Goal: Information Seeking & Learning: Learn about a topic

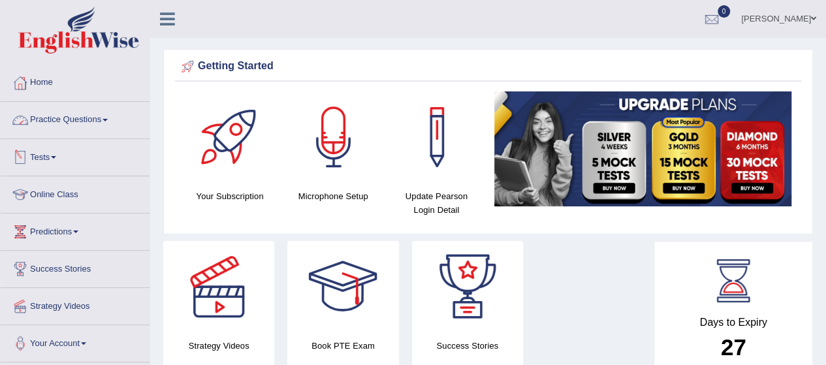
click at [87, 125] on link "Practice Questions" at bounding box center [75, 118] width 149 height 33
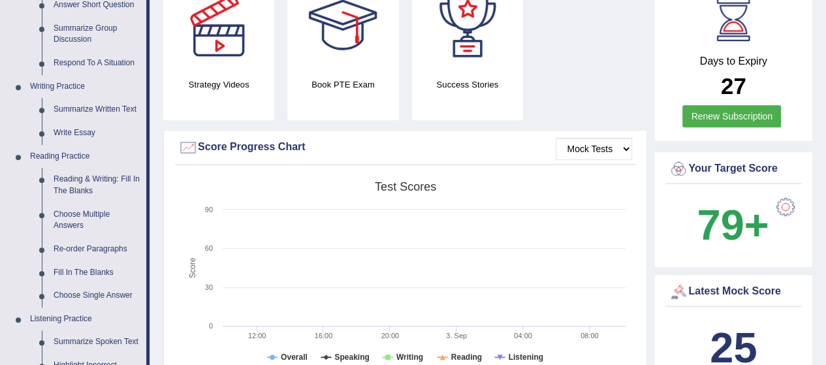
scroll to position [287, 0]
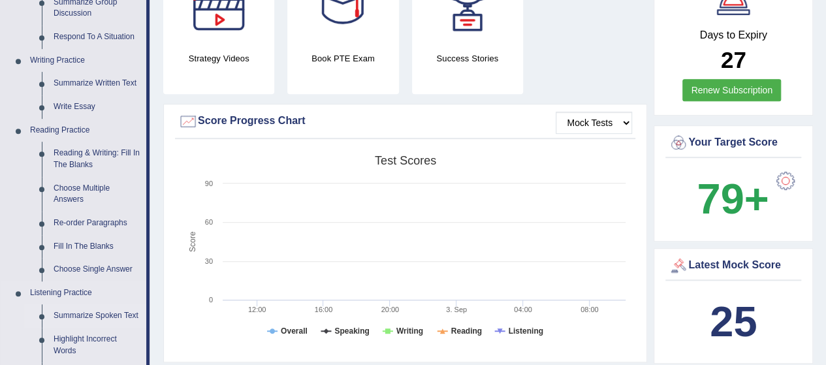
click at [91, 314] on link "Summarize Spoken Text" at bounding box center [97, 315] width 99 height 23
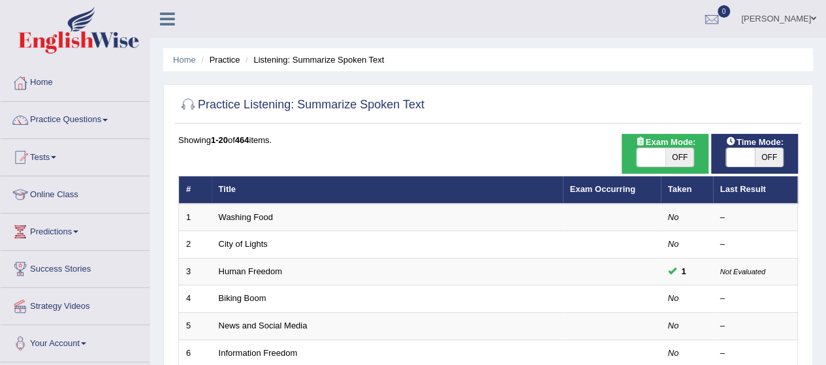
click at [688, 149] on span "OFF" at bounding box center [679, 157] width 29 height 18
checkbox input "true"
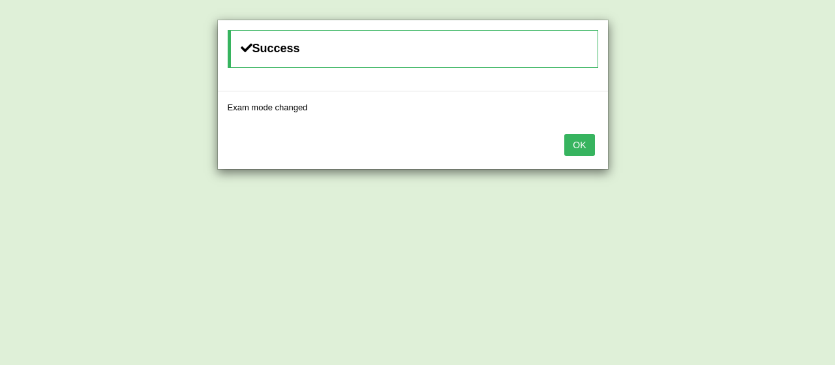
click at [590, 143] on button "OK" at bounding box center [580, 145] width 30 height 22
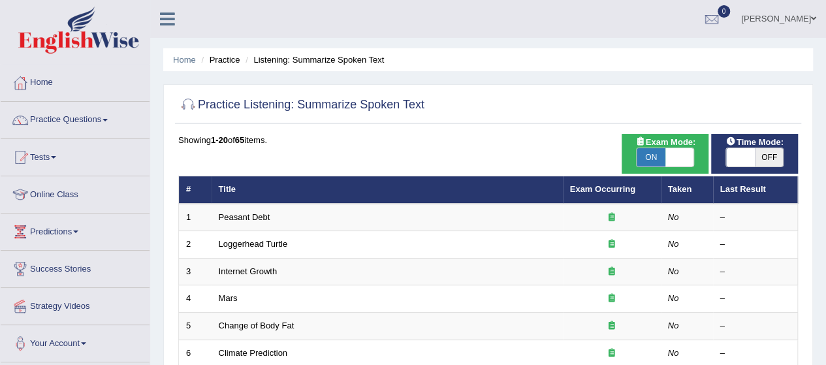
click at [760, 155] on span "OFF" at bounding box center [768, 157] width 29 height 18
checkbox input "true"
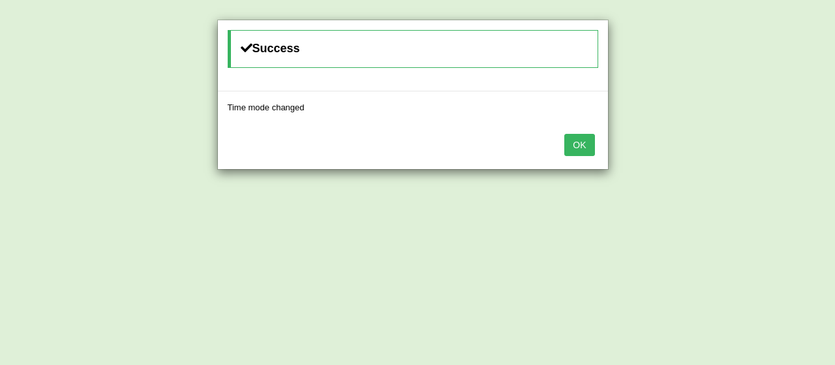
click at [573, 138] on button "OK" at bounding box center [580, 145] width 30 height 22
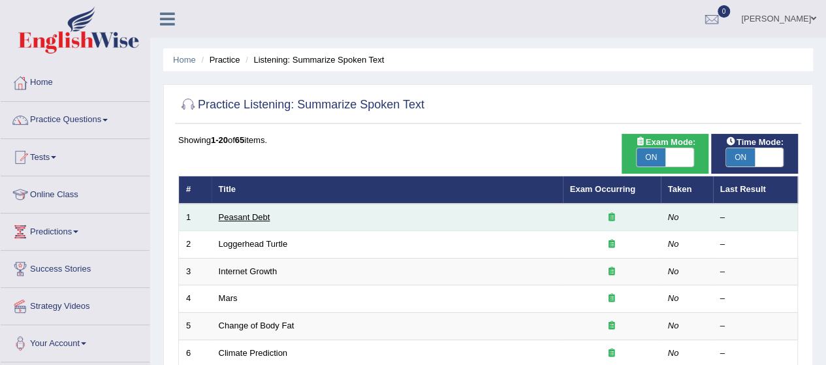
click at [231, 216] on link "Peasant Debt" at bounding box center [245, 217] width 52 height 10
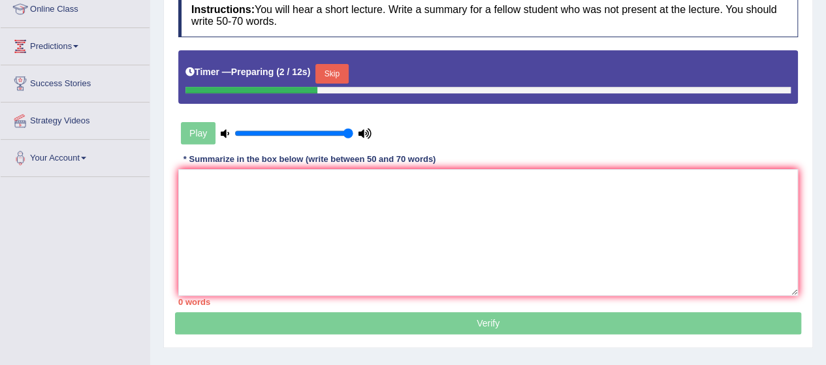
scroll to position [209, 0]
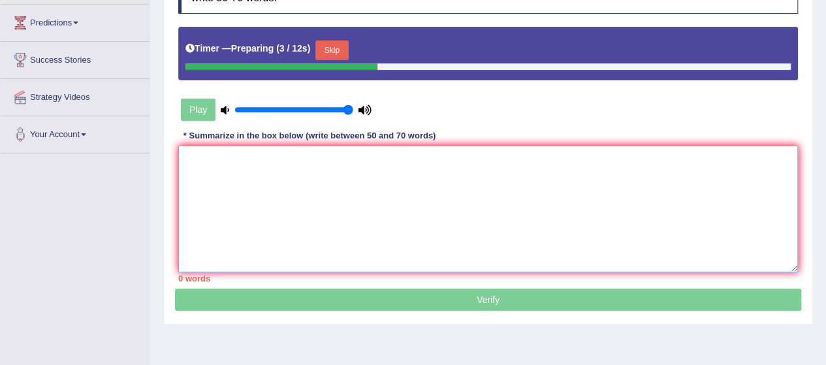
click at [215, 158] on textarea at bounding box center [487, 209] width 619 height 127
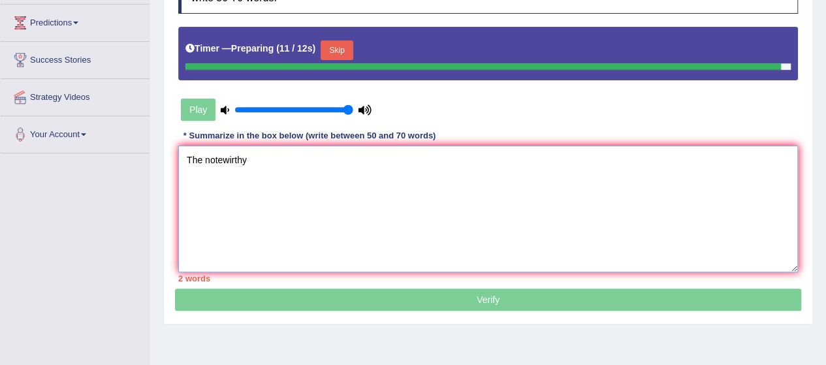
click at [181, 157] on textarea "The notewirthy" at bounding box center [487, 209] width 619 height 127
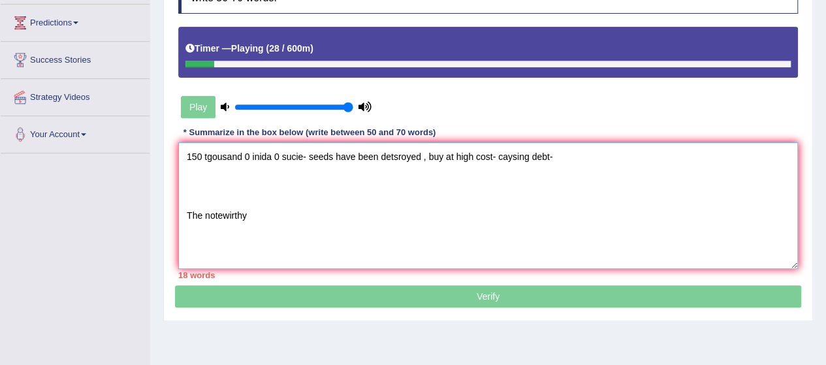
click at [556, 153] on textarea "150 tgousand 0 inida 0 sucie- seeds have been detsroyed , buy at high cost- cay…" at bounding box center [487, 205] width 619 height 127
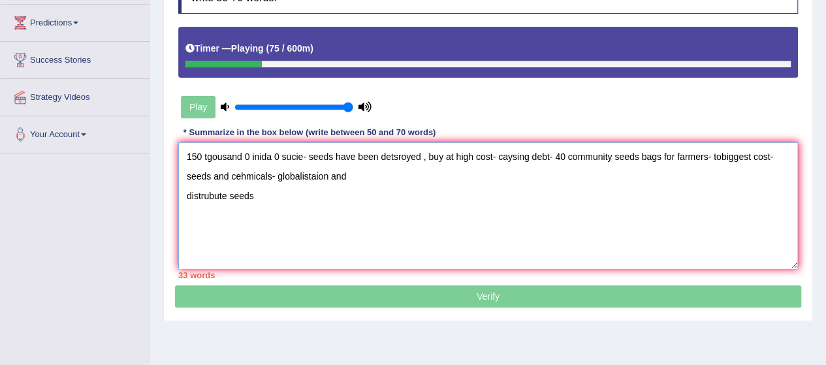
click at [351, 176] on textarea "150 tgousand 0 inida 0 sucie- seeds have been detsroyed , buy at high cost- cay…" at bounding box center [487, 205] width 619 height 127
click at [189, 215] on textarea "150 tgousand 0 inida 0 sucie- seeds have been detsroyed , buy at high cost- cay…" at bounding box center [487, 205] width 619 height 127
click at [263, 198] on textarea "150 tgousand 0 inida 0 sucie- seeds have been detsroyed , buy at high cost- cay…" at bounding box center [487, 205] width 619 height 127
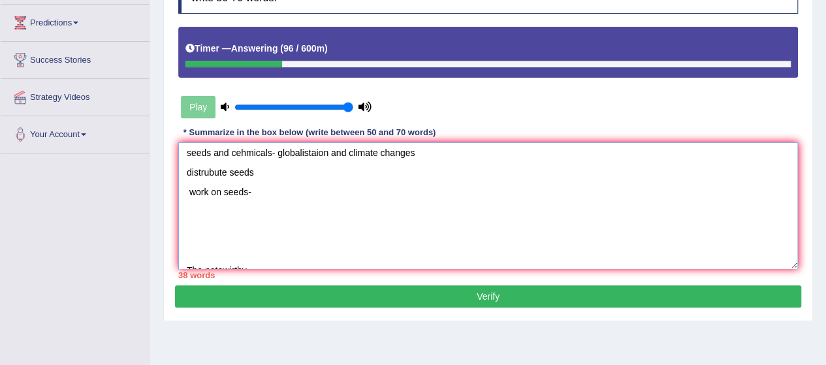
scroll to position [39, 0]
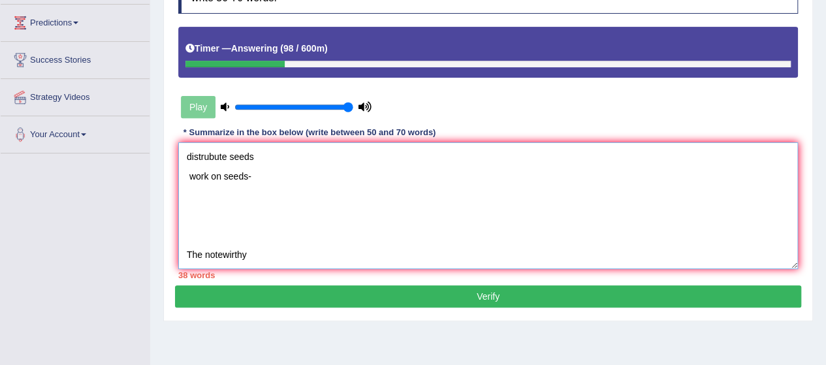
click at [185, 247] on textarea "150 tgousand 0 inida 0 sucie- seeds have been detsroyed , buy at high cost- cay…" at bounding box center [487, 205] width 619 height 127
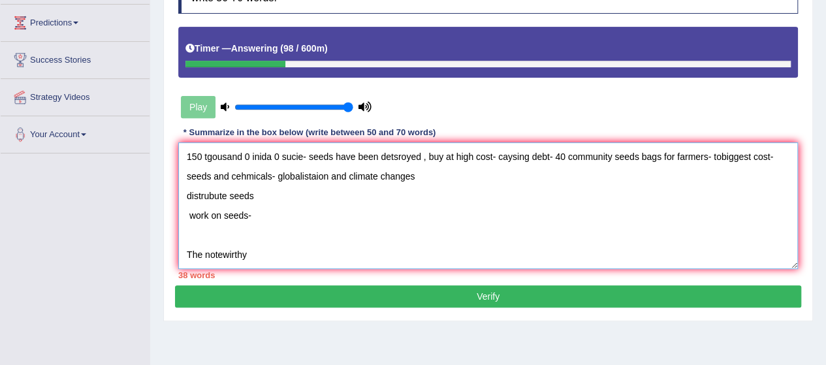
scroll to position [0, 0]
click at [232, 233] on textarea "150 tgousand 0 inida 0 sucie- seeds have been detsroyed , buy at high cost- cay…" at bounding box center [487, 205] width 619 height 127
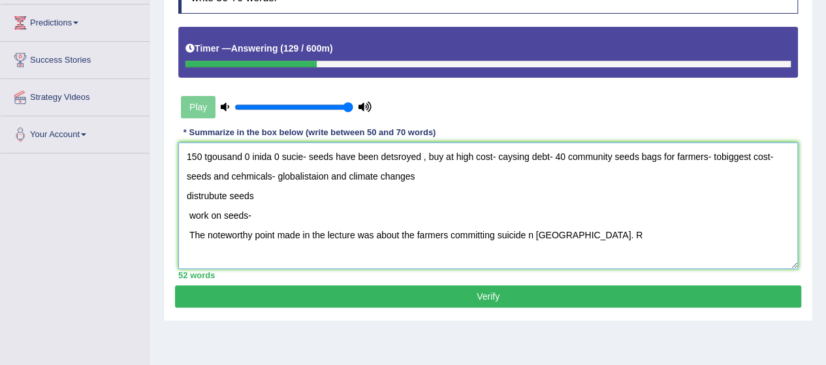
click at [527, 236] on textarea "150 tgousand 0 inida 0 sucie- seeds have been detsroyed , buy at high cost- cay…" at bounding box center [487, 205] width 619 height 127
click at [573, 234] on textarea "150 tgousand 0 inida 0 sucie- seeds have been detsroyed , buy at high cost- cay…" at bounding box center [487, 205] width 619 height 127
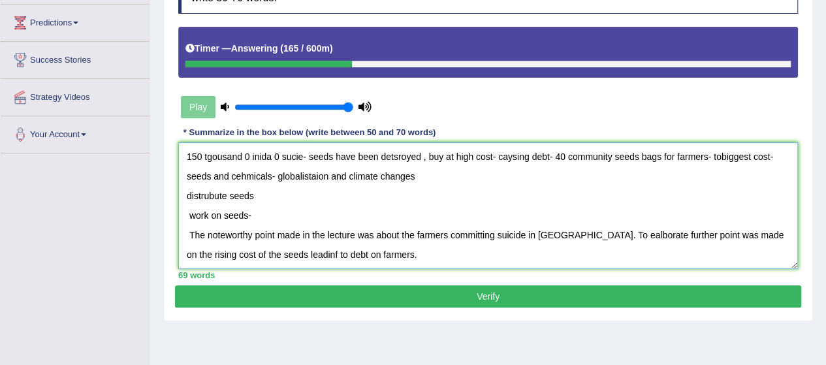
type textarea "150 tgousand 0 inida 0 sucie- seeds have been detsroyed , buy at high cost- cay…"
click button "Verify" at bounding box center [488, 296] width 626 height 22
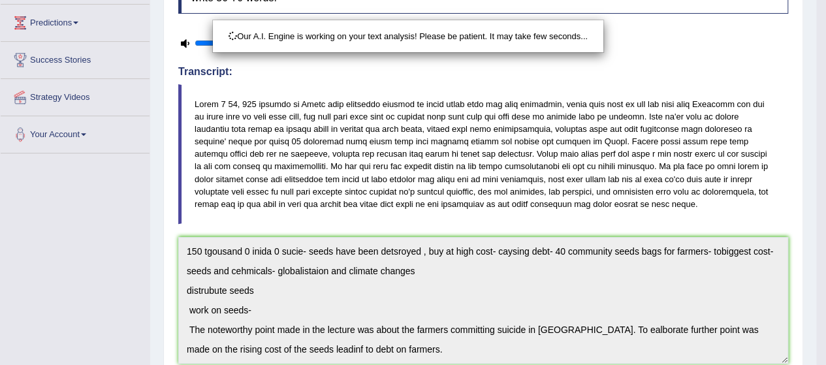
click at [332, 358] on div "Our A.I. Engine is working on your text analysis! Please be patient. It may tak…" at bounding box center [413, 182] width 826 height 365
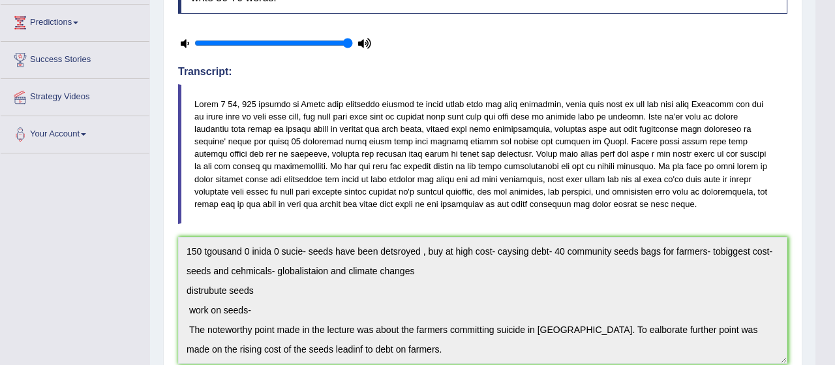
drag, startPoint x: 350, startPoint y: 344, endPoint x: 831, endPoint y: 202, distance: 502.0
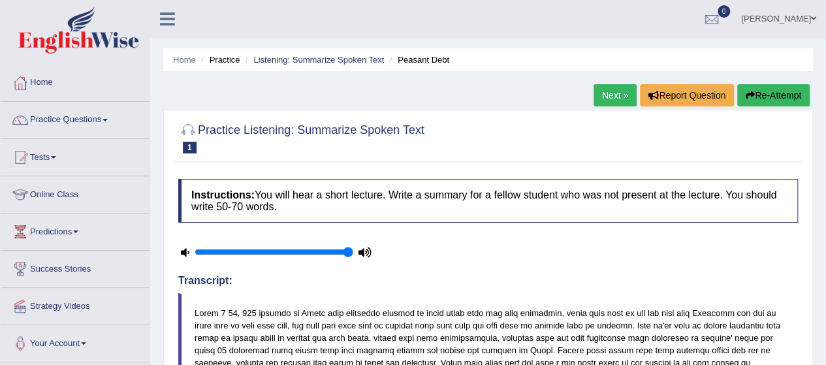
click at [610, 92] on link "Next »" at bounding box center [614, 95] width 43 height 22
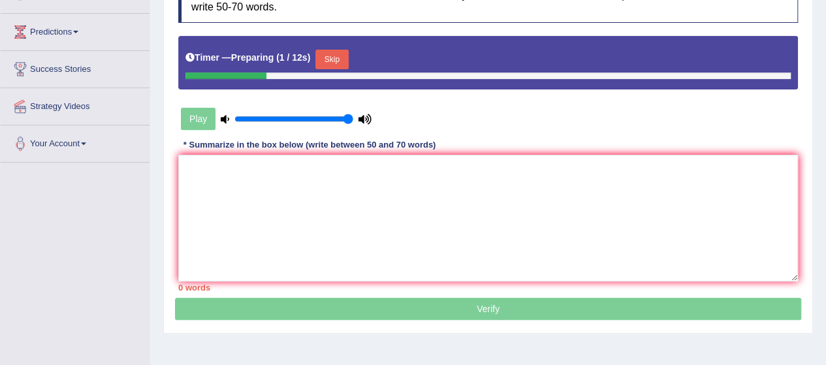
scroll to position [204, 0]
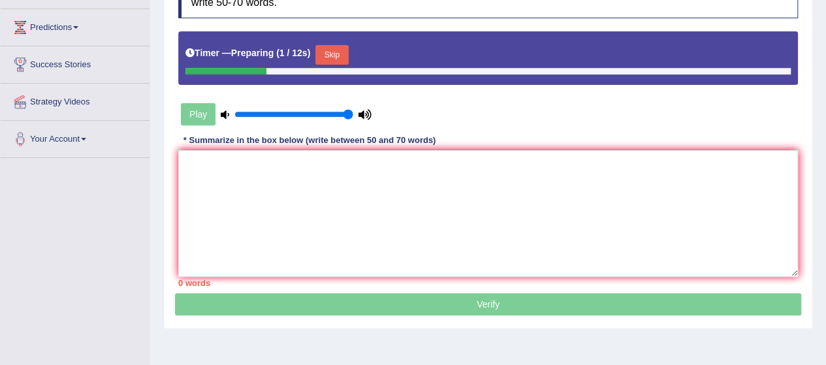
drag, startPoint x: 830, startPoint y: 114, endPoint x: 820, endPoint y: 216, distance: 102.9
click at [202, 162] on textarea at bounding box center [487, 213] width 619 height 127
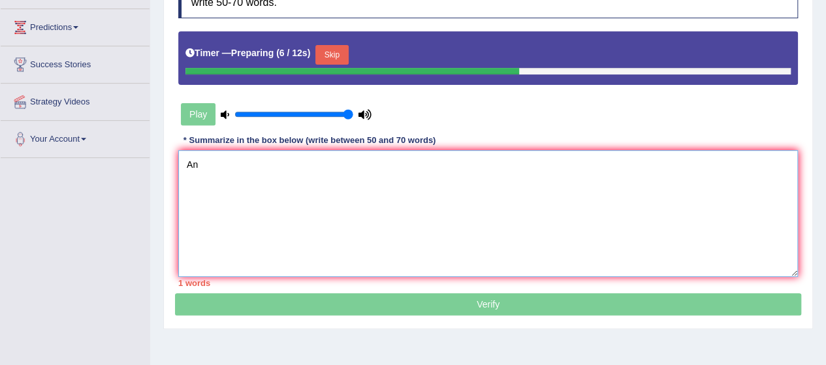
type textarea "A"
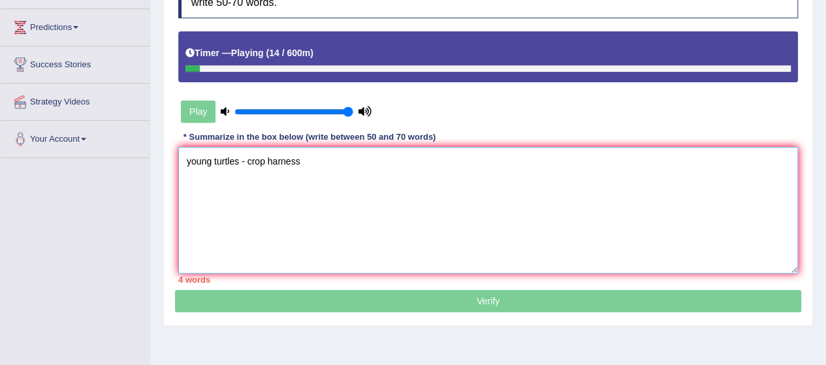
scroll to position [0, 0]
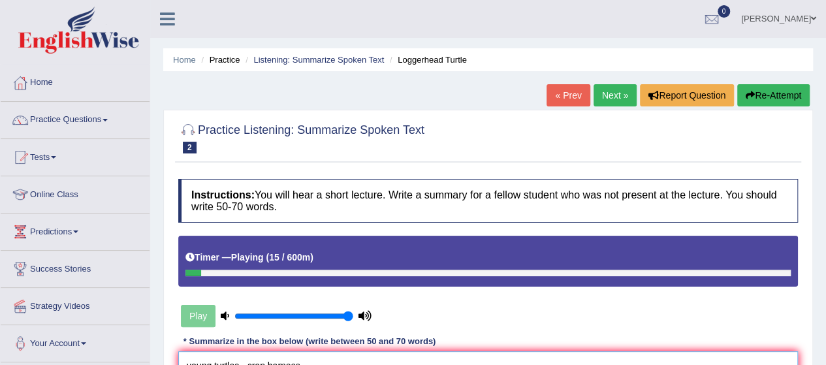
type textarea "young turtles - crop harness"
click at [611, 95] on link "Next »" at bounding box center [614, 95] width 43 height 22
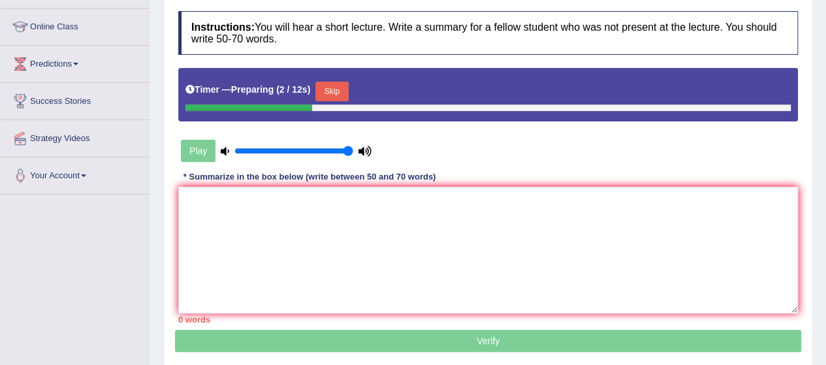
scroll to position [171, 0]
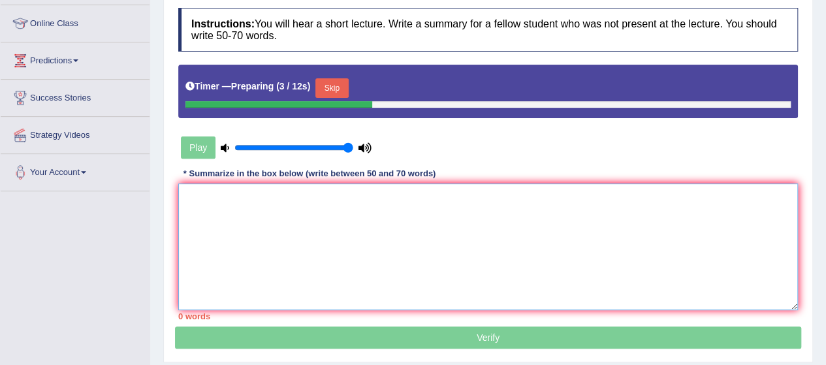
click at [269, 192] on textarea at bounding box center [487, 246] width 619 height 127
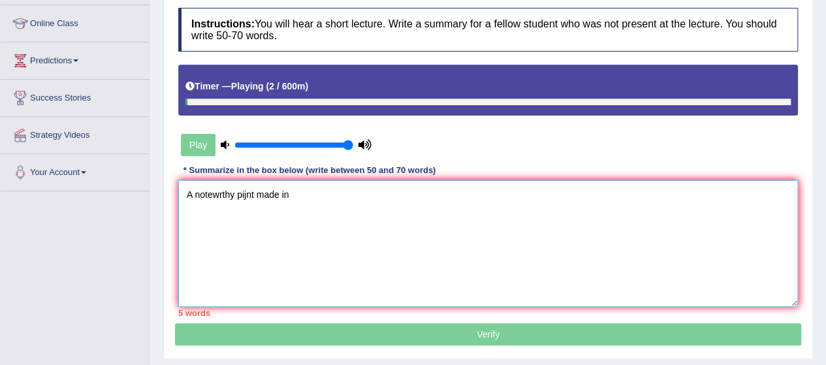
click at [187, 196] on textarea "A notewrthy pijnt made in" at bounding box center [487, 243] width 619 height 127
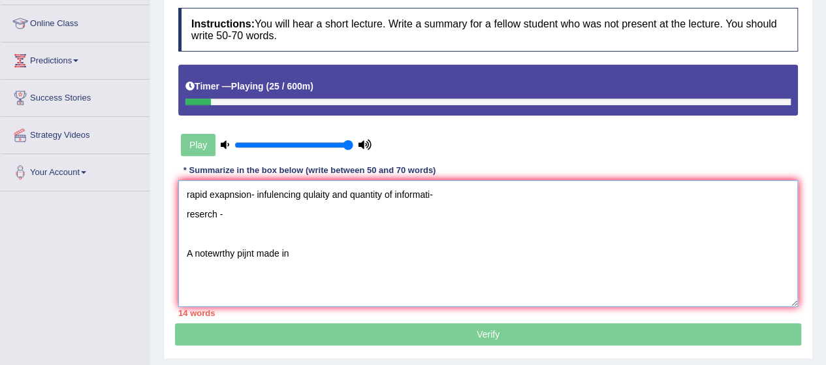
click at [225, 211] on textarea "rapid exapnsion- infulencing qulaity and quantity of informati- reserch - A not…" at bounding box center [487, 243] width 619 height 127
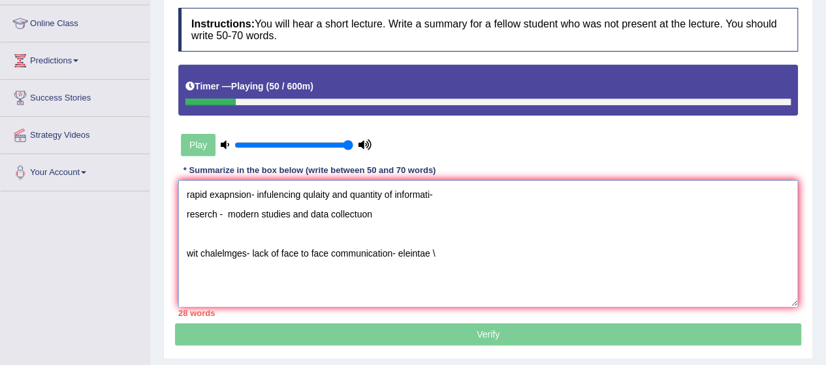
click at [446, 246] on textarea "rapid exapnsion- infulencing qulaity and quantity of informati- reserch - moder…" at bounding box center [487, 243] width 619 height 127
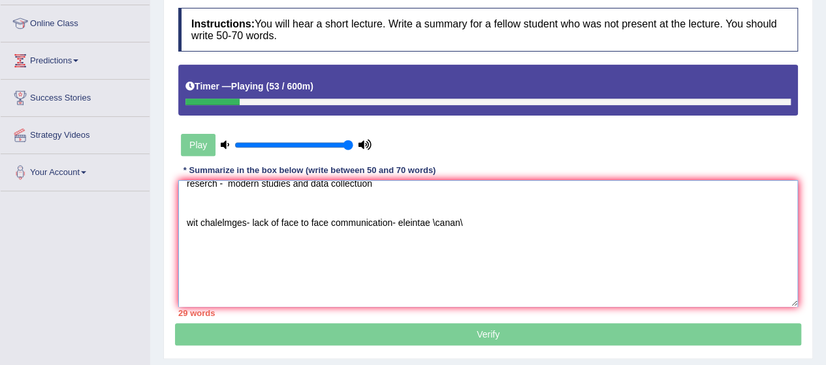
scroll to position [50, 0]
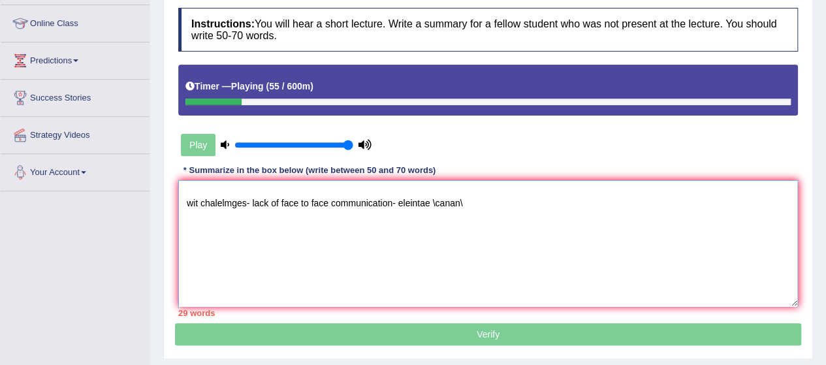
click at [185, 213] on textarea "rapid exapnsion- infulencing qulaity and quantity of informati- reserch - moder…" at bounding box center [487, 243] width 619 height 127
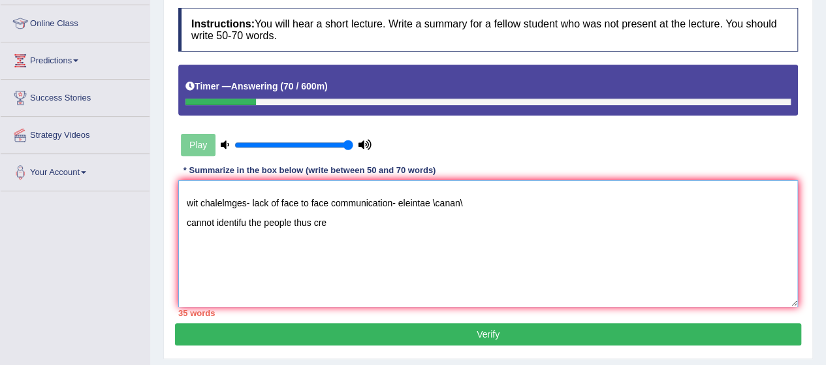
scroll to position [137, 0]
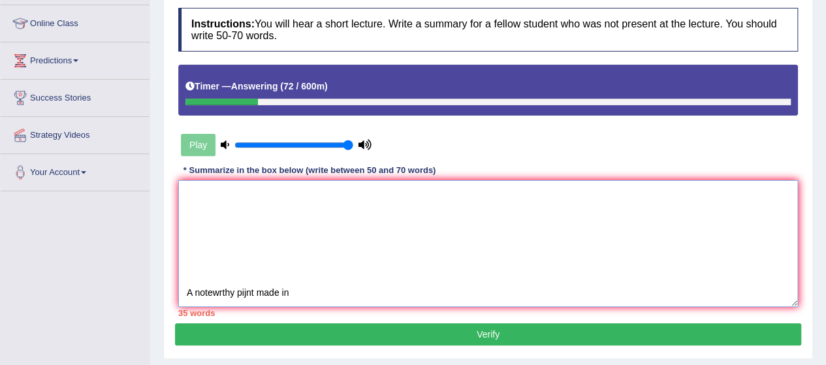
click at [189, 292] on textarea "rapid exapnsion- infulencing qulaity and quantity of informati- reserch - moder…" at bounding box center [487, 243] width 619 height 127
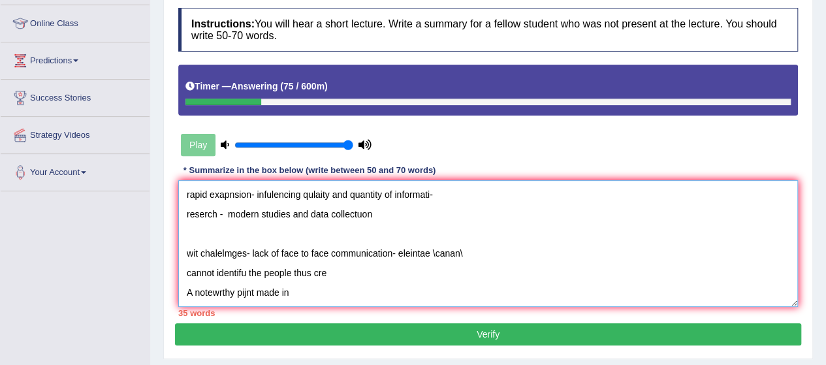
scroll to position [0, 0]
click at [246, 289] on textarea "rapid exapnsion- infulencing qulaity and quantity of informati- reserch - moder…" at bounding box center [487, 243] width 619 height 127
click at [296, 287] on textarea "rapid exapnsion- infulencing qulaity and quantity of informati- reserch - moder…" at bounding box center [487, 243] width 619 height 127
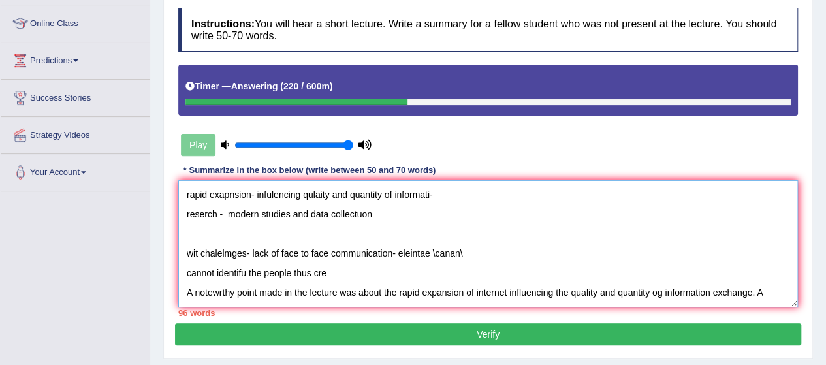
drag, startPoint x: 328, startPoint y: 242, endPoint x: 177, endPoint y: 179, distance: 163.3
click at [177, 179] on div "Instructions: You will hear a short lecture. Write a summary for a fellow stude…" at bounding box center [488, 162] width 626 height 322
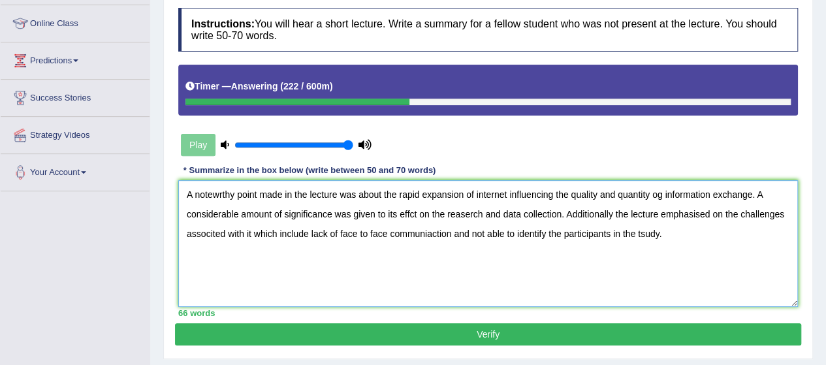
click at [185, 206] on textarea "A notewrthy point made in the lecture was about the rapid expansion of internet…" at bounding box center [487, 243] width 619 height 127
click at [215, 190] on textarea "A notewrthy point made in the lecture was about the rapid expansion of internet…" at bounding box center [487, 243] width 619 height 127
click at [667, 194] on textarea "A noteworthy point made in the lecture was about the rapid expansion of interne…" at bounding box center [487, 243] width 619 height 127
click at [409, 212] on textarea "A noteworthy point made in the lecture was about the rapid expansion of interne…" at bounding box center [487, 243] width 619 height 127
click at [613, 213] on textarea "A noteworthy point made in the lecture was about the rapid expansion of interne…" at bounding box center [487, 243] width 619 height 127
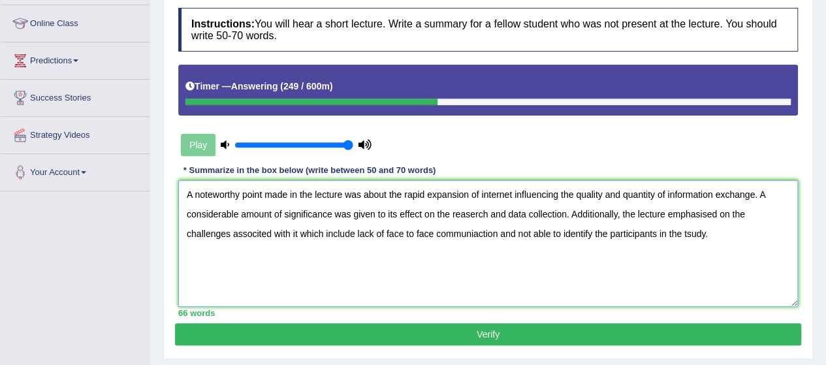
click at [353, 232] on textarea "A noteworthy point made in the lecture was about the rapid expansion of interne…" at bounding box center [487, 243] width 619 height 127
click at [478, 234] on textarea "A noteworthy point made in the lecture was about the rapid expansion of interne…" at bounding box center [487, 243] width 619 height 127
click at [519, 230] on textarea "A noteworthy point made in the lecture was about the rapid expansion of interne…" at bounding box center [487, 243] width 619 height 127
click at [690, 228] on textarea "A noteworthy point made in the lecture was about the rapid expansion of interne…" at bounding box center [487, 243] width 619 height 127
type textarea "A noteworthy point made in the lecture was about the rapid expansion of interne…"
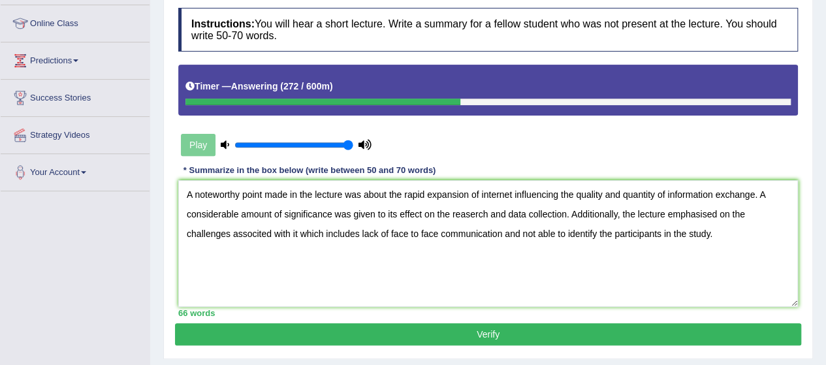
click at [522, 326] on button "Verify" at bounding box center [488, 334] width 626 height 22
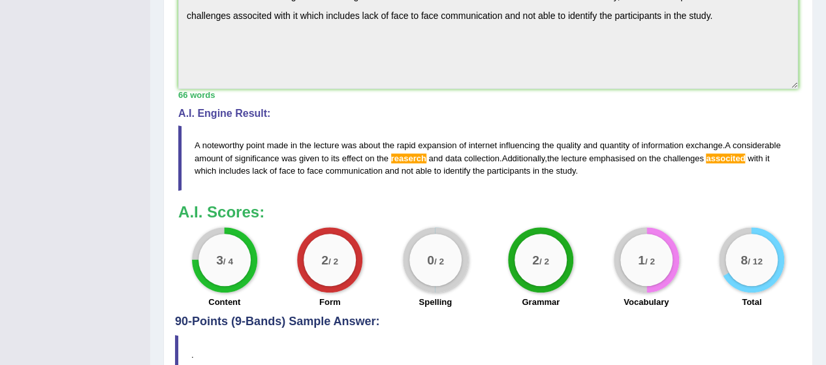
scroll to position [540, 0]
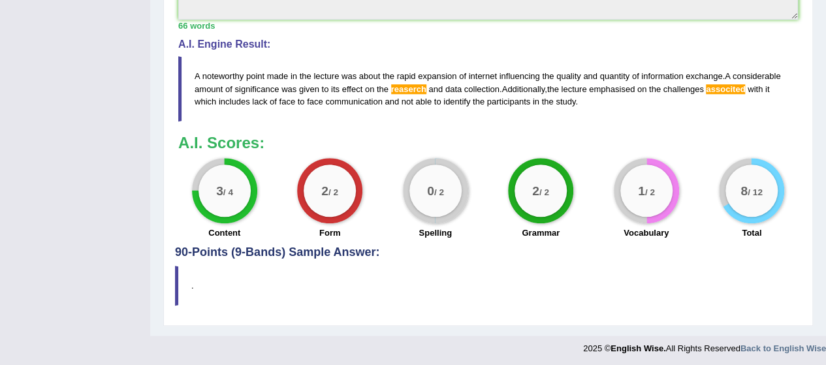
drag, startPoint x: 834, startPoint y: 104, endPoint x: 826, endPoint y: 284, distance: 180.3
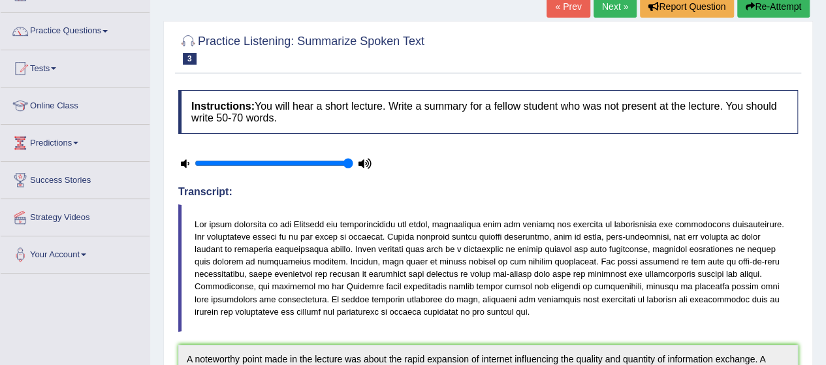
scroll to position [0, 0]
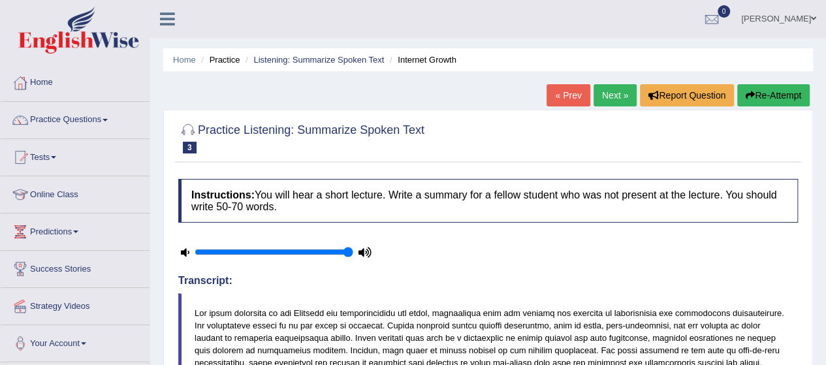
click at [615, 93] on link "Next »" at bounding box center [614, 95] width 43 height 22
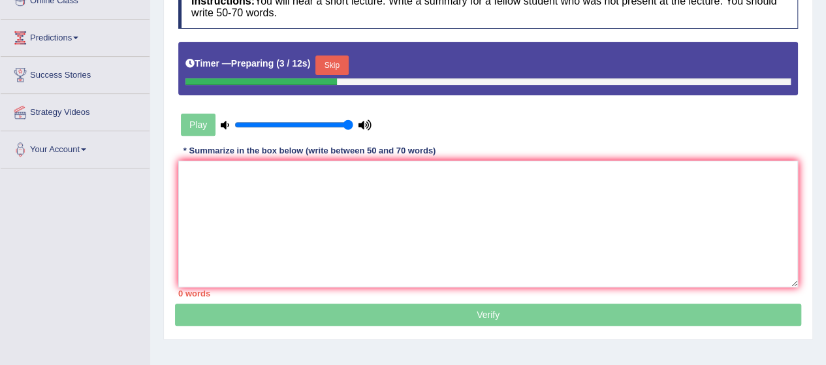
scroll to position [198, 0]
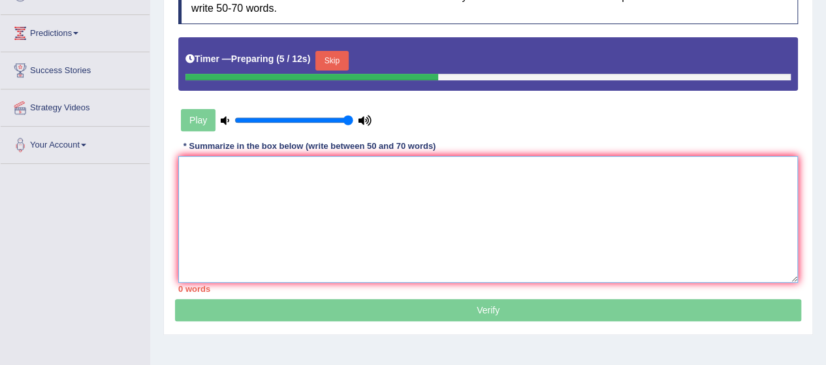
click at [206, 171] on textarea at bounding box center [487, 219] width 619 height 127
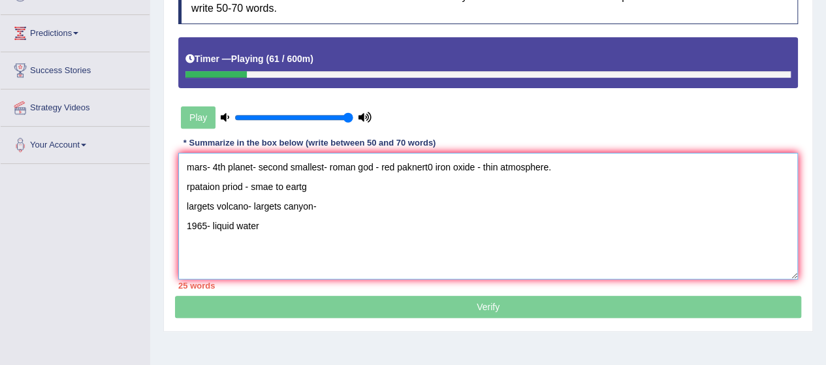
click at [258, 225] on textarea "mars- 4th planet- second smallest- roman god - red paknert0 iron oxide - thin a…" at bounding box center [487, 216] width 619 height 127
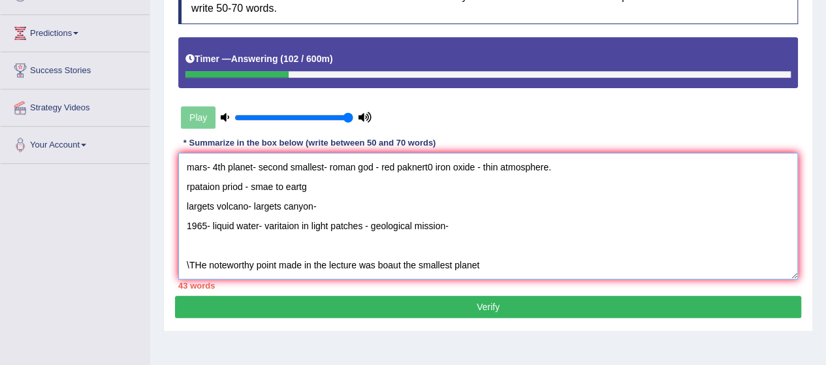
click at [382, 264] on textarea "mars- 4th planet- second smallest- roman god - red paknert0 iron oxide - thin a…" at bounding box center [487, 216] width 619 height 127
click at [553, 267] on textarea "mars- 4th planet- second smallest- roman god - red paknert0 iron oxide - thin a…" at bounding box center [487, 216] width 619 height 127
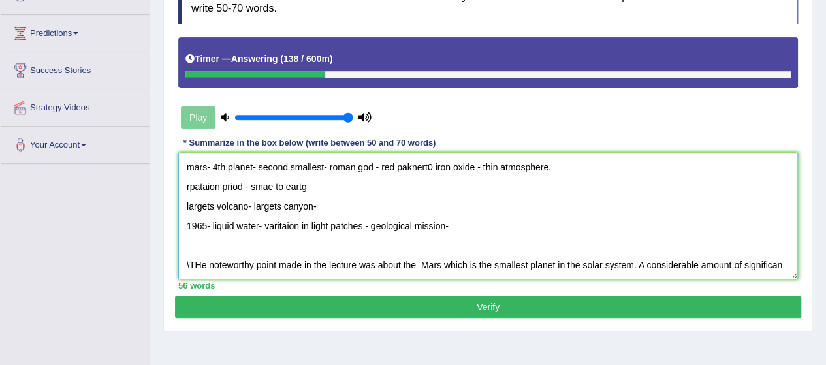
scroll to position [11, 0]
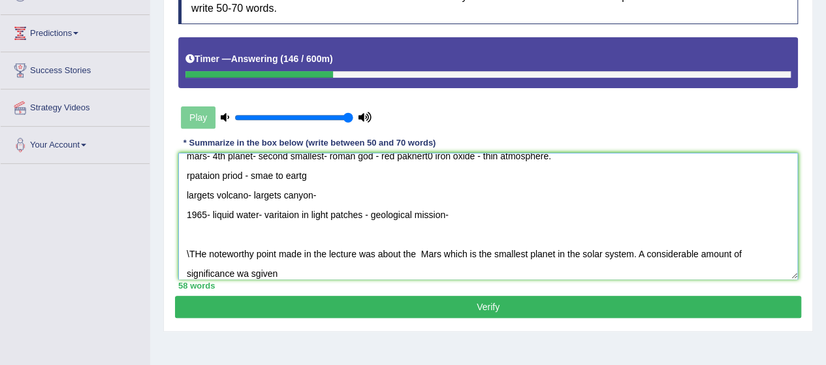
click at [249, 270] on textarea "mars- 4th planet- second smallest- roman god - red paknert0 iron oxide - thin a…" at bounding box center [487, 216] width 619 height 127
click at [281, 273] on textarea "mars- 4th planet- second smallest- roman god - red paknert0 iron oxide - thin a…" at bounding box center [487, 216] width 619 height 127
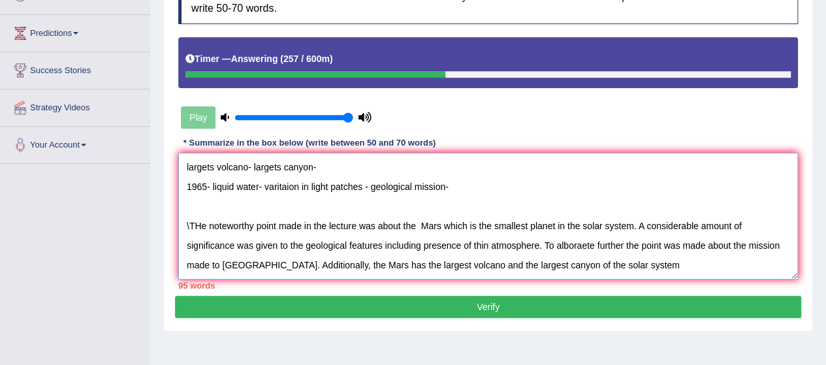
scroll to position [59, 0]
drag, startPoint x: 544, startPoint y: 250, endPoint x: 243, endPoint y: 240, distance: 300.4
click at [243, 240] on textarea "mars- 4th planet- second smallest- roman god - red paknert0 iron oxide - thin a…" at bounding box center [487, 216] width 619 height 127
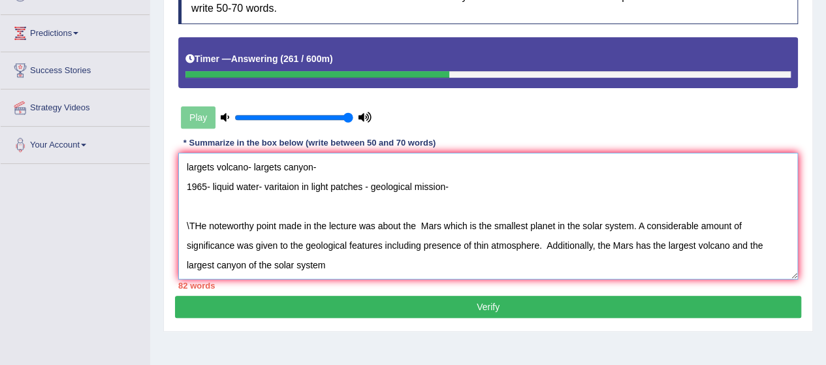
click at [347, 244] on textarea "mars- 4th planet- second smallest- roman god - red paknert0 iron oxide - thin a…" at bounding box center [487, 216] width 619 height 127
paste textarea "To alboraete further the point was made about the mission made to [GEOGRAPHIC_D…"
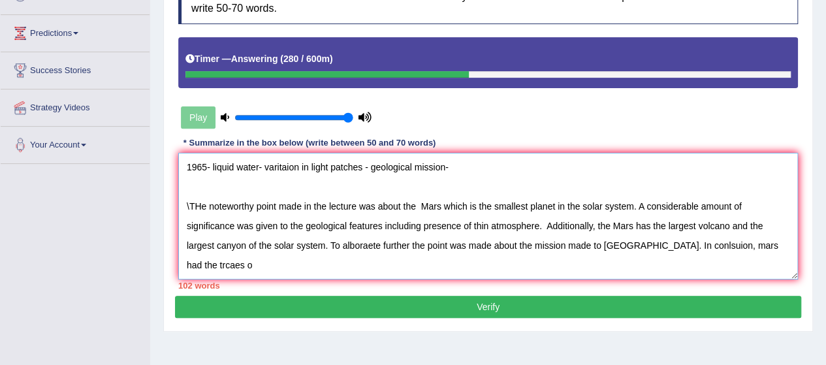
drag, startPoint x: 626, startPoint y: 241, endPoint x: 786, endPoint y: 247, distance: 160.7
click at [786, 247] on textarea "mars- 4th planet- second smallest- roman god - red paknert0 iron oxide - thin a…" at bounding box center [487, 216] width 619 height 127
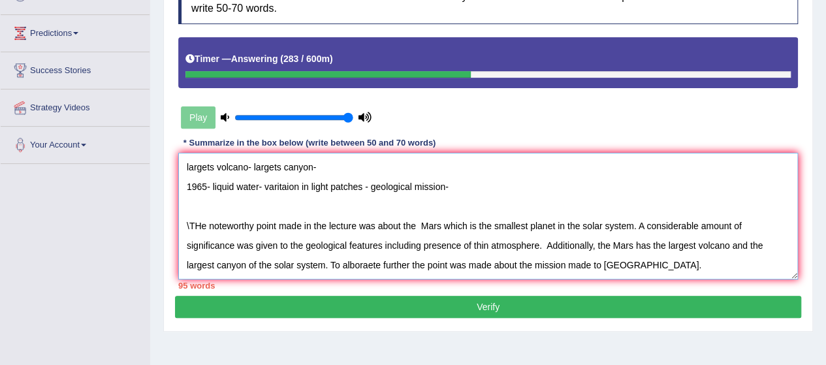
click at [194, 207] on textarea "mars- 4th planet- second smallest- roman god - red paknert0 iron oxide - thin a…" at bounding box center [487, 216] width 619 height 127
click at [188, 203] on textarea "mars- 4th planet- second smallest- roman god - red paknert0 iron oxide - thin a…" at bounding box center [487, 216] width 619 height 127
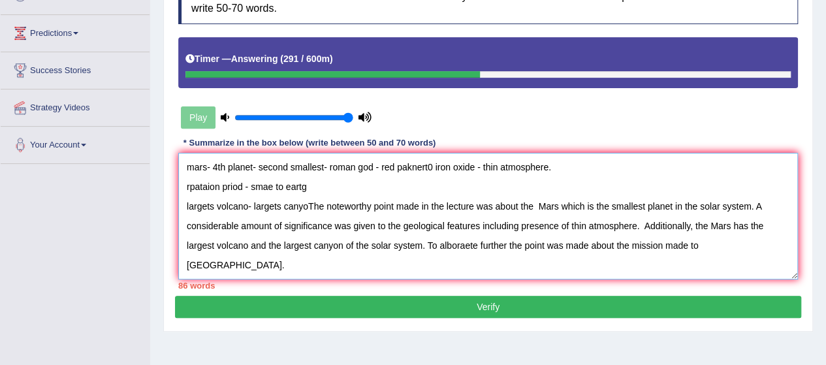
scroll to position [0, 0]
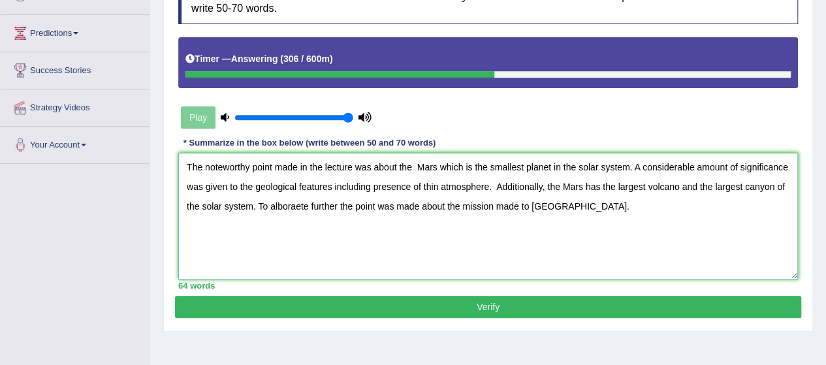
drag, startPoint x: 261, startPoint y: 200, endPoint x: 587, endPoint y: 202, distance: 325.7
click at [587, 202] on textarea "The noteworthy point made in the lecture was about the Mars which is the smalle…" at bounding box center [487, 216] width 619 height 127
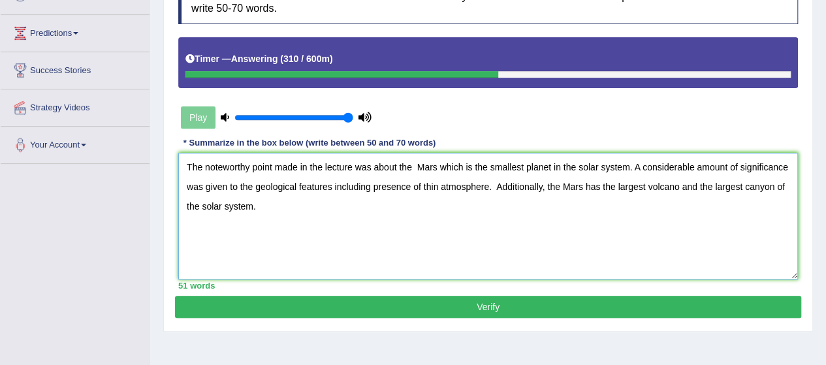
click at [490, 184] on textarea "The noteworthy point made in the lecture was about the Mars which is the smalle…" at bounding box center [487, 216] width 619 height 127
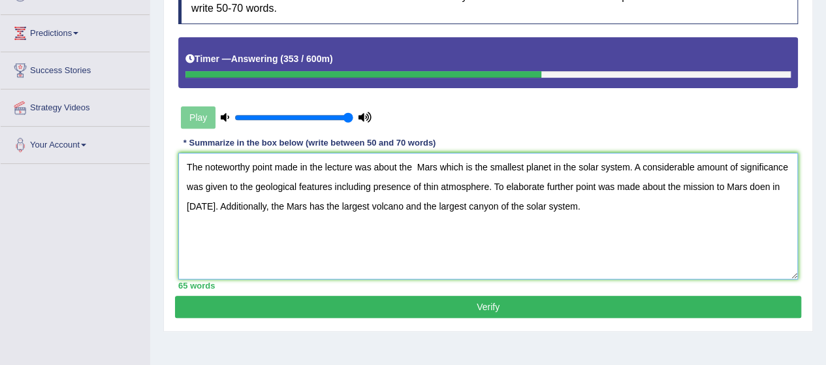
click at [484, 184] on textarea "The noteworthy point made in the lecture was about the Mars which is the smalle…" at bounding box center [487, 216] width 619 height 127
click at [262, 202] on textarea "The noteworthy point made in the lecture was about the Mars which is the smalle…" at bounding box center [487, 216] width 619 height 127
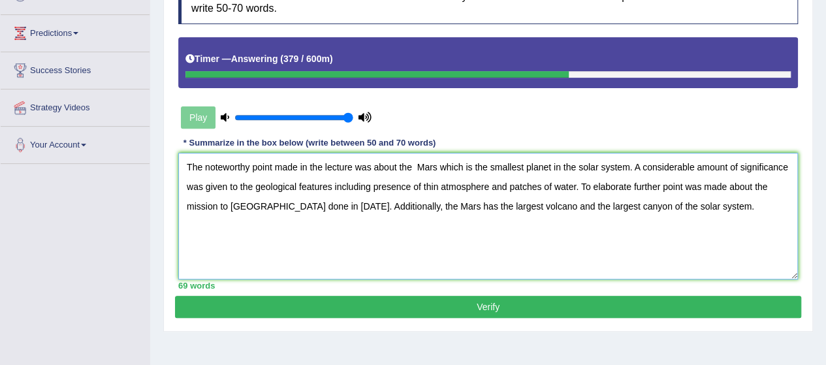
click at [411, 164] on textarea "The noteworthy point made in the lecture was about the Mars which is the smalle…" at bounding box center [487, 216] width 619 height 127
type textarea "The noteworthy point made in the lecture was about the Mars which is the smalle…"
click at [519, 304] on button "Verify" at bounding box center [488, 307] width 626 height 22
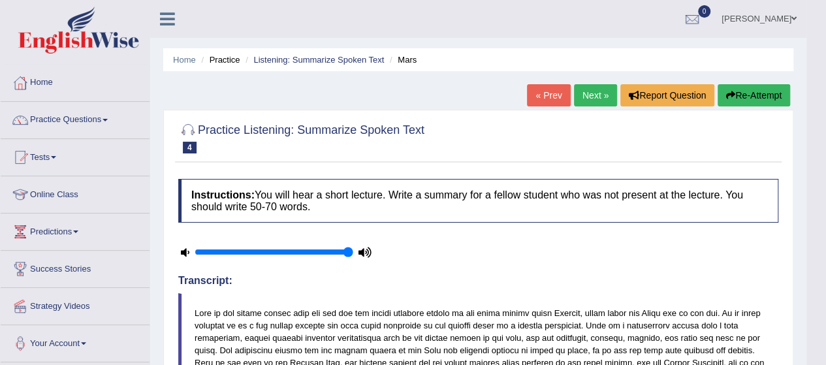
click at [589, 86] on link "Next »" at bounding box center [595, 95] width 43 height 22
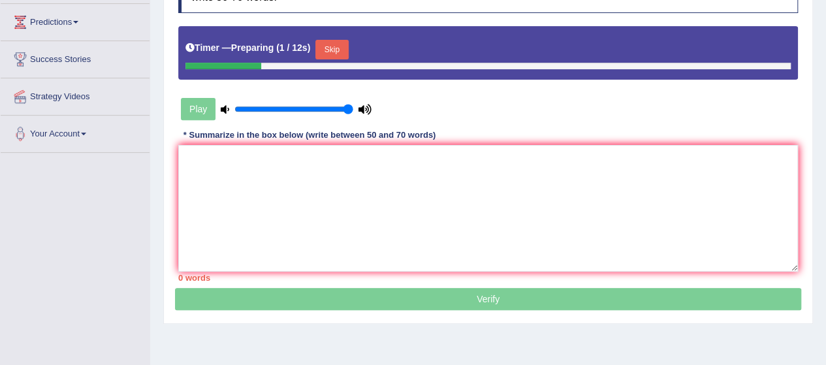
scroll to position [209, 0]
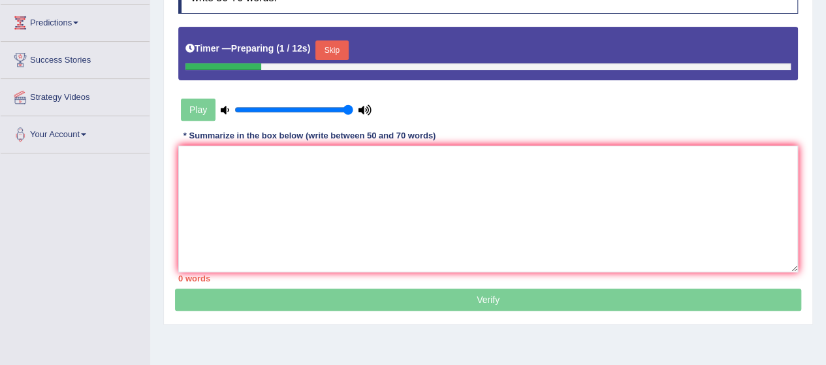
click at [206, 170] on textarea at bounding box center [487, 209] width 619 height 127
type textarea "A"
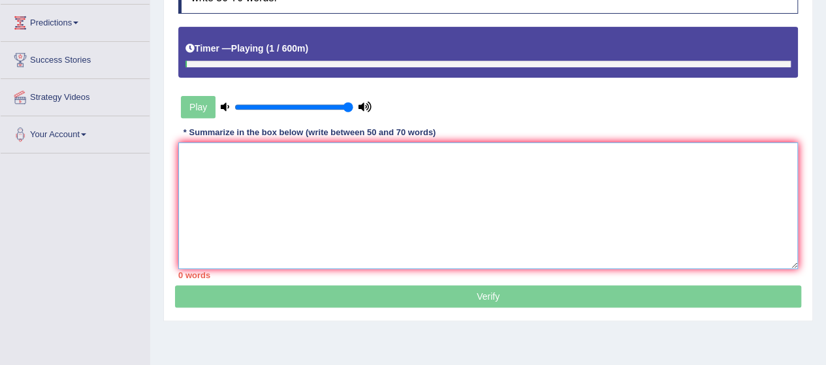
click at [187, 147] on textarea at bounding box center [487, 205] width 619 height 127
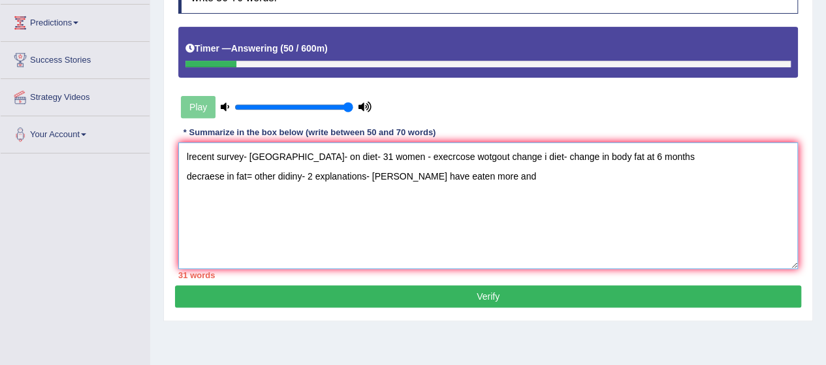
click at [202, 193] on textarea "lrecent survey- canada- on diet- 31 women - execrcose wotgout change i diet- ch…" at bounding box center [487, 205] width 619 height 127
click at [499, 173] on textarea "lrecent survey- canada- on diet- 31 women - execrcose wotgout change i diet- ch…" at bounding box center [487, 205] width 619 height 127
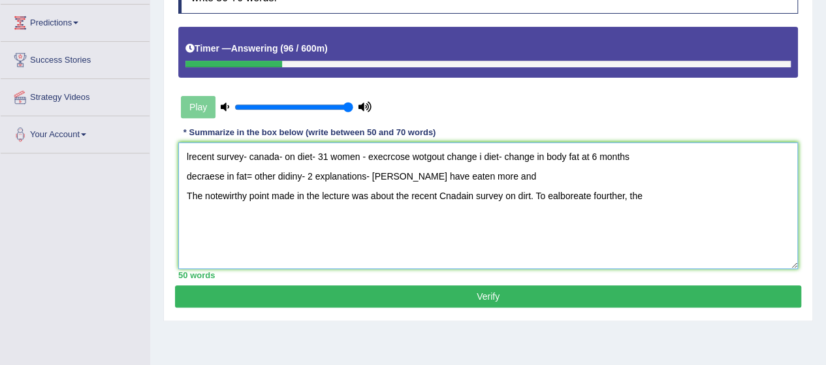
click at [557, 195] on textarea "lrecent survey- canada- on diet- 31 women - execrcose wotgout change i diet- ch…" at bounding box center [487, 205] width 619 height 127
click at [595, 195] on textarea "lrecent survey- canada- on diet- 31 women - execrcose wotgout change i diet- ch…" at bounding box center [487, 205] width 619 height 127
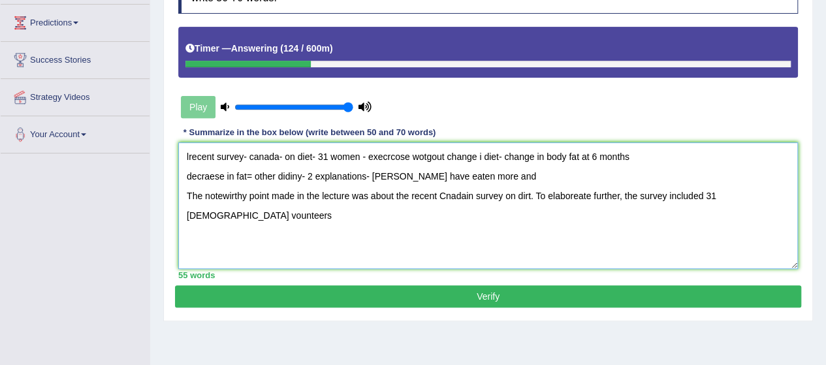
click at [523, 194] on textarea "lrecent survey- canada- on diet- 31 women - execrcose wotgout change i diet- ch…" at bounding box center [487, 205] width 619 height 127
click at [231, 217] on textarea "lrecent survey- canada- on diet- 31 women - execrcose wotgout change i diet- ch…" at bounding box center [487, 205] width 619 height 127
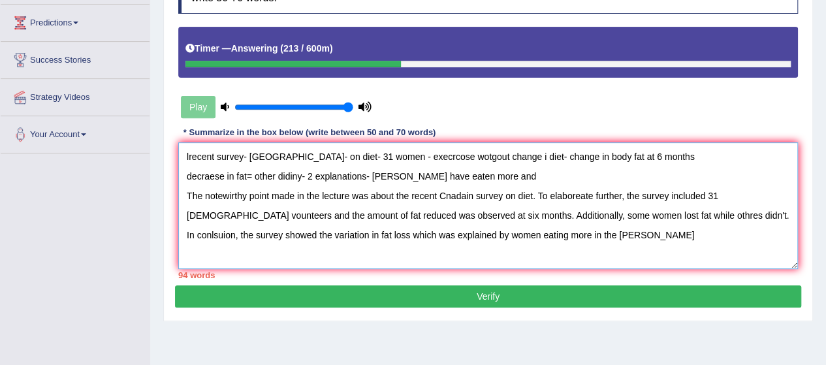
drag, startPoint x: 489, startPoint y: 174, endPoint x: 153, endPoint y: 149, distance: 337.6
click at [153, 149] on div "Home Practice Listening: Summarize Spoken Text Change of Body Fat « Prev Next »…" at bounding box center [487, 117] width 675 height 653
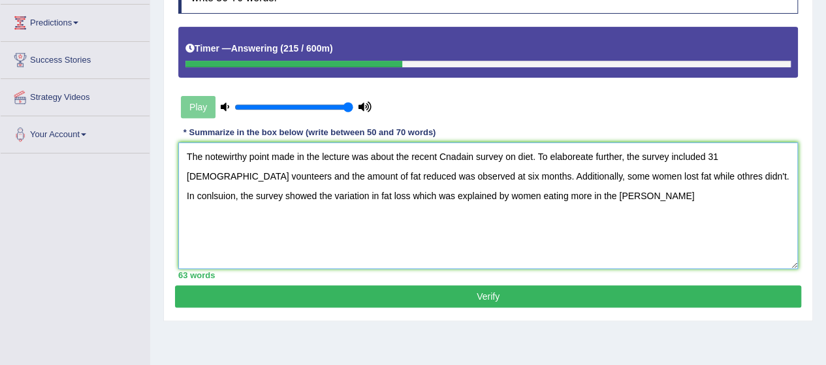
click at [189, 171] on textarea "The notewirthy point made in the lecture was about the recent Cnadain survey on…" at bounding box center [487, 205] width 619 height 127
click at [229, 157] on textarea "The notewirthy point made in the lecture was about the recent Cnadain survey on…" at bounding box center [487, 205] width 619 height 127
click at [453, 149] on textarea "The noteworthy point made in the lecture was about the recent Cnadain survey on…" at bounding box center [487, 205] width 619 height 127
click at [586, 156] on textarea "The noteworthy point made in the lecture was about the recent Canadain survey o…" at bounding box center [487, 205] width 619 height 127
click at [719, 155] on textarea "The noteworthy point made in the lecture was about the recent Canadain survey o…" at bounding box center [487, 205] width 619 height 127
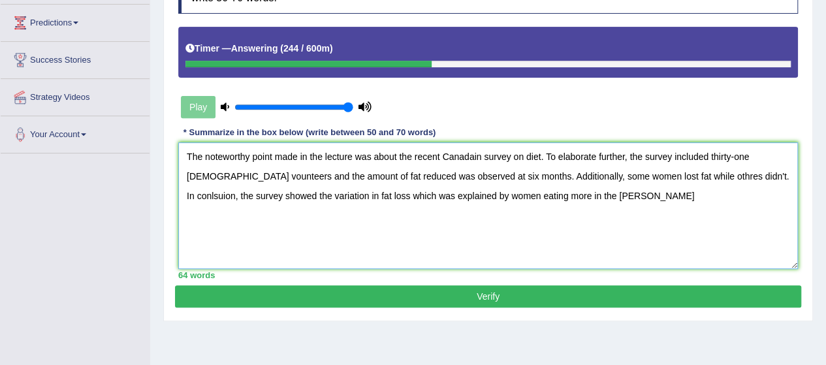
drag, startPoint x: 471, startPoint y: 174, endPoint x: 500, endPoint y: 177, distance: 29.5
click at [500, 177] on textarea "The noteworthy point made in the lecture was about the recent Canadain survey o…" at bounding box center [487, 205] width 619 height 127
click at [467, 173] on textarea "The noteworthy point made in the lecture was about the recent Canadain survey o…" at bounding box center [487, 205] width 619 height 127
click at [649, 172] on textarea "The noteworthy point made in the lecture was about the recent Canadain survey o…" at bounding box center [487, 205] width 619 height 127
click at [720, 174] on textarea "The noteworthy point made in the lecture was about the recent Canadain survey o…" at bounding box center [487, 205] width 619 height 127
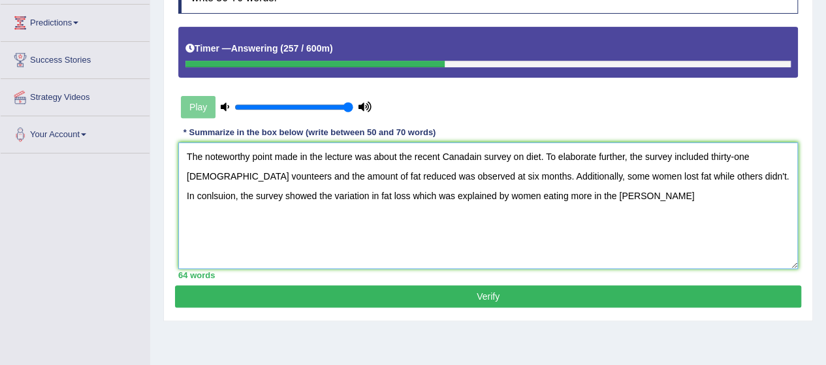
drag, startPoint x: 760, startPoint y: 174, endPoint x: 782, endPoint y: 193, distance: 28.2
click at [782, 193] on textarea "The noteworthy point made in the lecture was about the recent Canadain survey o…" at bounding box center [487, 205] width 619 height 127
click at [538, 156] on textarea "The noteworthy point made in the lecture was about the recent Canadain survey o…" at bounding box center [487, 205] width 619 height 127
click at [540, 156] on textarea "The noteworthy point made in the lecture was about the recent Canadain survey o…" at bounding box center [487, 205] width 619 height 127
click at [563, 193] on textarea "The noteworthy point made in the lecture was about the recent Canadain survey o…" at bounding box center [487, 205] width 619 height 127
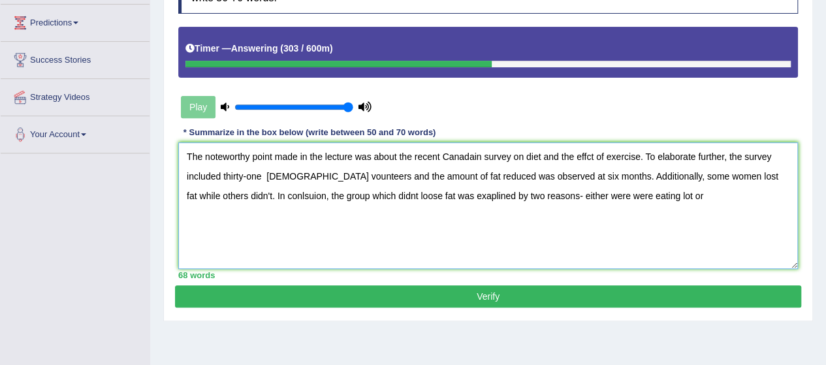
click at [634, 194] on textarea "The noteworthy point made in the lecture was about the recent Canadain survey o…" at bounding box center [487, 205] width 619 height 127
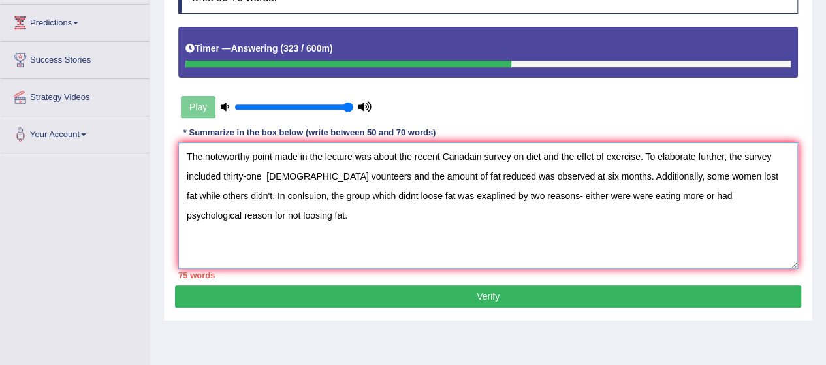
click at [472, 158] on textarea "The noteworthy point made in the lecture was about the recent Canadain survey o…" at bounding box center [487, 205] width 619 height 127
click at [585, 157] on textarea "The noteworthy point made in the lecture was about the recent Canadian survey o…" at bounding box center [487, 205] width 619 height 127
click at [260, 174] on textarea "The noteworthy point made in the lecture was about the recent Canadian survey o…" at bounding box center [487, 205] width 619 height 127
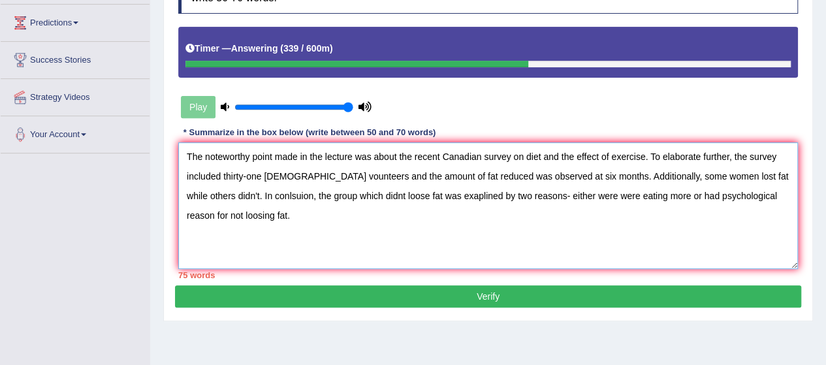
drag, startPoint x: 352, startPoint y: 176, endPoint x: 456, endPoint y: 173, distance: 103.1
click at [456, 173] on textarea "The noteworthy point made in the lecture was about the recent Canadian survey o…" at bounding box center [487, 205] width 619 height 127
click at [564, 230] on textarea "The noteworthy point made in the lecture was about the recent Canadian survey o…" at bounding box center [487, 205] width 619 height 127
click at [236, 191] on textarea "The noteworthy point made in the lecture was about the recent Canadian survey o…" at bounding box center [487, 205] width 619 height 127
click at [431, 191] on textarea "The noteworthy point made in the lecture was about the recent Canadian survey o…" at bounding box center [487, 205] width 619 height 127
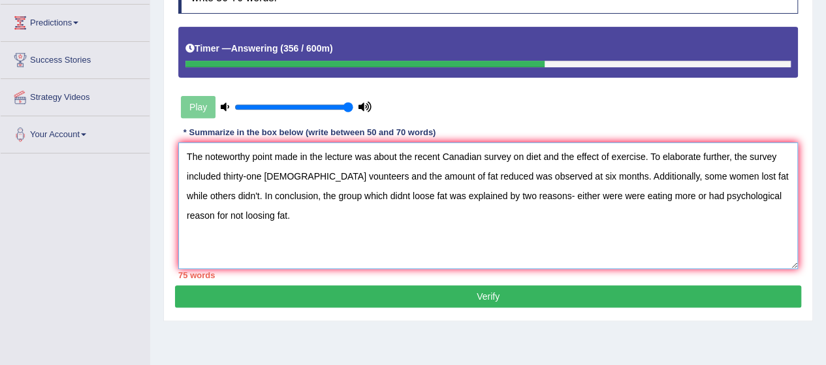
click at [568, 194] on textarea "The noteworthy point made in the lecture was about the recent Canadian survey o…" at bounding box center [487, 205] width 619 height 127
click at [760, 194] on textarea "The noteworthy point made in the lecture was about the recent Canadian survey o…" at bounding box center [487, 205] width 619 height 127
drag, startPoint x: 760, startPoint y: 194, endPoint x: 785, endPoint y: 215, distance: 32.0
click at [785, 215] on textarea "The noteworthy point made in the lecture was about the recent Canadian survey o…" at bounding box center [487, 205] width 619 height 127
click at [761, 195] on textarea "The noteworthy point made in the lecture was about the recent Canadian survey o…" at bounding box center [487, 205] width 619 height 127
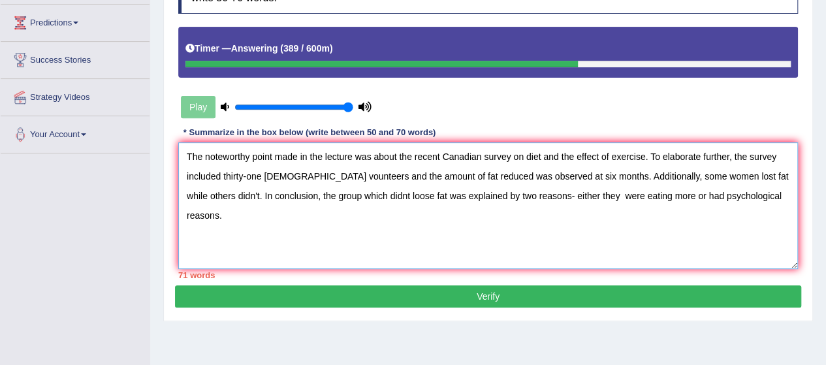
click at [206, 191] on textarea "The noteworthy point made in the lecture was about the recent Canadian survey o…" at bounding box center [487, 205] width 619 height 127
click at [379, 191] on textarea "The noteworthy point made in the lecture was about the recent Canadian survey o…" at bounding box center [487, 205] width 619 height 127
click at [353, 195] on textarea "The noteworthy point made in the lecture was about the recent Canadian survey o…" at bounding box center [487, 205] width 619 height 127
click at [373, 195] on textarea "The noteworthy point made in the lecture was about the recent Canadian survey o…" at bounding box center [487, 205] width 619 height 127
drag, startPoint x: 399, startPoint y: 194, endPoint x: 470, endPoint y: 196, distance: 70.5
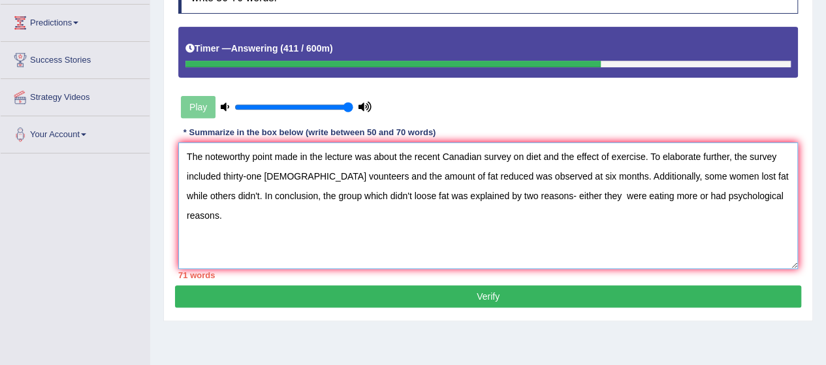
click at [470, 196] on textarea "The noteworthy point made in the lecture was about the recent Canadian survey o…" at bounding box center [487, 205] width 619 height 127
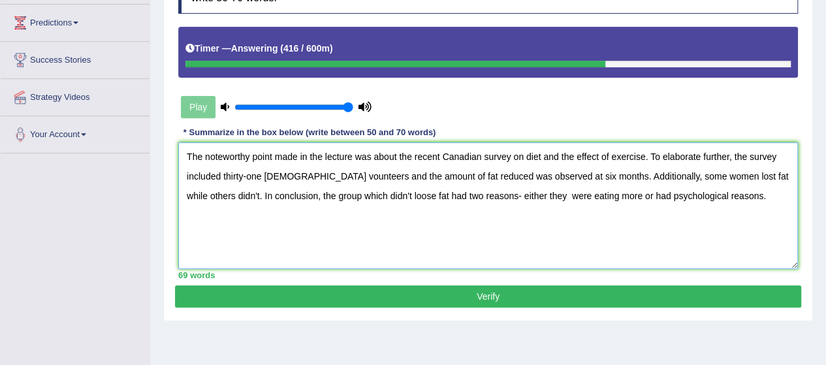
click at [516, 194] on textarea "The noteworthy point made in the lecture was about the recent Canadian survey o…" at bounding box center [487, 205] width 619 height 127
type textarea "The noteworthy point made in the lecture was about the recent Canadian survey o…"
click at [495, 294] on button "Verify" at bounding box center [488, 296] width 626 height 22
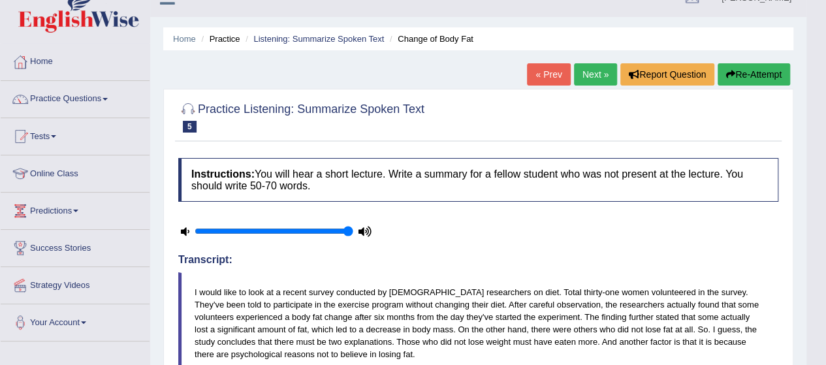
scroll to position [0, 0]
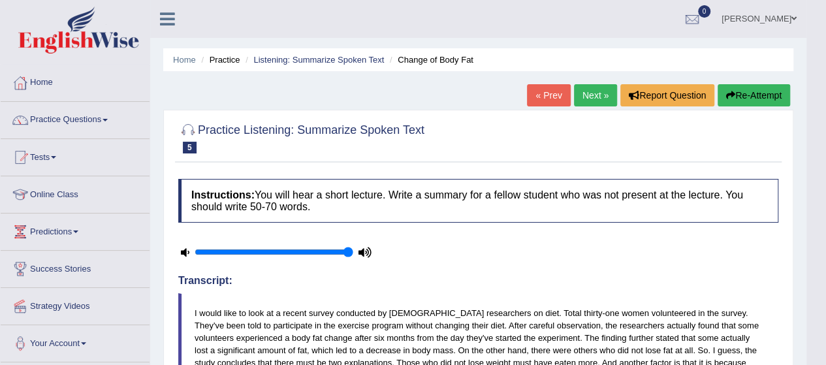
click at [587, 93] on link "Next »" at bounding box center [595, 95] width 43 height 22
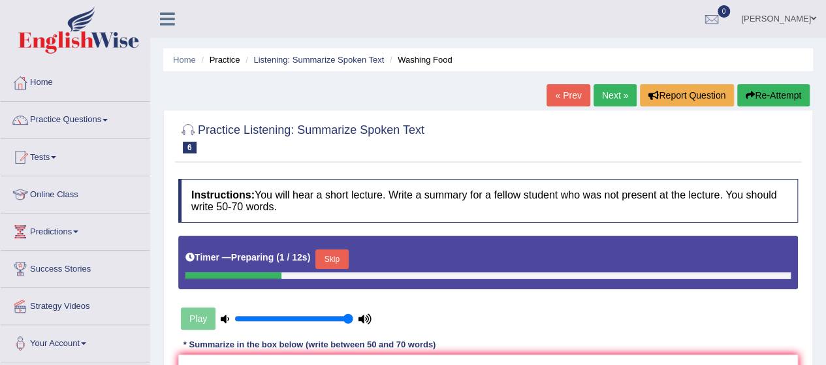
click at [825, 102] on html "Toggle navigation Home Practice Questions Speaking Practice Read Aloud Repeat S…" at bounding box center [413, 182] width 826 height 365
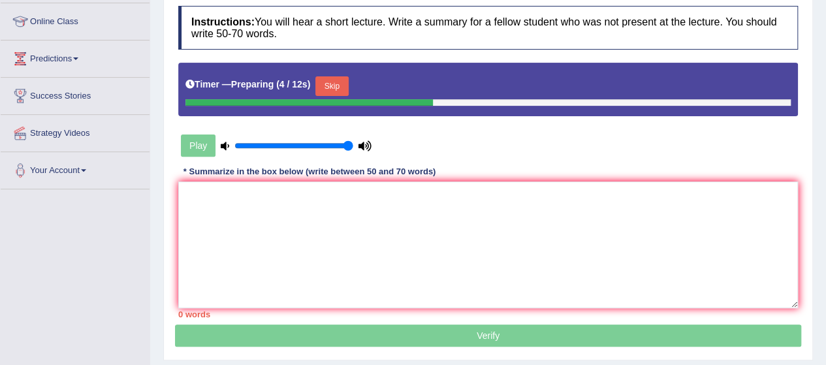
scroll to position [180, 0]
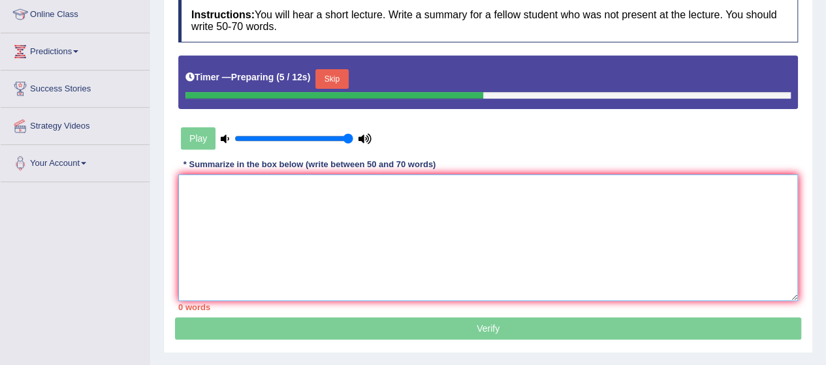
click at [223, 189] on textarea at bounding box center [487, 237] width 619 height 127
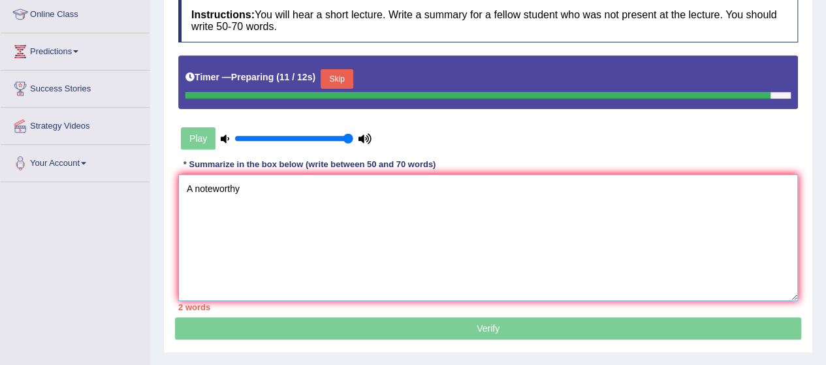
click at [185, 184] on textarea "A noteworthy" at bounding box center [487, 237] width 619 height 127
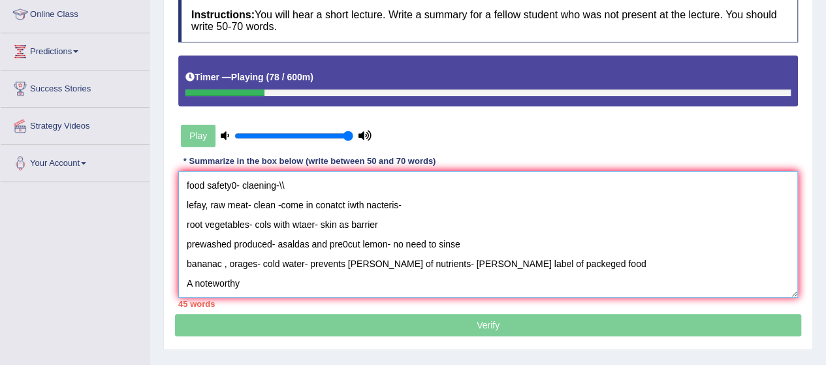
click at [240, 281] on textarea "food safety0- claening-\\ lefay, raw meat- clean -come in conatct iwth nacteris…" at bounding box center [487, 234] width 619 height 127
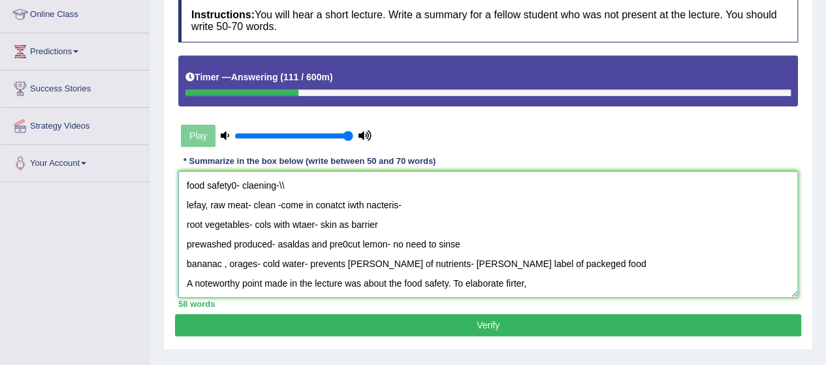
click at [509, 284] on textarea "food safety0- claening-\\ lefay, raw meat- clean -come in conatct iwth nacteris…" at bounding box center [487, 234] width 619 height 127
click at [536, 283] on textarea "food safety0- claening-\\ lefay, raw meat- clean -come in conatct iwth nacteris…" at bounding box center [487, 234] width 619 height 127
click at [516, 280] on textarea "food safety0- claening-\\ lefay, raw meat- clean -come in conatct iwth nacteris…" at bounding box center [487, 234] width 619 height 127
click at [545, 284] on textarea "food safety0- claening-\\ lefay, raw meat- clean -come in conatct iwth nacteris…" at bounding box center [487, 234] width 619 height 127
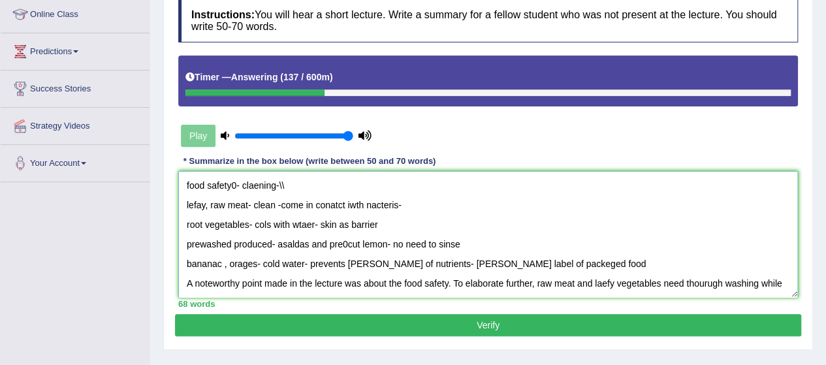
scroll to position [11, 0]
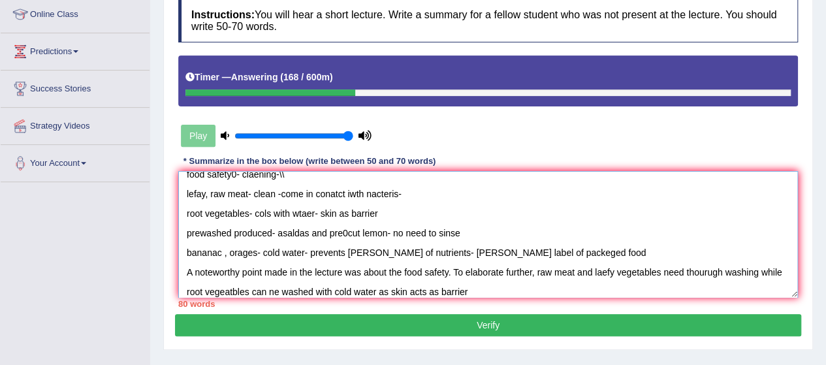
click at [662, 271] on textarea "food safety0- claening-\\ lefay, raw meat- clean -come in conatct iwth nacteris…" at bounding box center [487, 234] width 619 height 127
click at [218, 285] on textarea "food safety0- claening-\\ lefay, raw meat- clean -come in conatct iwth nacteris…" at bounding box center [487, 234] width 619 height 127
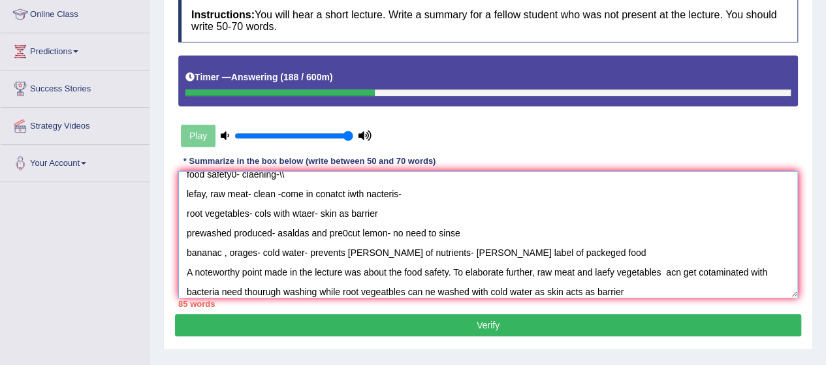
click at [625, 290] on textarea "food safety0- claening-\\ lefay, raw meat- clean -come in conatct iwth nacteris…" at bounding box center [487, 234] width 619 height 127
drag, startPoint x: 454, startPoint y: 270, endPoint x: 534, endPoint y: 276, distance: 79.9
click at [534, 276] on textarea "food safety0- claening-\\ lefay, raw meat- clean -come in conatct iwth nacteris…" at bounding box center [487, 234] width 619 height 127
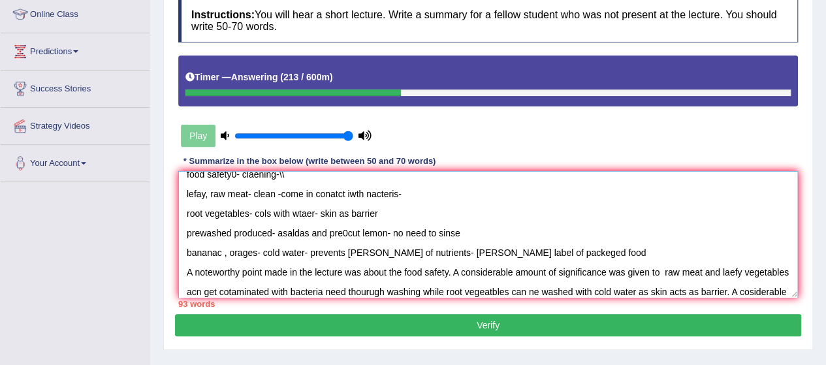
scroll to position [39, 0]
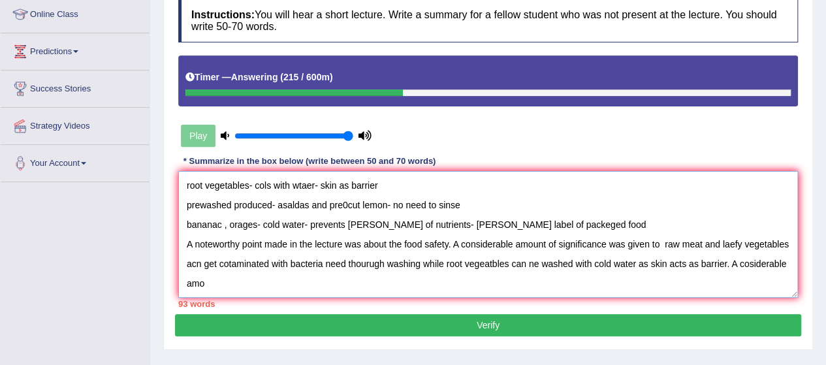
drag, startPoint x: 262, startPoint y: 283, endPoint x: 172, endPoint y: 281, distance: 90.7
click at [172, 281] on div "Practice Listening: Summarize Spoken Text 6 Washing Food Instructions: You will…" at bounding box center [487, 140] width 649 height 420
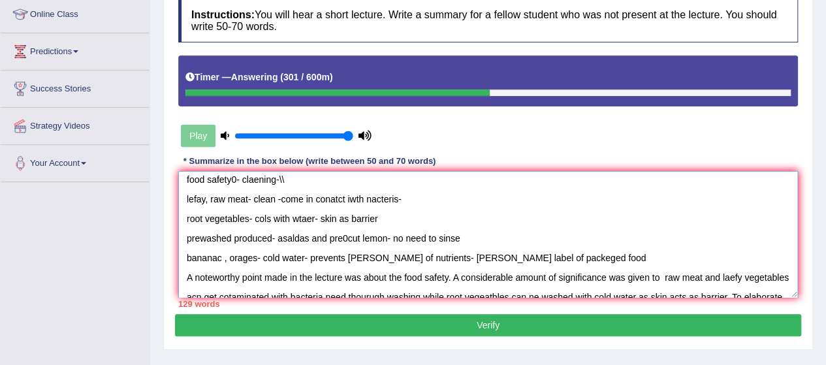
scroll to position [0, 0]
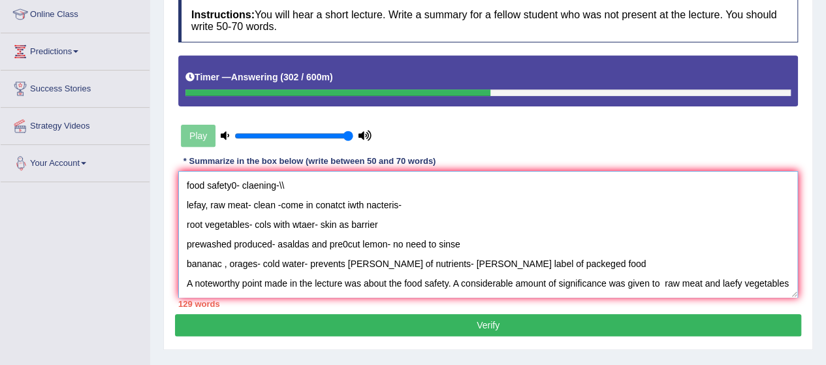
drag, startPoint x: 550, startPoint y: 211, endPoint x: 136, endPoint y: 171, distance: 415.7
click at [136, 171] on div "Toggle navigation Home Practice Questions Speaking Practice Read Aloud Repeat S…" at bounding box center [413, 159] width 826 height 679
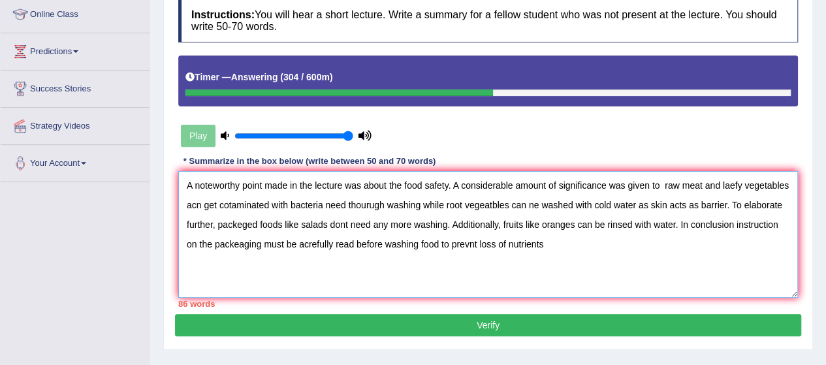
click at [187, 202] on textarea "A noteworthy point made in the lecture was about the food safety. A considerabl…" at bounding box center [487, 234] width 619 height 127
click at [663, 185] on textarea "A noteworthy point made in the lecture was about the food safety. A considerabl…" at bounding box center [487, 234] width 619 height 127
click at [724, 183] on textarea "A noteworthy point made in the lecture was about the food safety. A considerabl…" at bounding box center [487, 234] width 619 height 127
drag, startPoint x: 188, startPoint y: 204, endPoint x: 200, endPoint y: 206, distance: 11.8
click at [200, 206] on textarea "A noteworthy point made in the lecture was about the food safety. A considerabl…" at bounding box center [487, 234] width 619 height 127
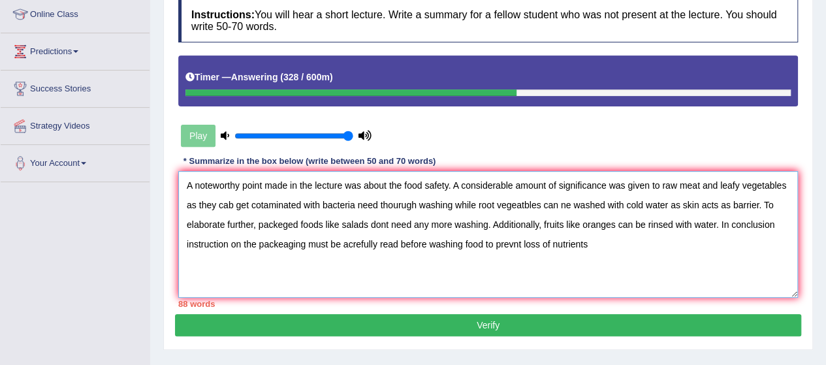
click at [355, 202] on textarea "A noteworthy point made in the lecture was about the food safety. A considerabl…" at bounding box center [487, 234] width 619 height 127
click at [540, 203] on textarea "A noteworthy point made in the lecture was about the food safety. A considerabl…" at bounding box center [487, 234] width 619 height 127
drag, startPoint x: 650, startPoint y: 202, endPoint x: 736, endPoint y: 206, distance: 86.2
click at [736, 206] on textarea "A noteworthy point made in the lecture was about the food safety. A considerabl…" at bounding box center [487, 234] width 619 height 127
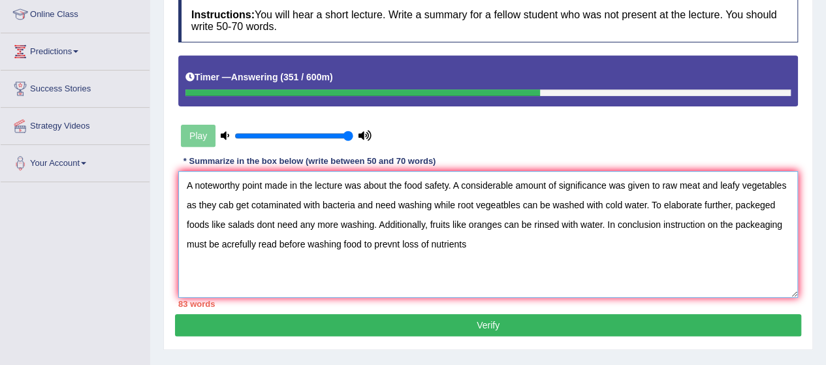
click at [751, 201] on textarea "A noteworthy point made in the lecture was about the food safety. A considerabl…" at bounding box center [487, 234] width 619 height 127
drag, startPoint x: 209, startPoint y: 223, endPoint x: 254, endPoint y: 225, distance: 44.5
click at [254, 225] on textarea "A noteworthy point made in the lecture was about the food safety. A considerabl…" at bounding box center [487, 234] width 619 height 127
drag, startPoint x: 331, startPoint y: 223, endPoint x: 557, endPoint y: 217, distance: 226.5
click at [557, 217] on textarea "A noteworthy point made in the lecture was about the food safety. A considerabl…" at bounding box center [487, 234] width 619 height 127
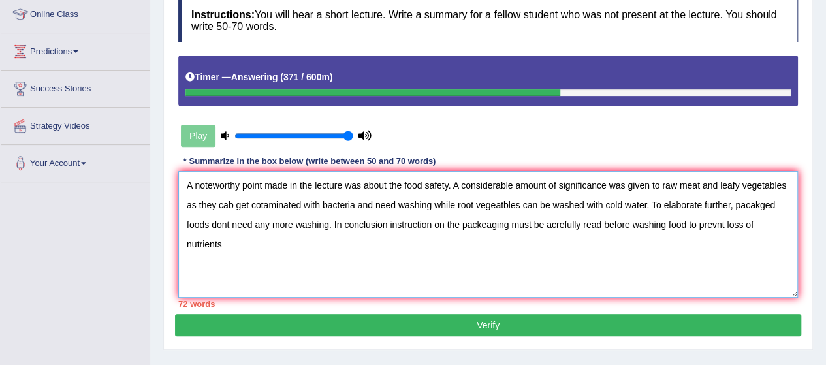
click at [388, 225] on textarea "A noteworthy point made in the lecture was about the food safety. A considerabl…" at bounding box center [487, 234] width 619 height 127
click at [488, 225] on textarea "A noteworthy point made in the lecture was about the food safety. A considerabl…" at bounding box center [487, 234] width 619 height 127
drag, startPoint x: 544, startPoint y: 224, endPoint x: 572, endPoint y: 223, distance: 27.4
click at [572, 223] on textarea "A noteworthy point made in the lecture was about the food safety. A considerabl…" at bounding box center [487, 234] width 619 height 127
click at [677, 224] on textarea "A noteworthy point made in the lecture was about the food safety. A considerabl…" at bounding box center [487, 234] width 619 height 127
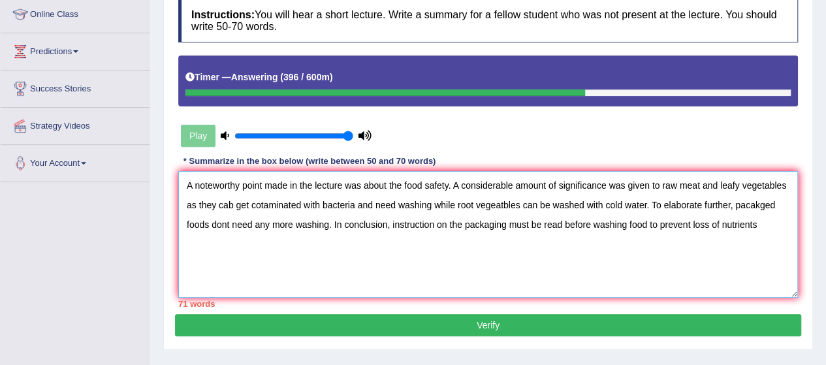
click at [230, 204] on textarea "A noteworthy point made in the lecture was about the food safety. A considerabl…" at bounding box center [487, 234] width 619 height 127
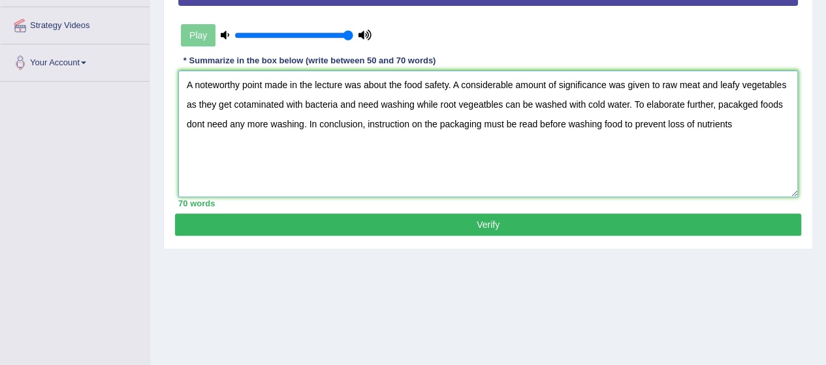
scroll to position [282, 0]
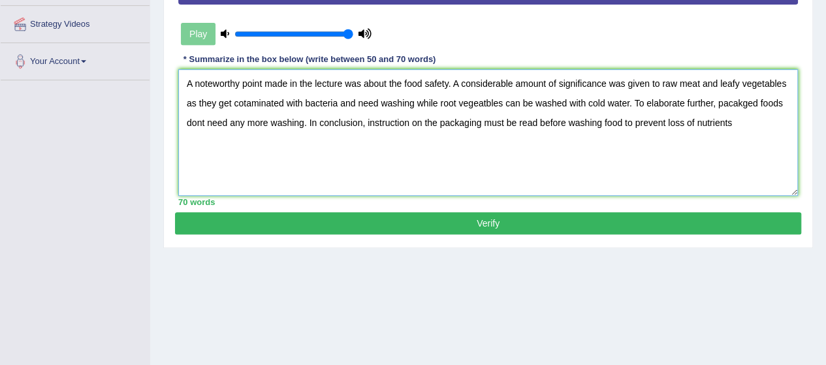
type textarea "A noteworthy point made in the lecture was about the food safety. A considerabl…"
click at [484, 222] on button "Verify" at bounding box center [488, 223] width 626 height 22
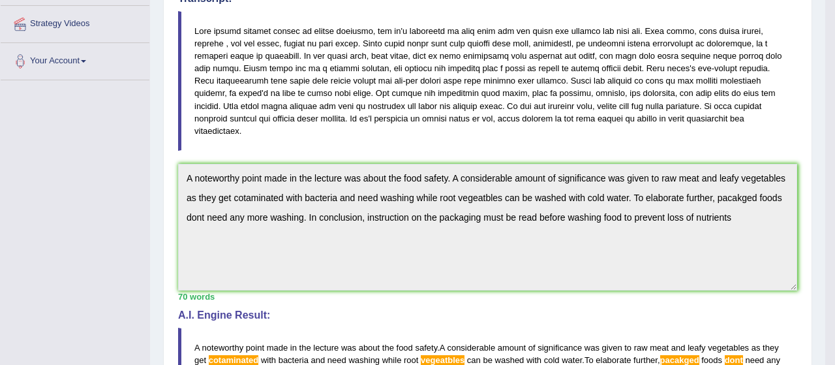
drag, startPoint x: 829, startPoint y: 163, endPoint x: 835, endPoint y: 237, distance: 74.6
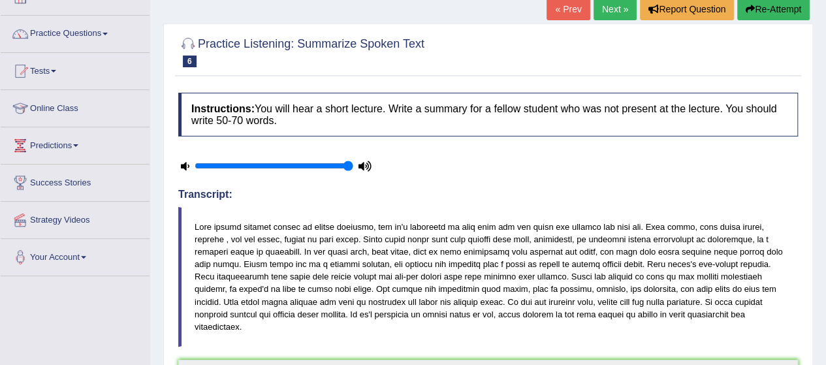
scroll to position [48, 0]
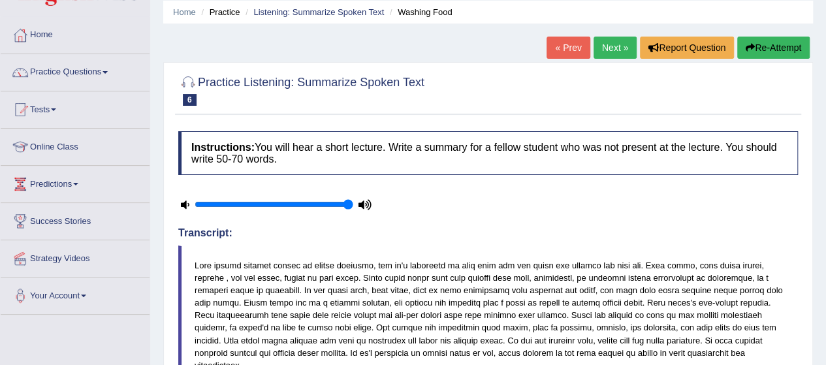
click at [605, 46] on link "Next »" at bounding box center [614, 48] width 43 height 22
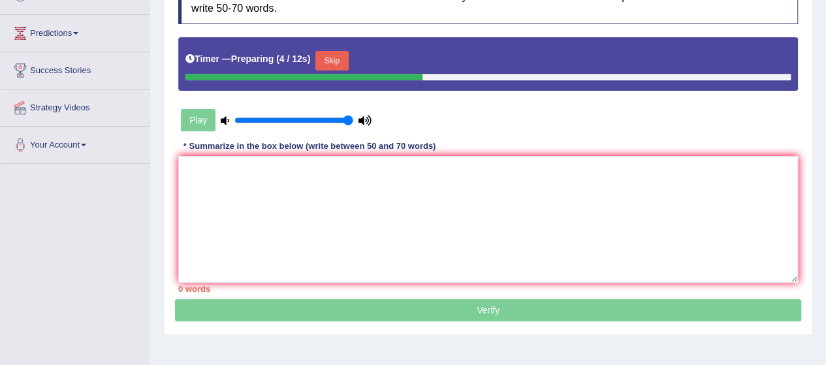
scroll to position [205, 0]
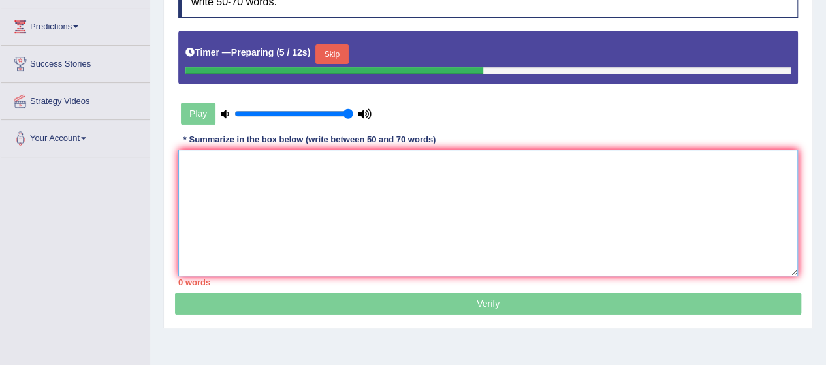
click at [211, 161] on textarea at bounding box center [487, 212] width 619 height 127
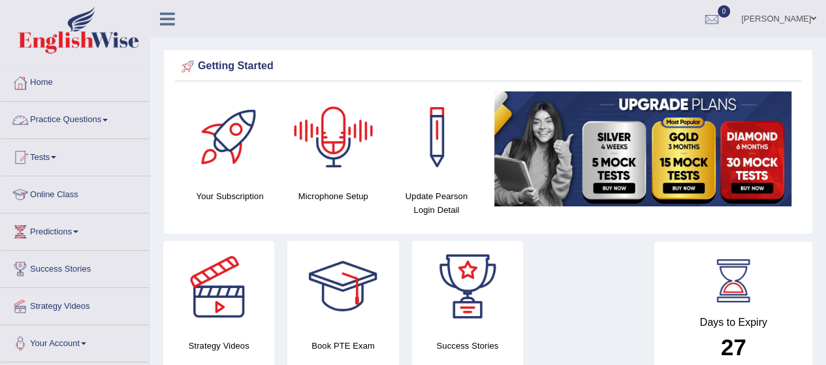
click at [90, 117] on link "Practice Questions" at bounding box center [75, 118] width 149 height 33
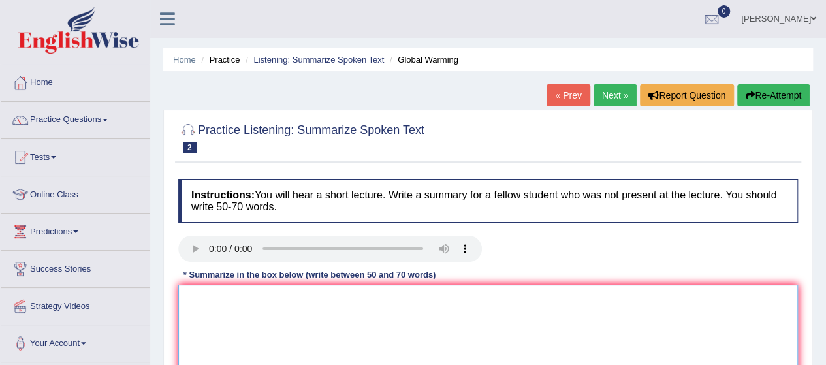
click at [226, 313] on textarea at bounding box center [487, 348] width 619 height 127
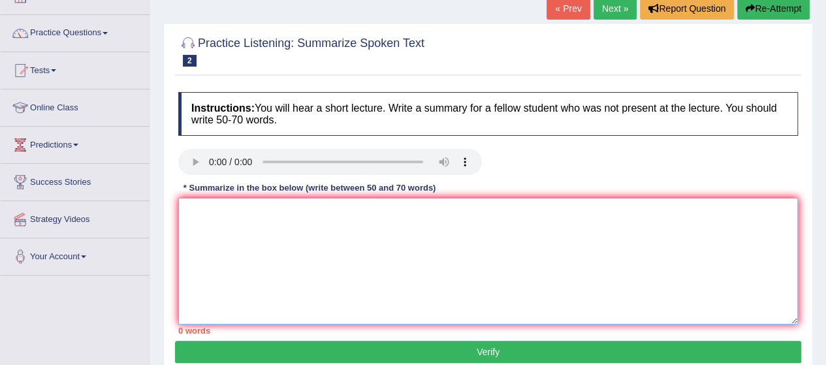
scroll to position [87, 0]
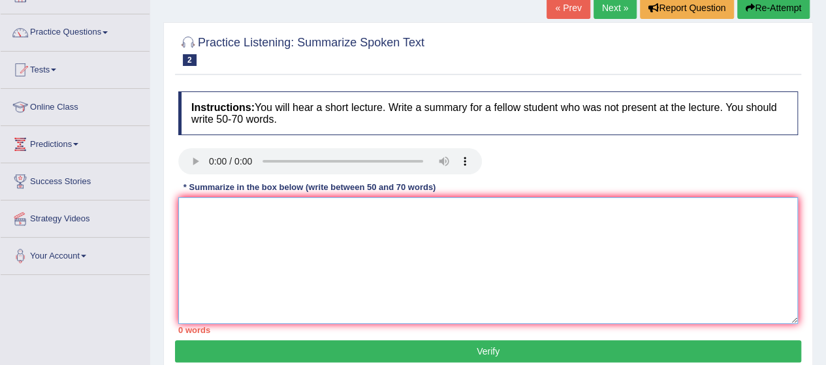
click at [208, 219] on textarea at bounding box center [487, 260] width 619 height 127
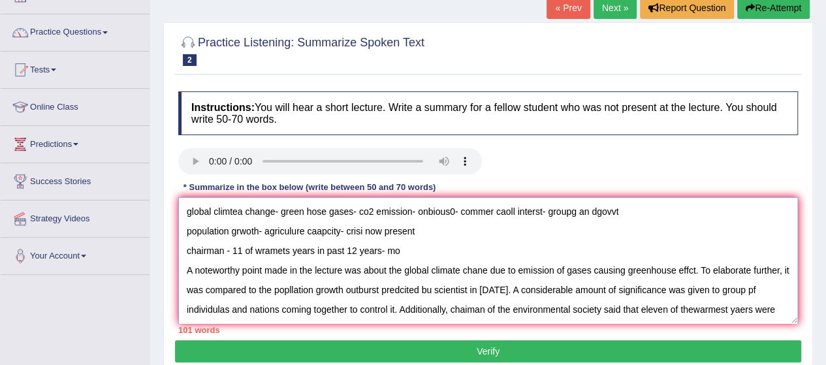
scroll to position [10, 0]
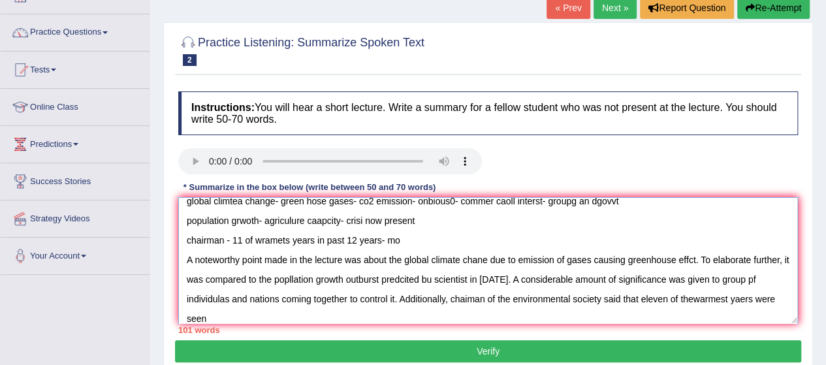
click at [701, 295] on textarea "global climtea change- green hose gases- co2 emission- onbious0- commer caoll i…" at bounding box center [487, 260] width 619 height 127
click at [753, 296] on textarea "global climtea change- green hose gases- co2 emission- onbious0- commer caoll i…" at bounding box center [487, 260] width 619 height 127
click at [240, 318] on textarea "global climtea change- green hose gases- co2 emission- onbious0- commer caoll i…" at bounding box center [487, 260] width 619 height 127
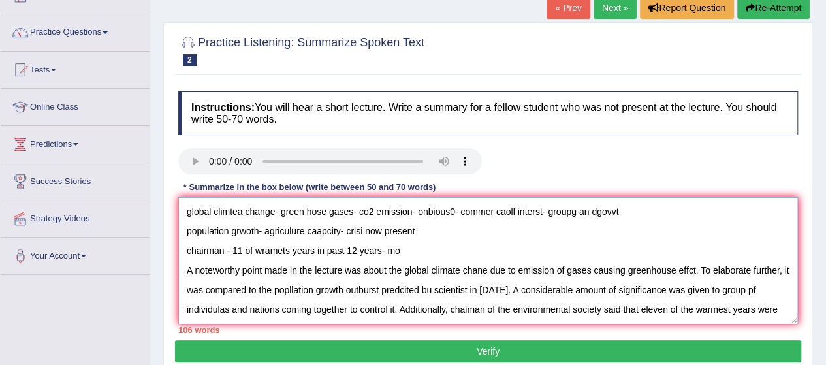
drag, startPoint x: 402, startPoint y: 245, endPoint x: 181, endPoint y: 195, distance: 226.9
click at [181, 195] on div "Instructions: You will hear a short lecture. Write a summary for a fellow stude…" at bounding box center [488, 212] width 626 height 255
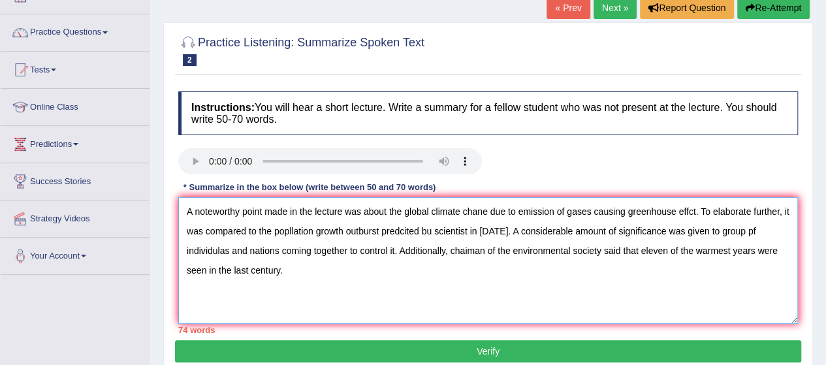
click at [185, 229] on textarea "A noteworthy point made in the lecture was about the global climate chane due t…" at bounding box center [487, 260] width 619 height 127
click at [478, 212] on textarea "A noteworthy point made in the lecture was about the global climate chane due t…" at bounding box center [487, 260] width 619 height 127
click at [696, 210] on textarea "A noteworthy point made in the lecture was about the global climate change due …" at bounding box center [487, 260] width 619 height 127
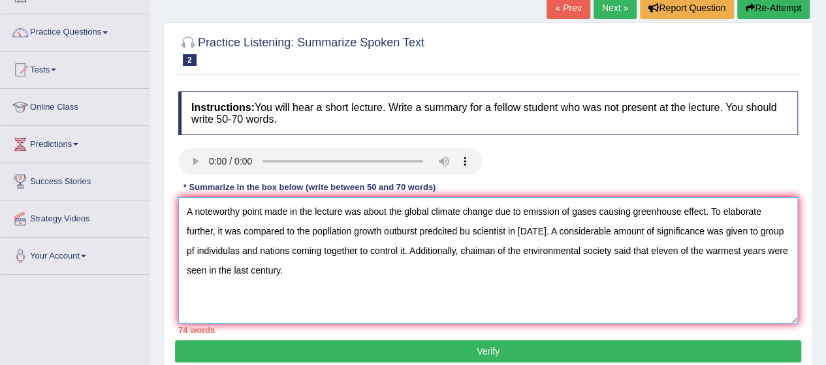
click at [332, 227] on textarea "A noteworthy point made in the lecture was about the global climate change due …" at bounding box center [487, 260] width 619 height 127
click at [468, 232] on textarea "A noteworthy point made in the lecture was about the global climate change due …" at bounding box center [487, 260] width 619 height 127
click at [523, 229] on textarea "A noteworthy point made in the lecture was about the global climate change due …" at bounding box center [487, 260] width 619 height 127
click at [223, 251] on textarea "A noteworthy point made in the lecture was about the global climate change due …" at bounding box center [487, 260] width 619 height 127
click at [395, 250] on textarea "A noteworthy point made in the lecture was about the global climate change due …" at bounding box center [487, 260] width 619 height 127
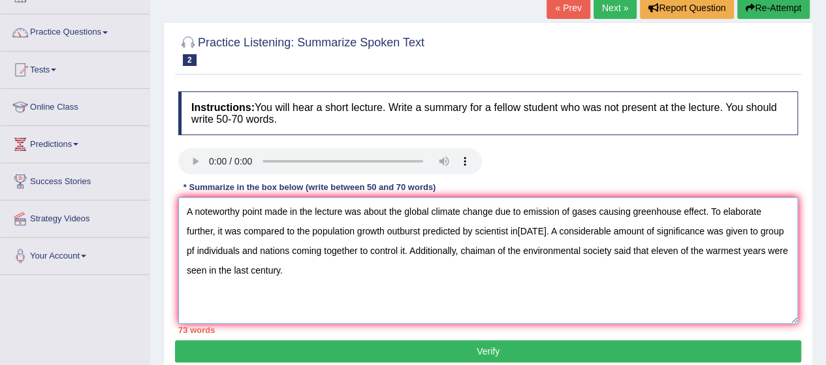
click at [463, 250] on textarea "A noteworthy point made in the lecture was about the global climate change due …" at bounding box center [487, 260] width 619 height 127
click at [346, 247] on textarea "A noteworthy point made in the lecture was about the global climate change due …" at bounding box center [487, 260] width 619 height 127
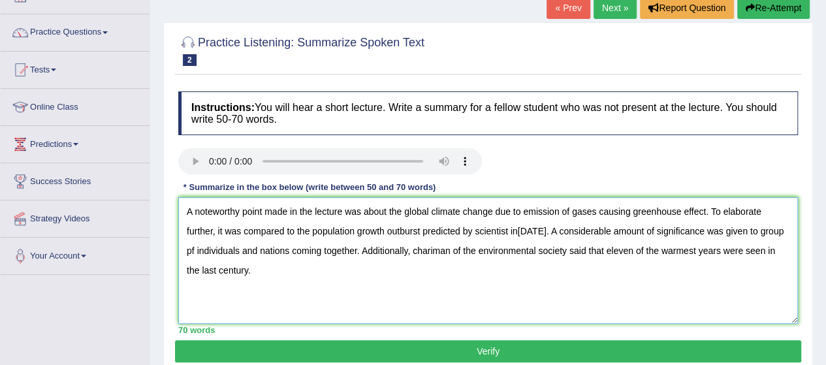
click at [779, 224] on textarea "A noteworthy point made in the lecture was about the global climate change due …" at bounding box center [487, 260] width 619 height 127
click at [628, 207] on textarea "A noteworthy point made in the lecture was about the global climate change due …" at bounding box center [487, 260] width 619 height 127
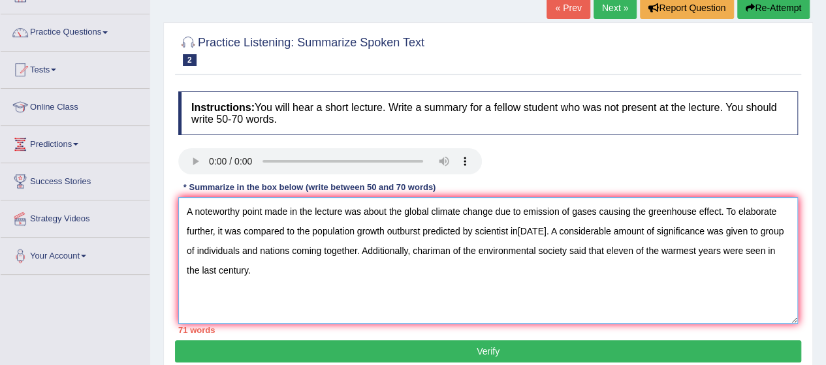
click at [505, 226] on textarea "A noteworthy point made in the lecture was about the global climate change due …" at bounding box center [487, 260] width 619 height 127
click at [752, 227] on textarea "A noteworthy point made in the lecture was about the global climate change due …" at bounding box center [487, 260] width 619 height 127
click at [769, 245] on textarea "A noteworthy point made in the lecture was about the global climate change due …" at bounding box center [487, 260] width 619 height 127
drag, startPoint x: 567, startPoint y: 207, endPoint x: 522, endPoint y: 212, distance: 45.3
click at [522, 212] on textarea "A noteworthy point made in the lecture was about the global climate change due …" at bounding box center [487, 260] width 619 height 127
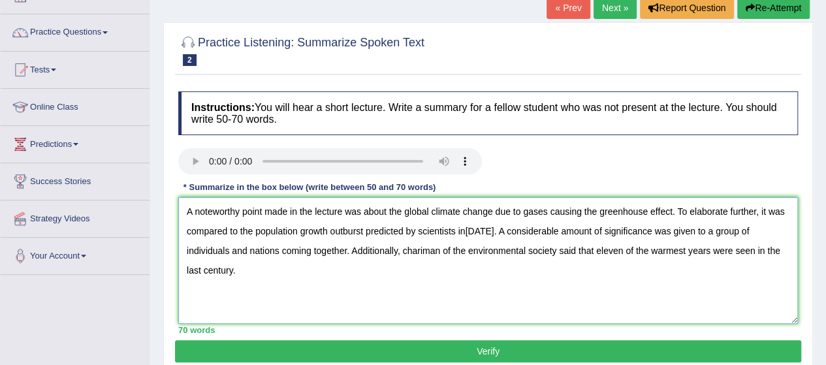
click at [357, 247] on textarea "A noteworthy point made in the lecture was about the global climate change due …" at bounding box center [487, 260] width 619 height 127
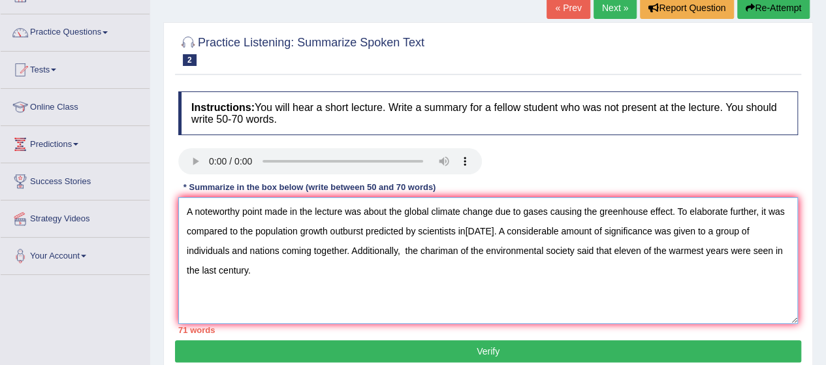
drag, startPoint x: 494, startPoint y: 209, endPoint x: 545, endPoint y: 211, distance: 50.9
click at [545, 211] on textarea "A noteworthy point made in the lecture was about the global climate change due …" at bounding box center [487, 260] width 619 height 127
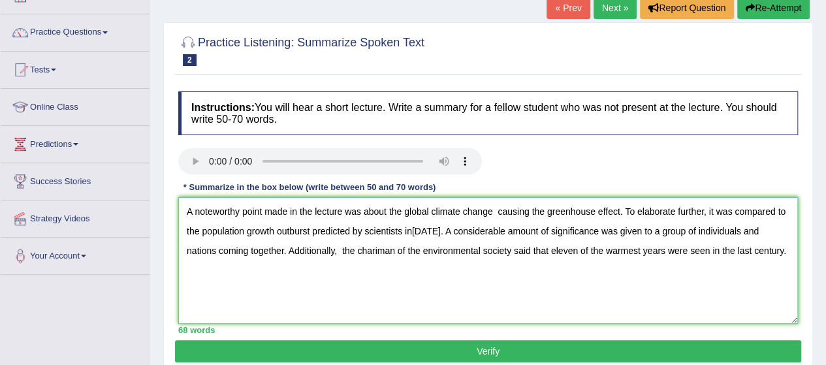
drag, startPoint x: 497, startPoint y: 211, endPoint x: 542, endPoint y: 212, distance: 45.0
click at [542, 212] on textarea "A noteworthy point made in the lecture was about the global climate change caus…" at bounding box center [487, 260] width 619 height 127
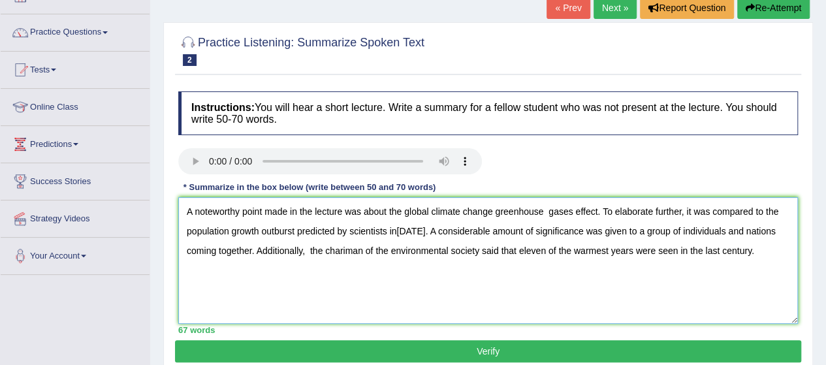
click at [304, 252] on textarea "A noteworthy point made in the lecture was about the global climate change gree…" at bounding box center [487, 260] width 619 height 127
click at [403, 211] on textarea "A noteworthy point made in the lecture was about the global climate change gree…" at bounding box center [487, 260] width 619 height 127
click at [546, 207] on textarea "A noteworthy point made in the lecture was about the global climate change gree…" at bounding box center [487, 260] width 619 height 127
drag, startPoint x: 403, startPoint y: 211, endPoint x: 495, endPoint y: 217, distance: 92.2
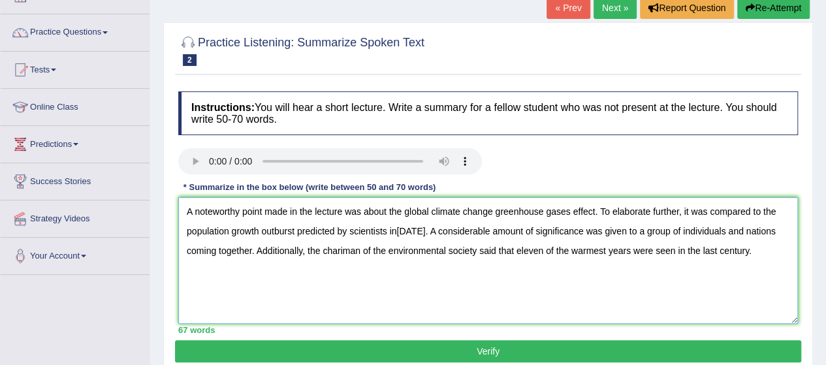
click at [495, 217] on textarea "A noteworthy point made in the lecture was about the global climate change gree…" at bounding box center [487, 260] width 619 height 127
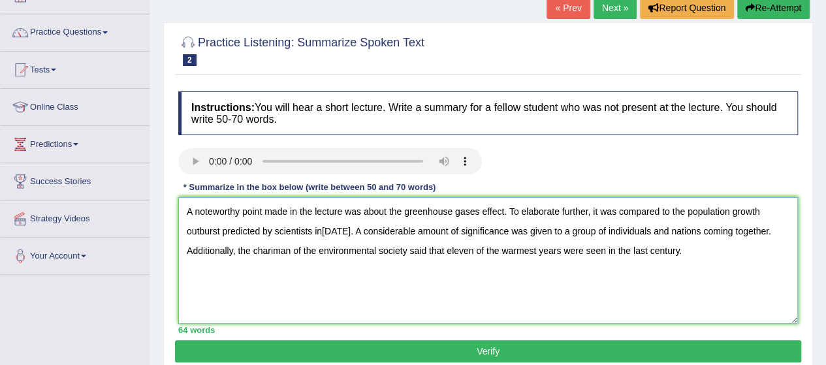
click at [484, 208] on textarea "A noteworthy point made in the lecture was about the greenhouse gases effect. T…" at bounding box center [487, 260] width 619 height 127
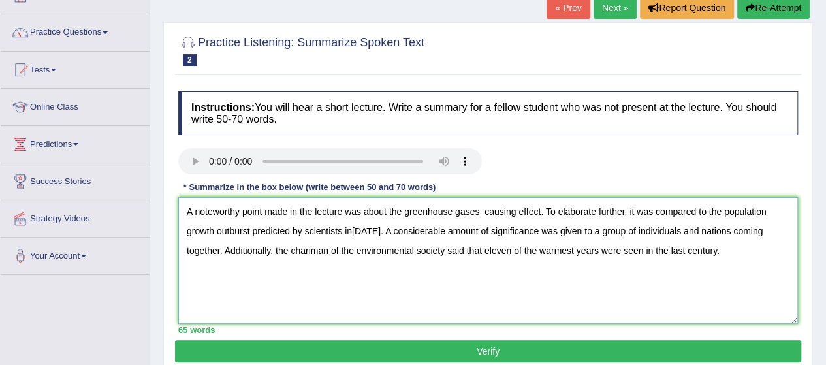
paste textarea "global climate change"
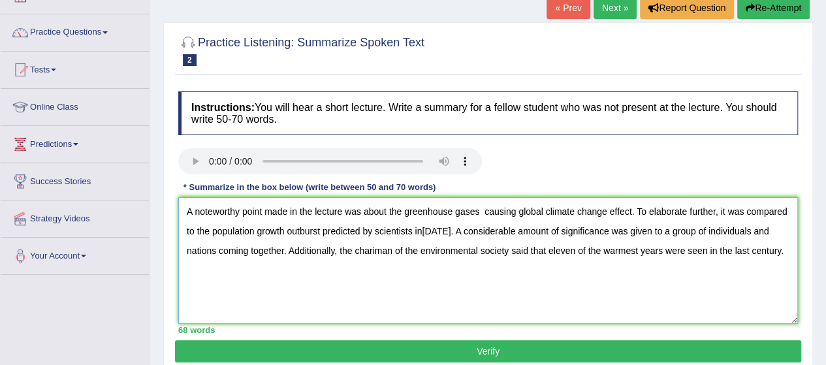
click at [484, 208] on textarea "A noteworthy point made in the lecture was about the greenhouse gases causing g…" at bounding box center [487, 260] width 619 height 127
click at [609, 205] on textarea "A noteworthy point made in the lecture was about the greenhouse gases causing g…" at bounding box center [487, 260] width 619 height 127
click at [481, 214] on textarea "A noteworthy point made in the lecture was about the greenhouse gases causing g…" at bounding box center [487, 260] width 619 height 127
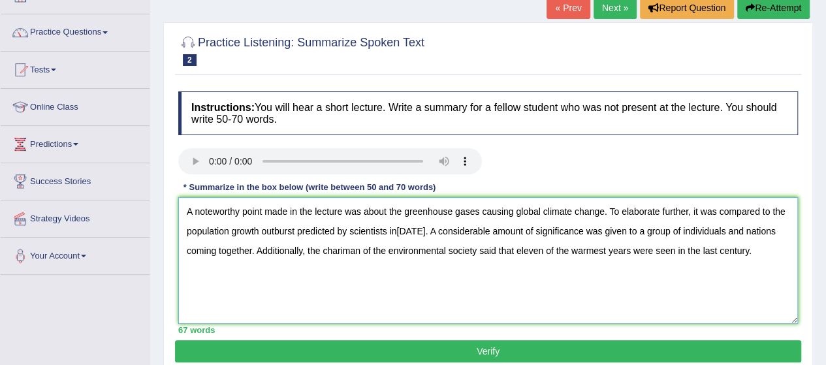
drag, startPoint x: 701, startPoint y: 249, endPoint x: 750, endPoint y: 251, distance: 49.0
click at [750, 251] on textarea "A noteworthy point made in the lecture was about the greenhouse gases causing g…" at bounding box center [487, 260] width 619 height 127
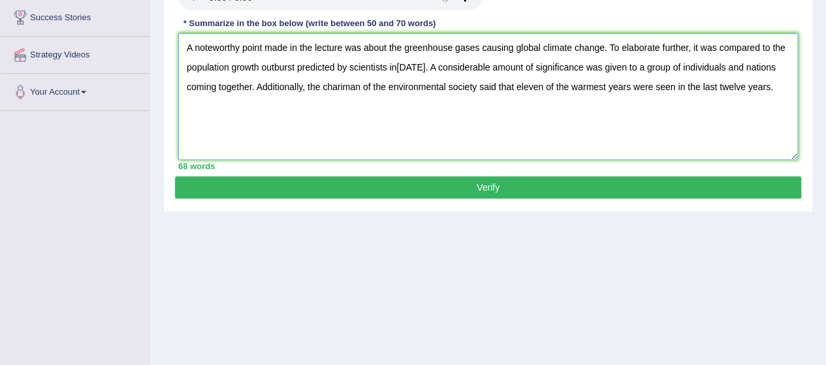
scroll to position [255, 0]
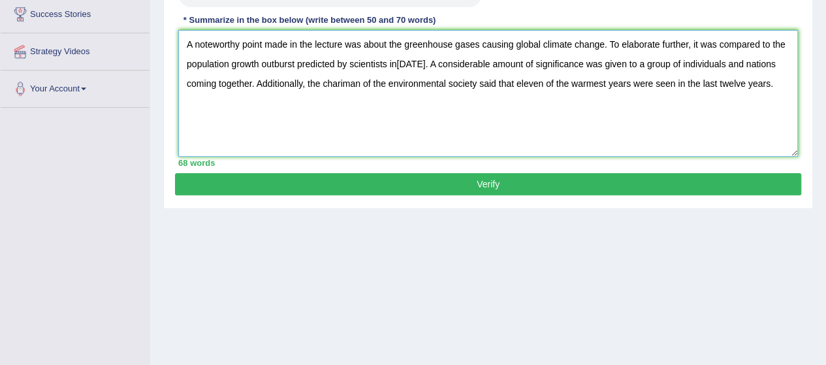
type textarea "A noteworthy point made in the lecture was about the greenhouse gases causing g…"
click at [523, 179] on button "Verify" at bounding box center [488, 184] width 626 height 22
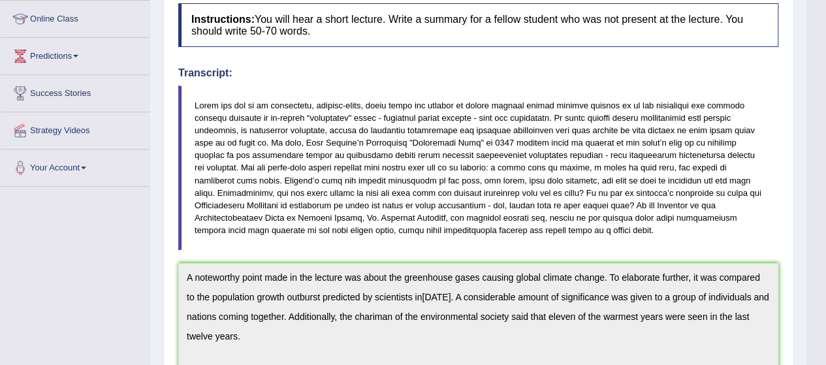
scroll to position [158, 0]
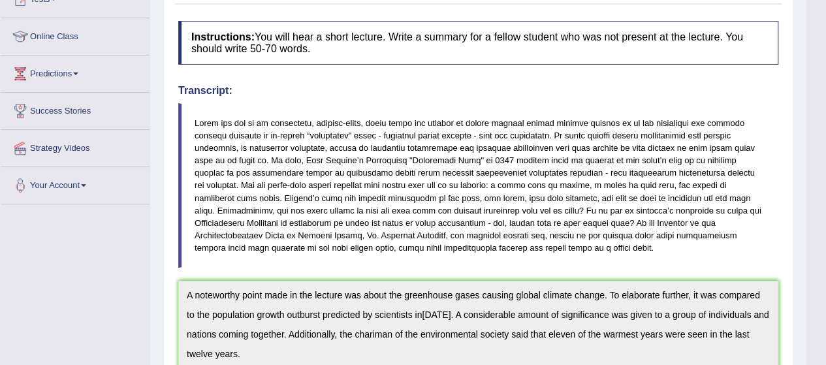
drag, startPoint x: 824, startPoint y: 140, endPoint x: 825, endPoint y: 36, distance: 104.4
click at [825, 36] on body "Toggle navigation Home Practice Questions Speaking Practice Read Aloud Repeat S…" at bounding box center [413, 24] width 826 height 365
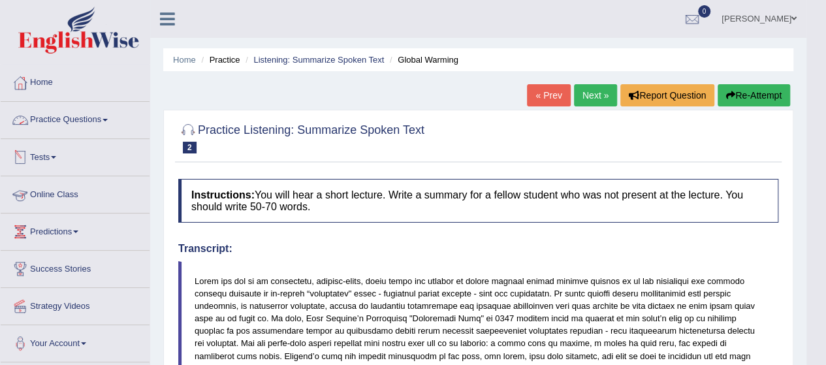
click at [108, 125] on link "Practice Questions" at bounding box center [75, 118] width 149 height 33
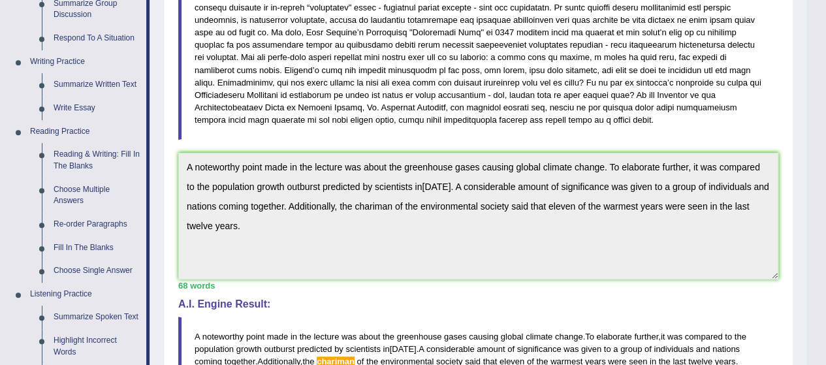
scroll to position [287, 0]
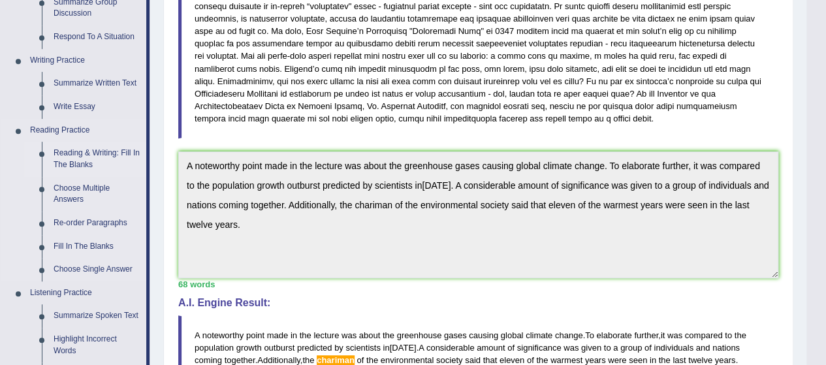
click at [107, 159] on link "Reading & Writing: Fill In The Blanks" at bounding box center [97, 159] width 99 height 35
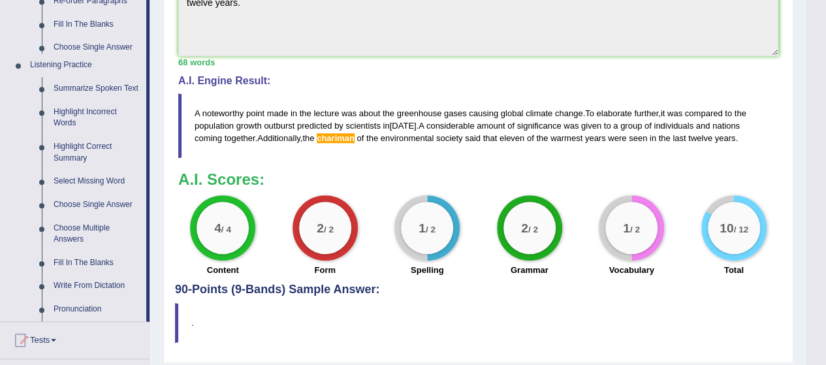
scroll to position [687, 0]
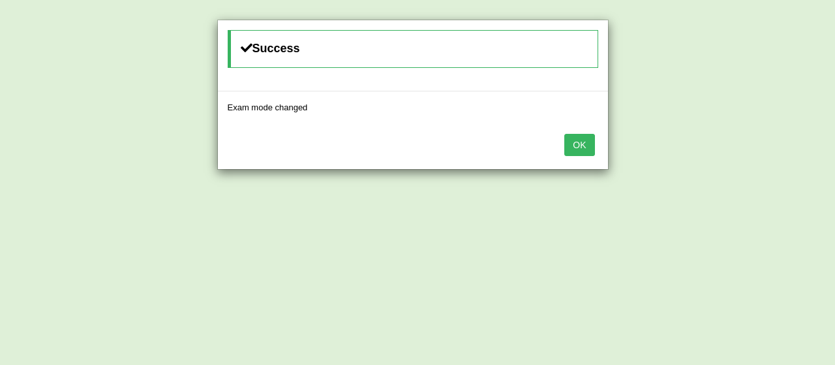
click at [776, 155] on div "Success Exam mode changed OK" at bounding box center [417, 182] width 835 height 365
click at [586, 151] on button "OK" at bounding box center [580, 145] width 30 height 22
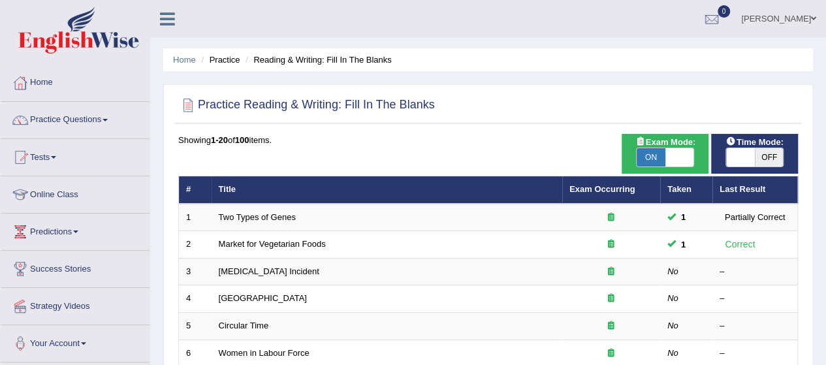
click at [775, 159] on span "OFF" at bounding box center [768, 157] width 29 height 18
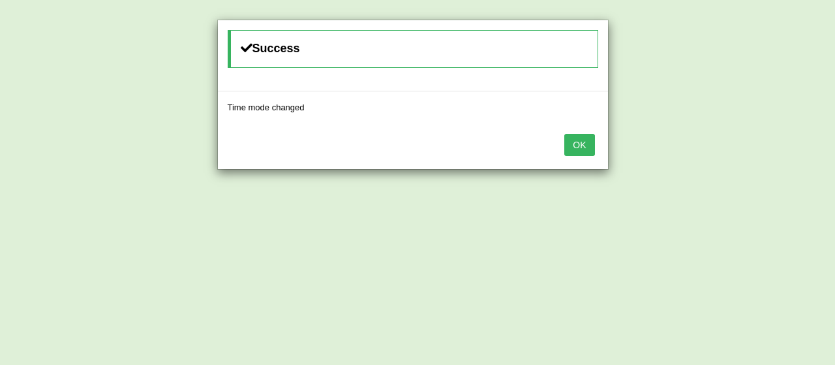
click at [594, 144] on button "OK" at bounding box center [580, 145] width 30 height 22
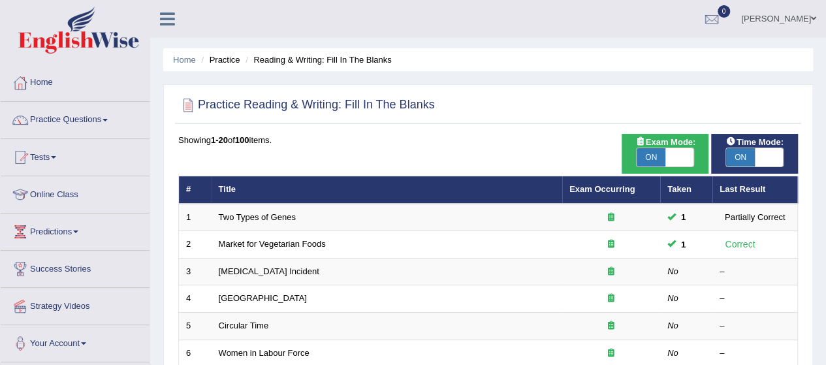
scroll to position [57, 0]
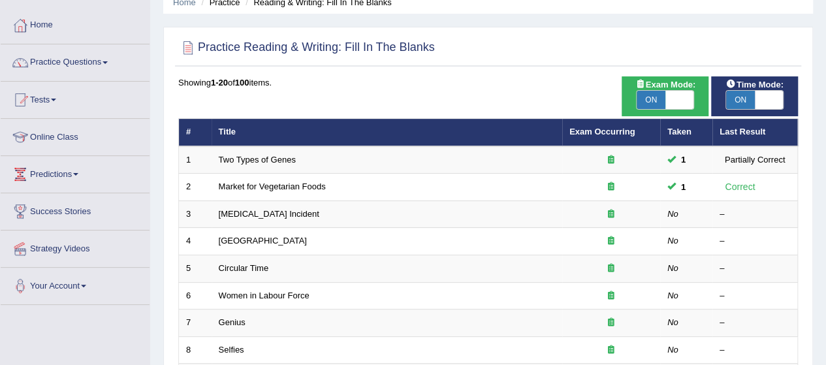
click at [739, 99] on span "ON" at bounding box center [740, 100] width 29 height 18
checkbox input "false"
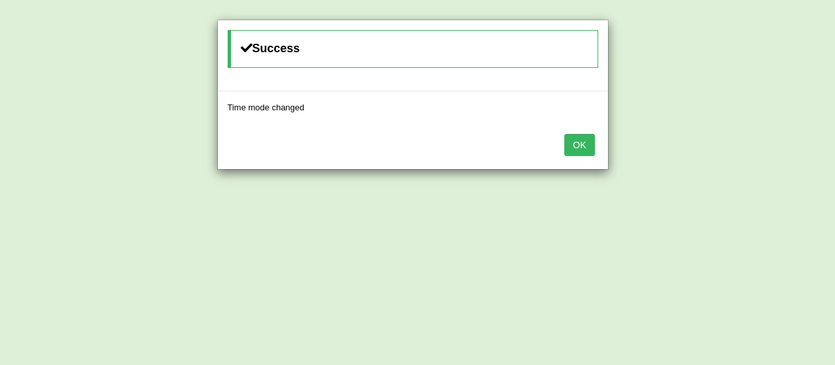
drag, startPoint x: 829, startPoint y: 117, endPoint x: 833, endPoint y: 138, distance: 20.6
click at [825, 138] on html "Toggle navigation Home Practice Questions Speaking Practice Read Aloud Repeat S…" at bounding box center [417, 125] width 835 height 365
click at [572, 140] on button "OK" at bounding box center [580, 145] width 30 height 22
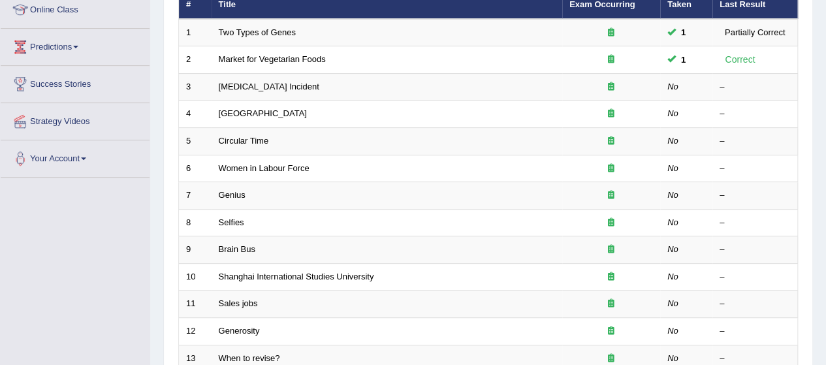
scroll to position [0, 0]
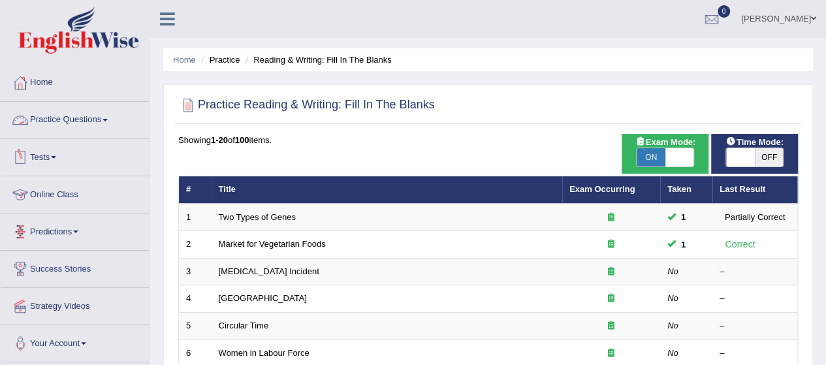
click at [87, 114] on link "Practice Questions" at bounding box center [75, 118] width 149 height 33
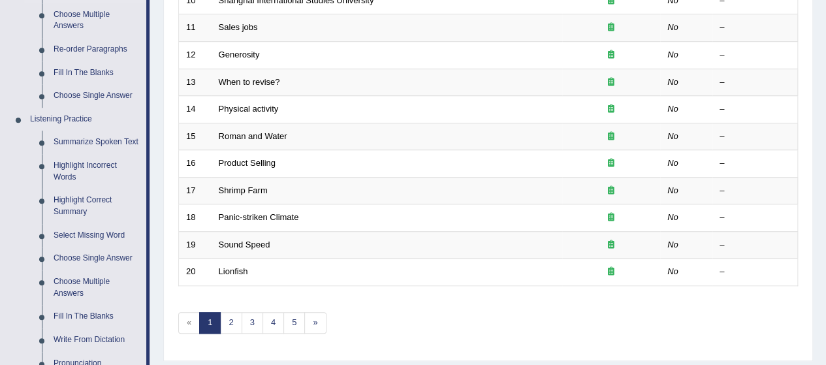
scroll to position [470, 0]
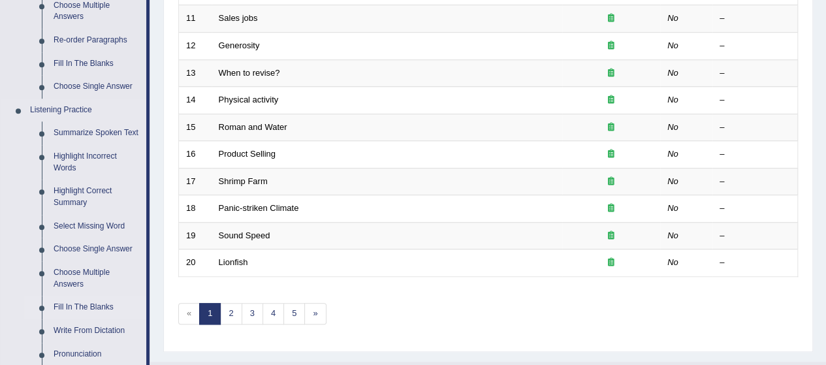
click at [74, 300] on link "Fill In The Blanks" at bounding box center [97, 307] width 99 height 23
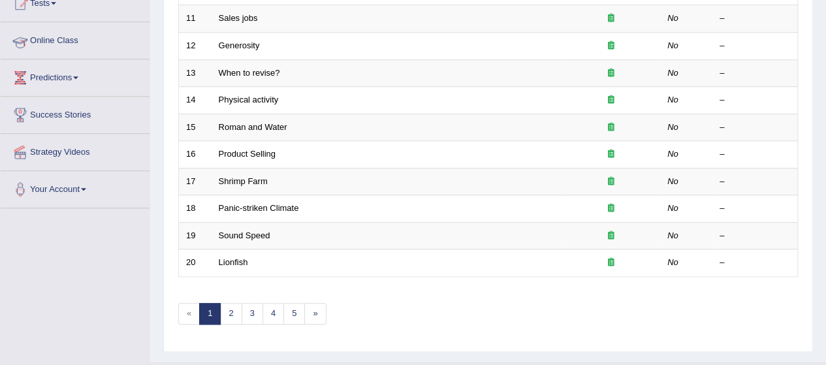
scroll to position [154, 0]
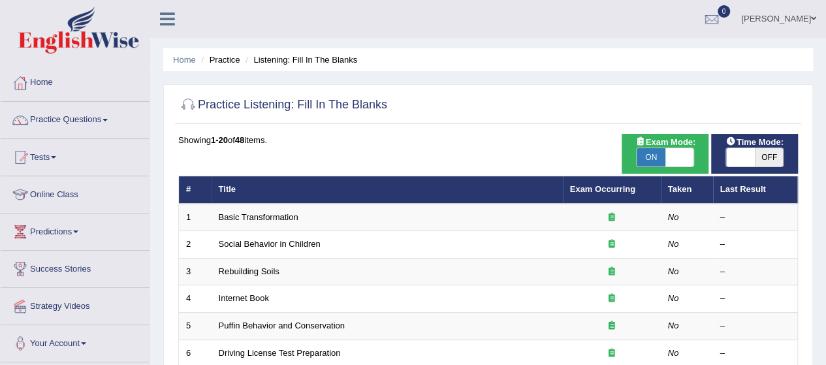
click at [638, 157] on span "ON" at bounding box center [650, 157] width 29 height 18
checkbox input "false"
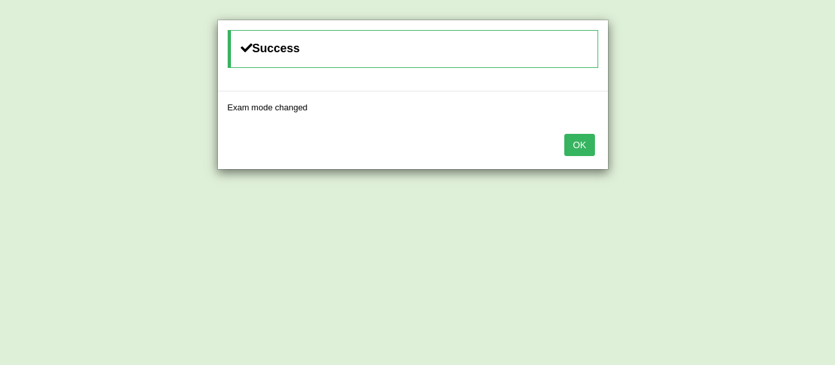
click at [588, 144] on button "OK" at bounding box center [580, 145] width 30 height 22
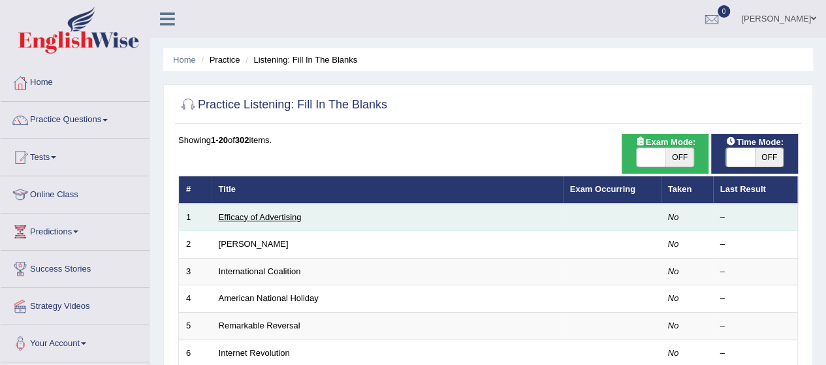
click at [247, 213] on link "Efficacy of Advertising" at bounding box center [260, 217] width 83 height 10
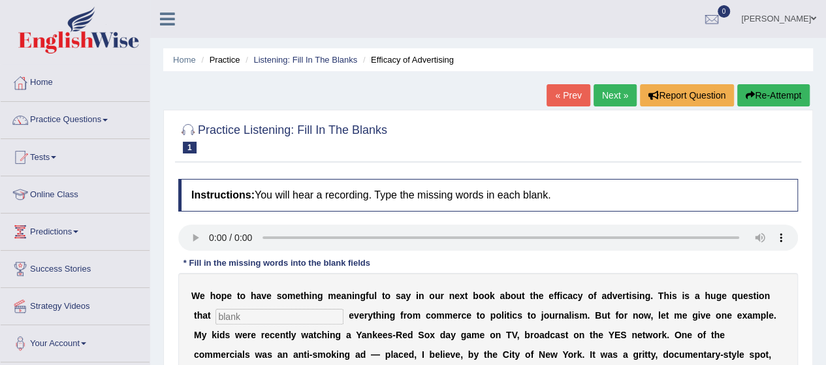
scroll to position [319, 0]
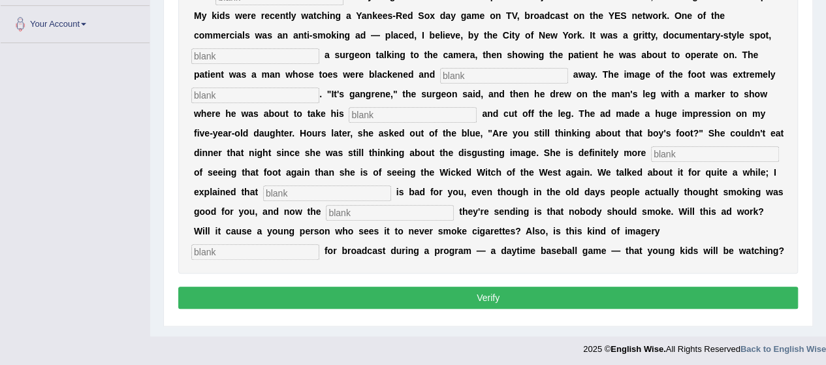
click at [816, 99] on div "Home Practice Listening: Fill In The Blanks Efficacy of Advertising « Prev Next…" at bounding box center [487, 8] width 675 height 655
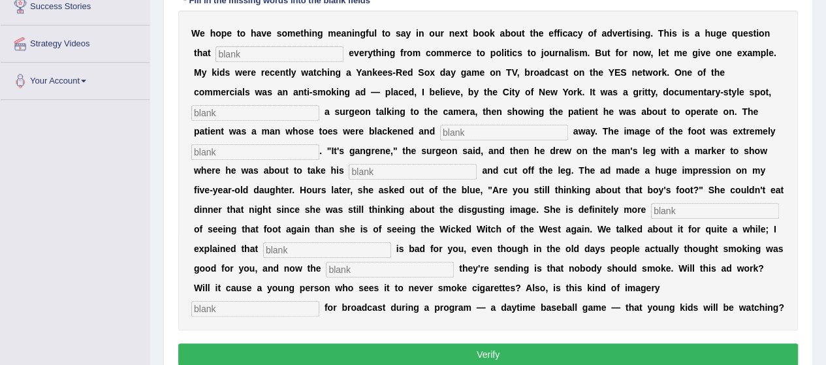
scroll to position [268, 0]
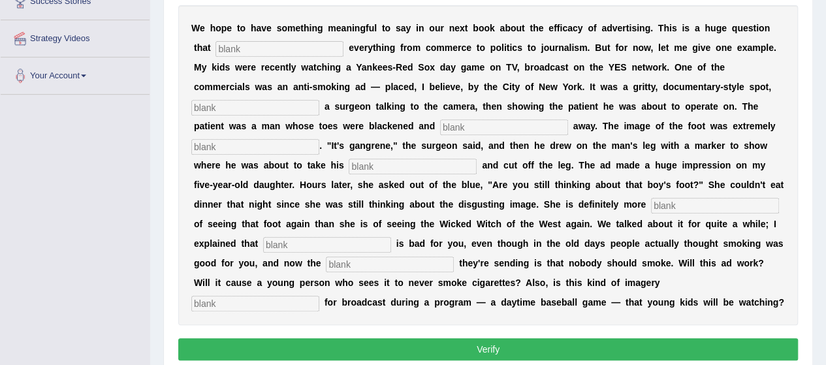
click at [232, 50] on input "text" at bounding box center [279, 49] width 128 height 16
click at [824, 16] on div "Home Practice Listening: Fill In The Blanks Efficacy of Advertising « Prev Next…" at bounding box center [487, 59] width 675 height 655
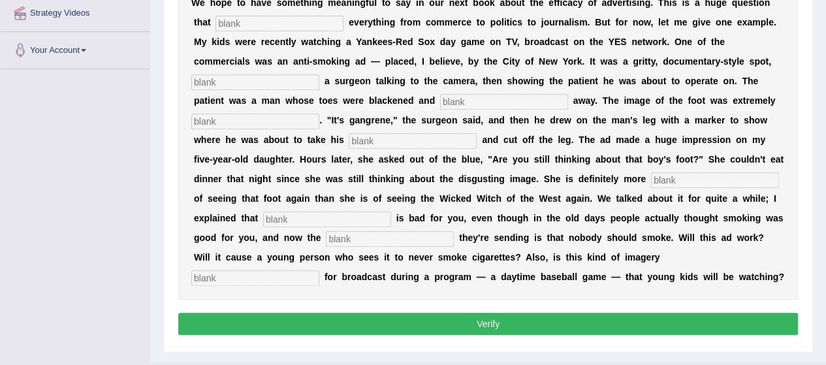
scroll to position [267, 0]
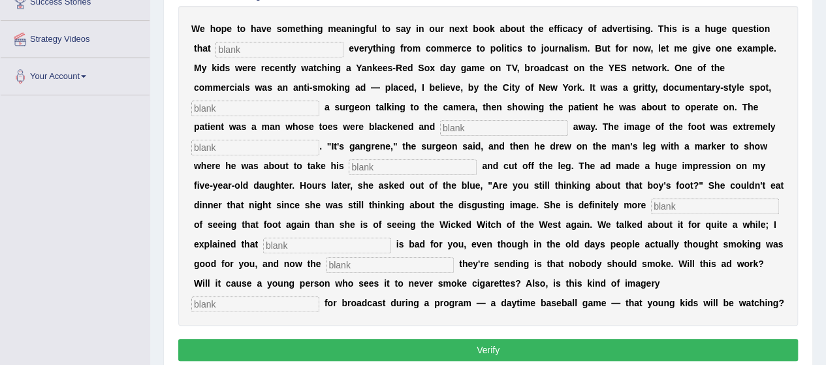
click at [226, 42] on input "text" at bounding box center [279, 50] width 128 height 16
type input "impacts"
drag, startPoint x: 219, startPoint y: 98, endPoint x: 211, endPoint y: 109, distance: 14.0
click at [211, 109] on div "W e h o p e t o h a v e s o m e t h i n g m e a n i n g f u l t o s a y i n o u…" at bounding box center [487, 166] width 619 height 320
click at [211, 109] on input "text" at bounding box center [255, 109] width 128 height 16
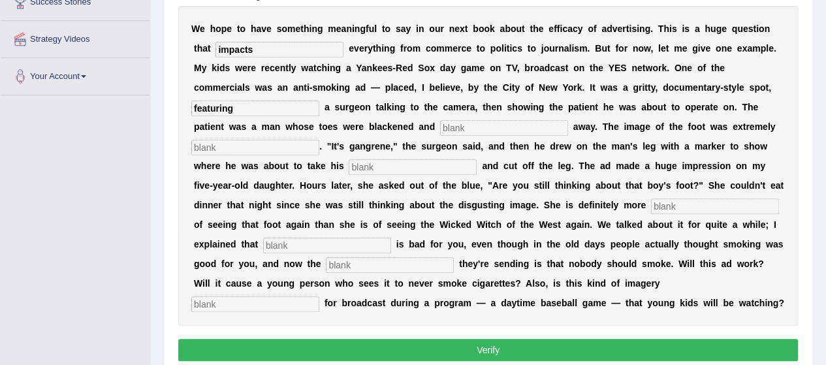
type input "featuring"
click at [459, 131] on input "text" at bounding box center [504, 128] width 128 height 16
type input "rotting"
click at [222, 140] on input "text" at bounding box center [255, 148] width 128 height 16
type input "disgusting"
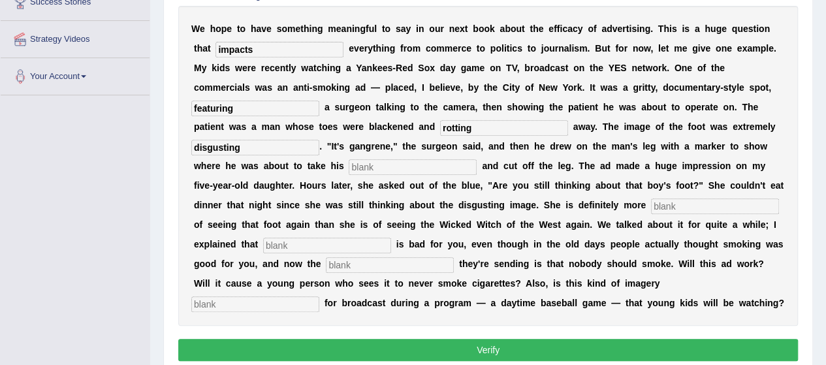
click at [376, 166] on input "text" at bounding box center [412, 167] width 128 height 16
type input "saw"
click at [680, 204] on input "text" at bounding box center [715, 206] width 128 height 16
type input "scared"
click at [322, 243] on input "text" at bounding box center [327, 246] width 128 height 16
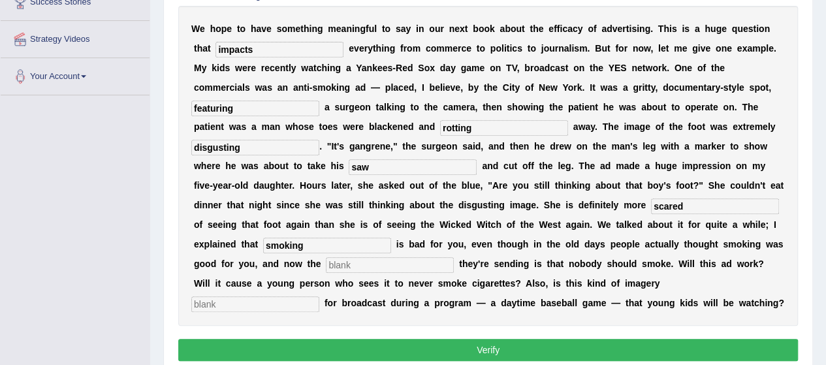
type input "smoking"
click at [343, 267] on input "text" at bounding box center [390, 265] width 128 height 16
type input "message"
click at [319, 296] on input "text" at bounding box center [255, 304] width 128 height 16
type input "appropriate"
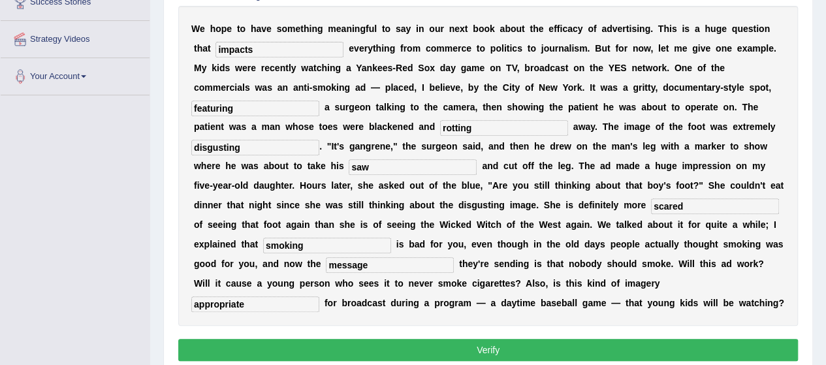
click at [352, 168] on input "saw" at bounding box center [412, 167] width 128 height 16
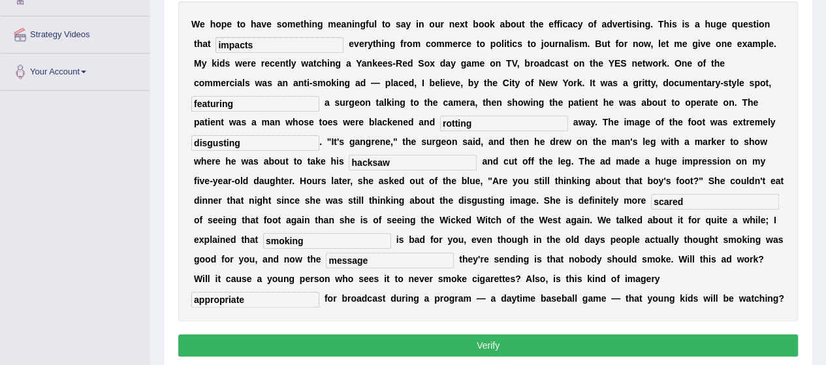
scroll to position [275, 0]
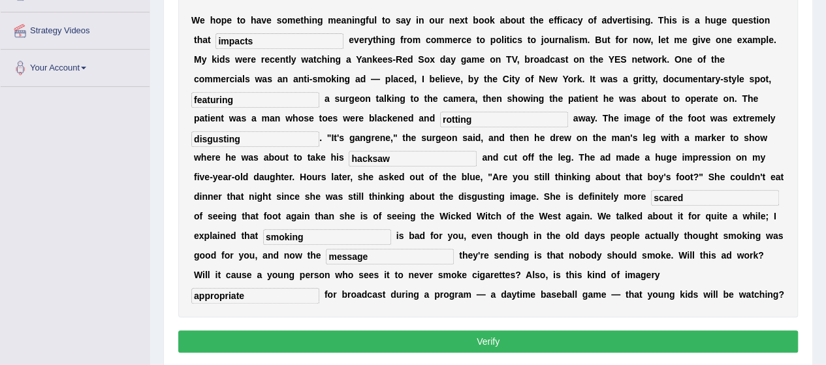
click at [358, 157] on input "hacksaw" at bounding box center [412, 159] width 128 height 16
type input "racksaw"
click at [525, 341] on button "Verify" at bounding box center [487, 341] width 619 height 22
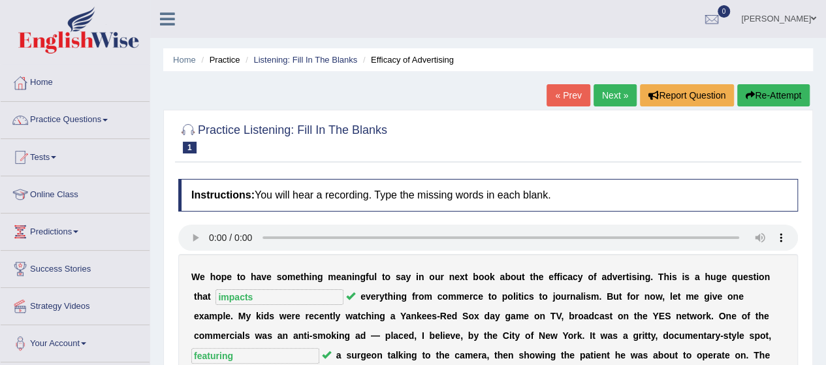
scroll to position [319, 0]
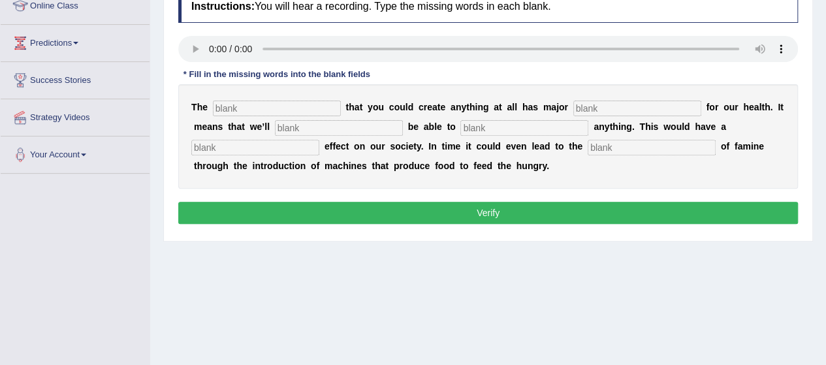
scroll to position [163, 0]
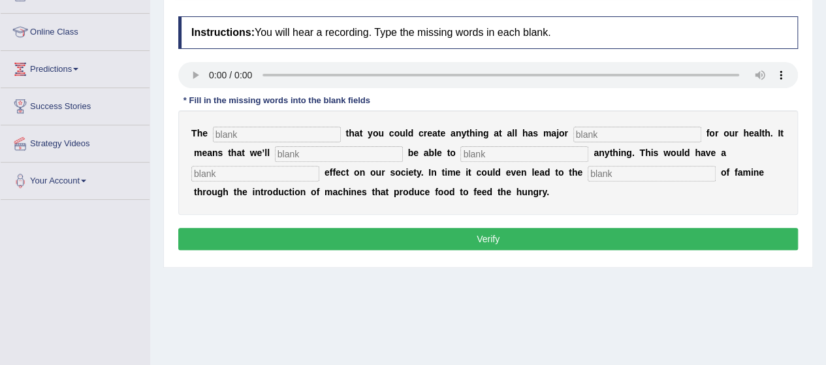
click at [269, 136] on input "text" at bounding box center [277, 135] width 128 height 16
type input "notion"
click at [595, 136] on input "text" at bounding box center [637, 135] width 128 height 16
type input "implications"
click at [286, 152] on input "text" at bounding box center [339, 154] width 128 height 16
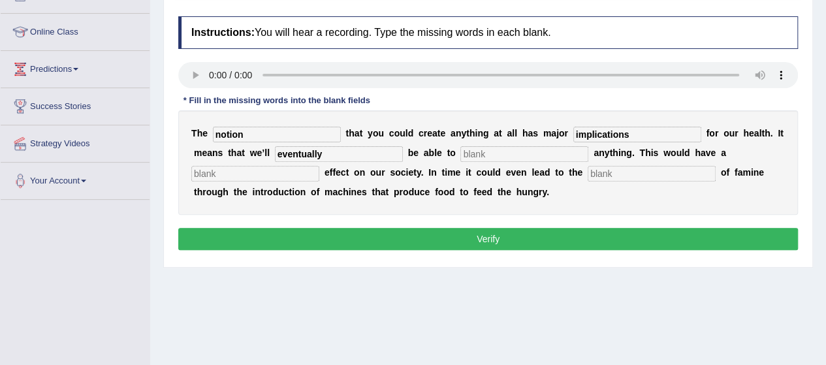
type input "eventually"
click at [501, 151] on input "text" at bounding box center [524, 154] width 128 height 16
type input "replicate"
click at [210, 172] on input "text" at bounding box center [255, 174] width 128 height 16
type input "phenomenal"
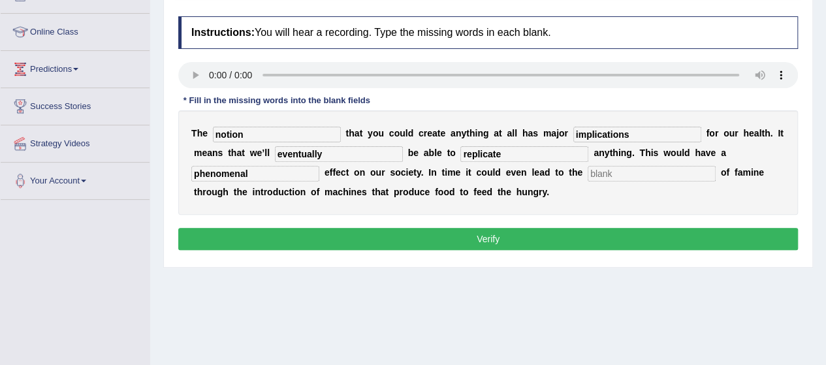
click at [614, 173] on input "text" at bounding box center [651, 174] width 128 height 16
type input "eradication"
click at [440, 236] on button "Verify" at bounding box center [487, 239] width 619 height 22
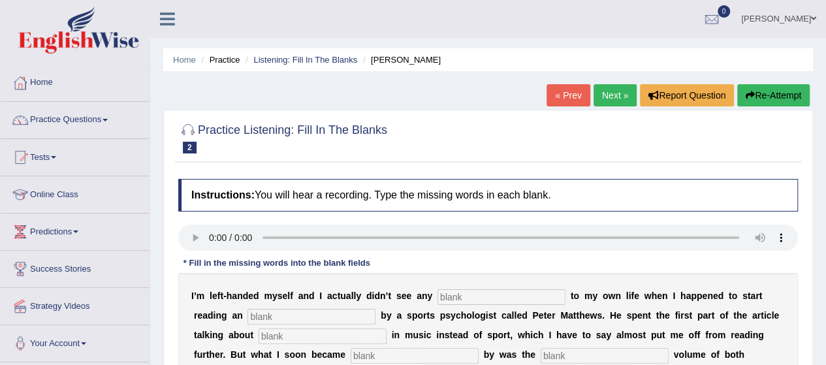
click at [820, 187] on div "Home Practice Listening: Fill In The Blanks [PERSON_NAME] « Prev Next » Report …" at bounding box center [487, 326] width 675 height 653
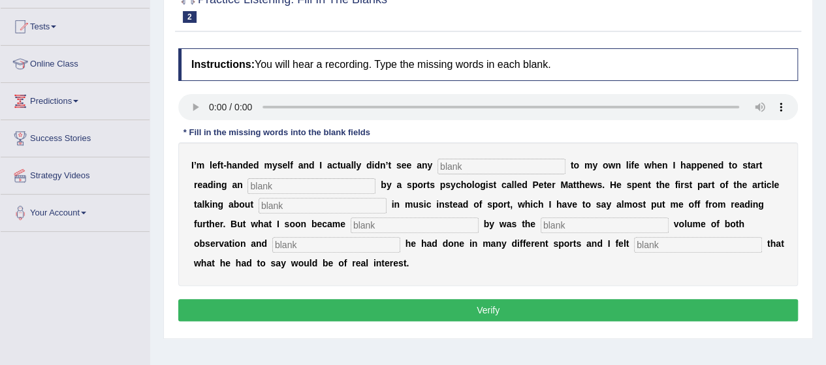
scroll to position [157, 0]
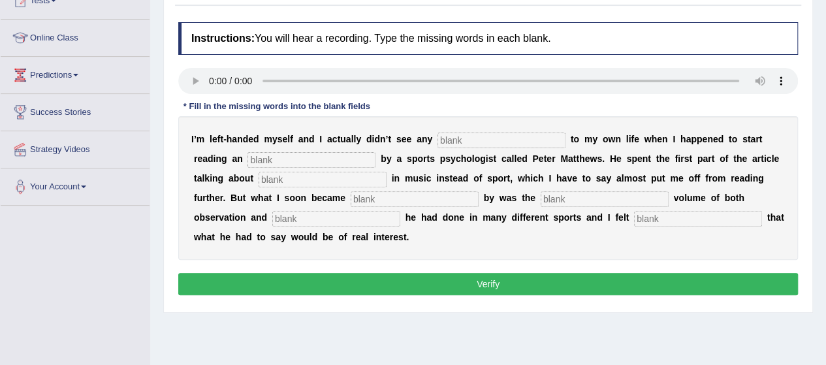
click at [519, 281] on button "Verify" at bounding box center [487, 284] width 619 height 22
click at [401, 349] on div "Home Practice Listening: Fill In The Blanks Matthews « Prev Next » Report Quest…" at bounding box center [487, 169] width 675 height 653
click at [454, 138] on input "text" at bounding box center [501, 140] width 128 height 16
type input "relevance"
click at [278, 157] on input "text" at bounding box center [311, 160] width 128 height 16
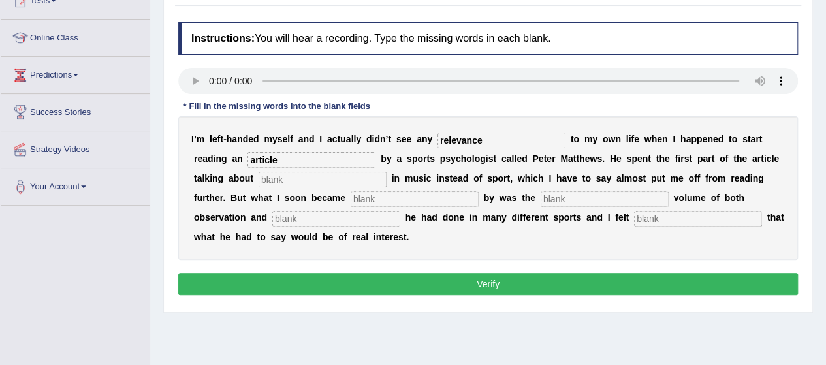
type input "article"
click at [270, 177] on input "text" at bounding box center [322, 180] width 128 height 16
type input "handedness"
click at [373, 198] on input "text" at bounding box center [414, 199] width 128 height 16
click at [582, 199] on input "text" at bounding box center [604, 199] width 128 height 16
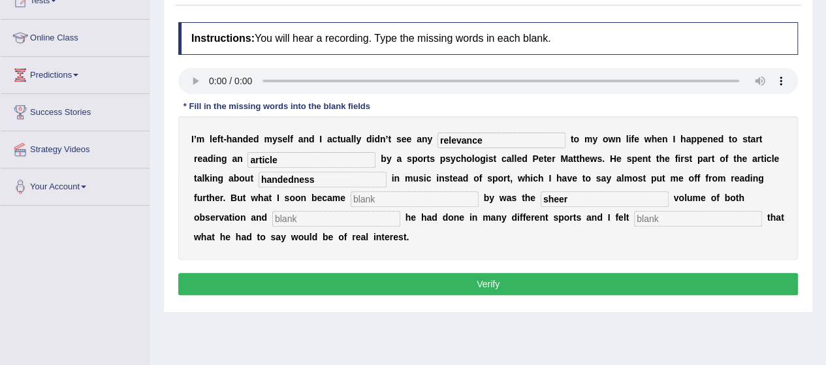
type input "sheer"
click at [291, 216] on input "text" at bounding box center [336, 219] width 128 height 16
type input "investigation"
click at [669, 230] on div "I ’ m l e f t - h a n d e d m y s e l f a n d I a c t u a l l y d i d n ’ t s e…" at bounding box center [487, 188] width 619 height 144
drag, startPoint x: 664, startPoint y: 205, endPoint x: 659, endPoint y: 211, distance: 8.4
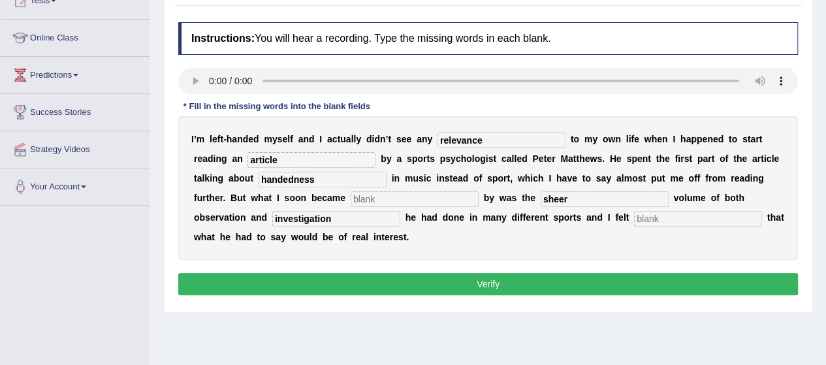
click at [659, 211] on div "I ’ m l e f t - h a n d e d m y s e l f a n d I a c t u a l l y d i d n ’ t s e…" at bounding box center [487, 188] width 619 height 144
click at [659, 211] on input "text" at bounding box center [698, 219] width 128 height 16
type input "persuaded"
click at [374, 197] on input "text" at bounding box center [414, 199] width 128 height 16
click at [358, 196] on input "stuck" at bounding box center [414, 199] width 128 height 16
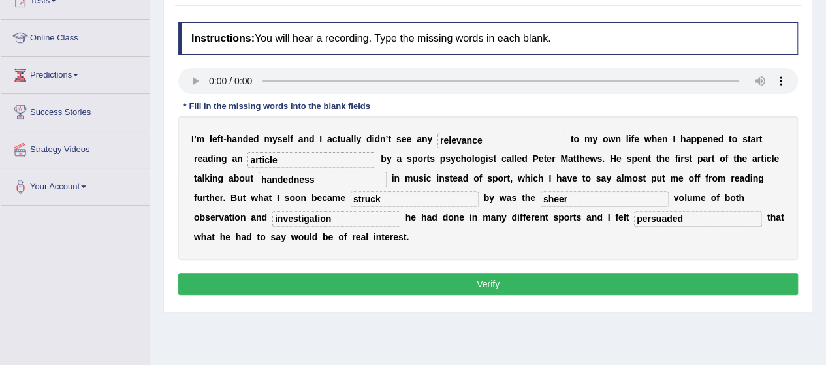
type input "struck"
click at [480, 285] on button "Verify" at bounding box center [487, 284] width 619 height 22
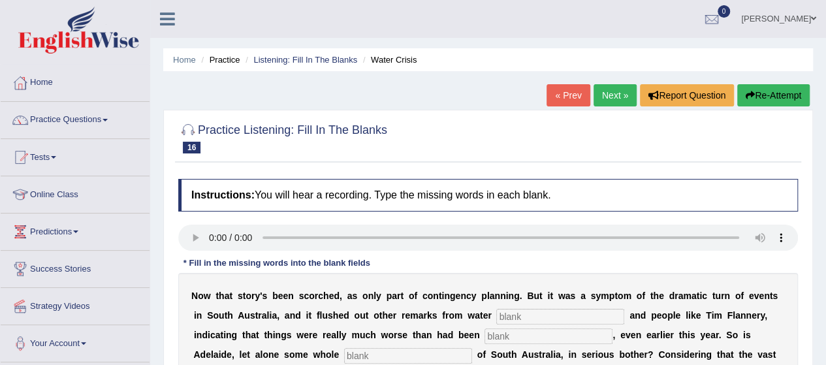
click at [822, 194] on div "Home Practice Listening: Fill In The Blanks Water Crisis « Prev Next » Report Q…" at bounding box center [487, 326] width 675 height 653
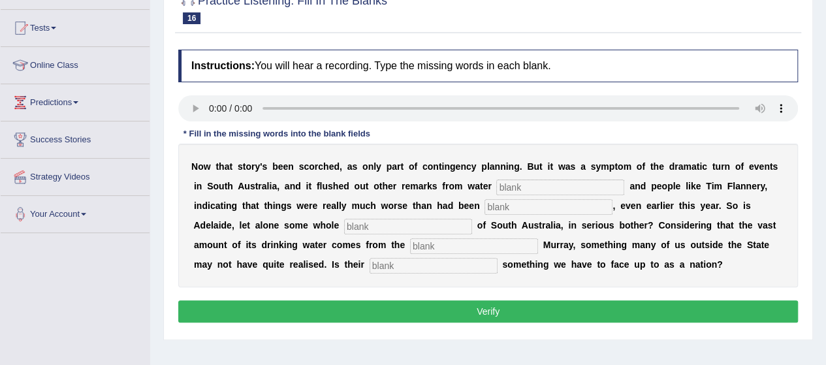
scroll to position [131, 0]
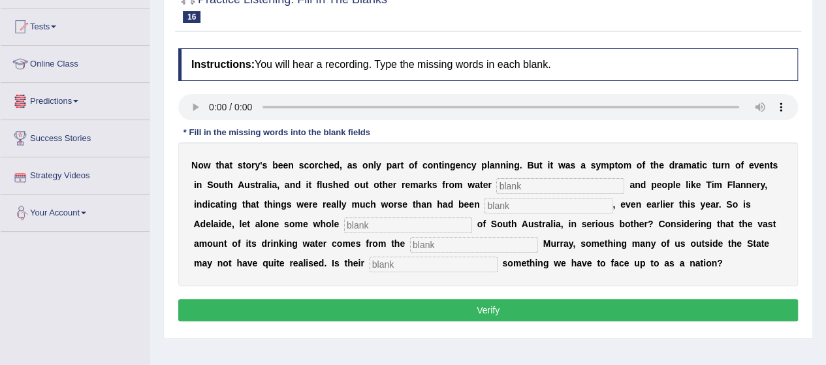
click at [529, 183] on input "text" at bounding box center [560, 186] width 128 height 16
type input "academics"
click at [521, 210] on input "text" at bounding box center [548, 206] width 128 height 16
type input "overshadowed"
click at [358, 223] on input "text" at bounding box center [408, 225] width 128 height 16
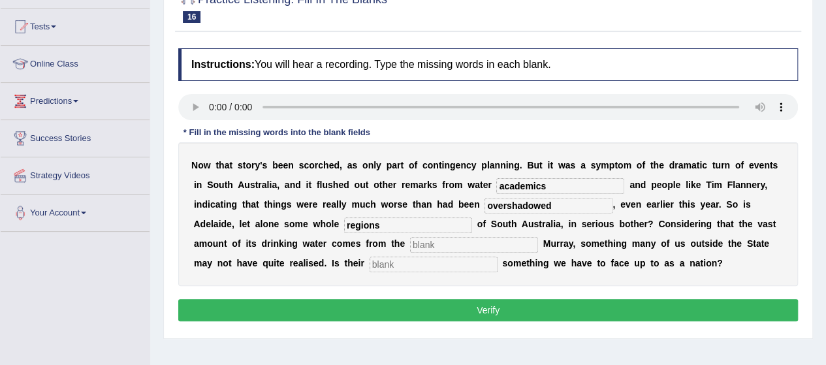
type input "regions"
click at [424, 243] on input "text" at bounding box center [474, 245] width 128 height 16
type input "river"
click at [403, 263] on input "text" at bounding box center [433, 264] width 128 height 16
type input "predicament"
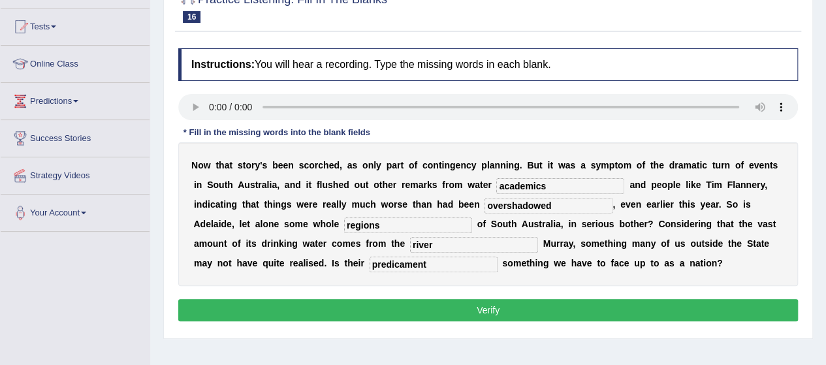
click at [820, 263] on div "Home Practice Listening: Fill In The Blanks Water Crisis « Prev Next » Report Q…" at bounding box center [487, 195] width 675 height 653
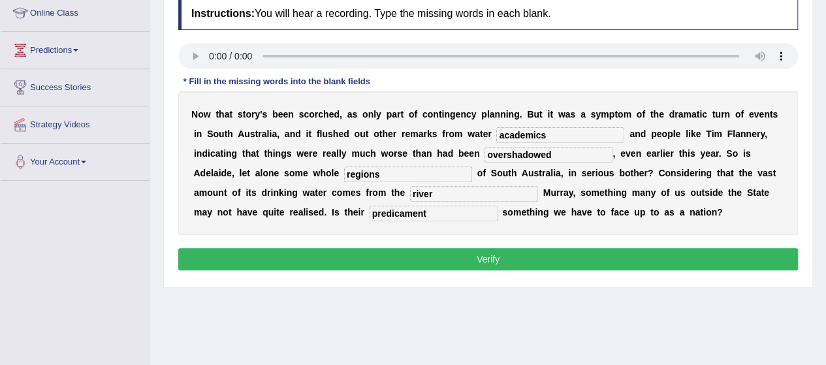
scroll to position [183, 0]
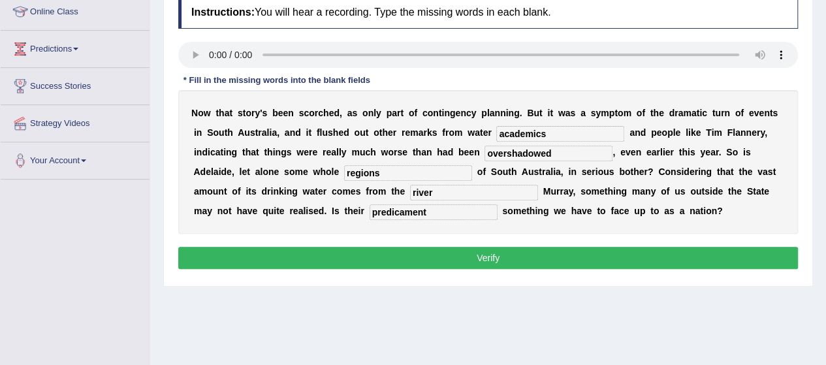
click at [448, 189] on input "river" at bounding box center [474, 193] width 128 height 16
type input "r"
type input "b"
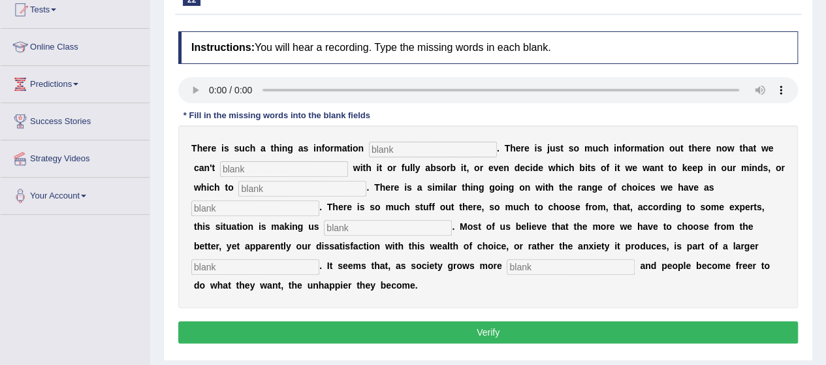
scroll to position [136, 0]
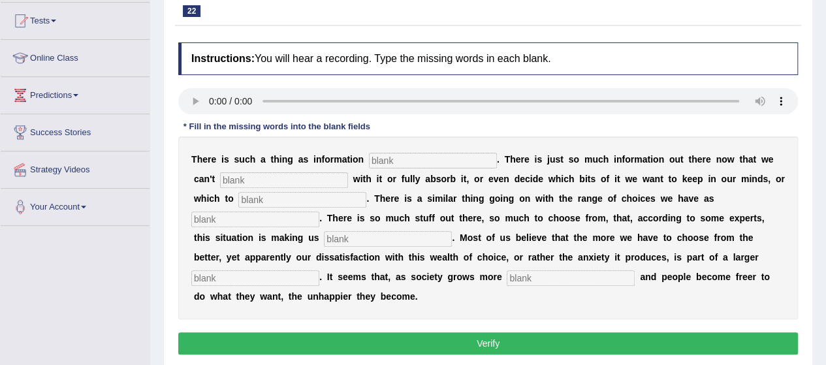
click at [409, 160] on input "text" at bounding box center [433, 161] width 128 height 16
type input "overload"
click at [265, 178] on input "text" at bounding box center [284, 180] width 128 height 16
type input "cope"
click at [264, 202] on input "text" at bounding box center [302, 200] width 128 height 16
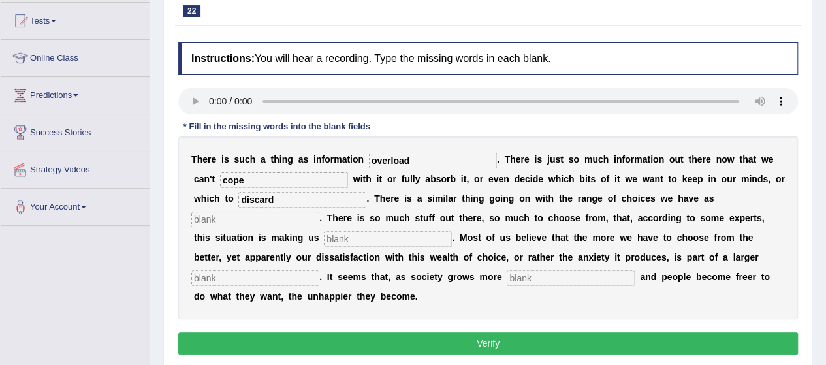
type input "discard"
click at [218, 217] on input "text" at bounding box center [255, 219] width 128 height 16
click at [324, 239] on input "text" at bounding box center [388, 239] width 128 height 16
type input "iserable"
click at [206, 215] on input "text" at bounding box center [255, 219] width 128 height 16
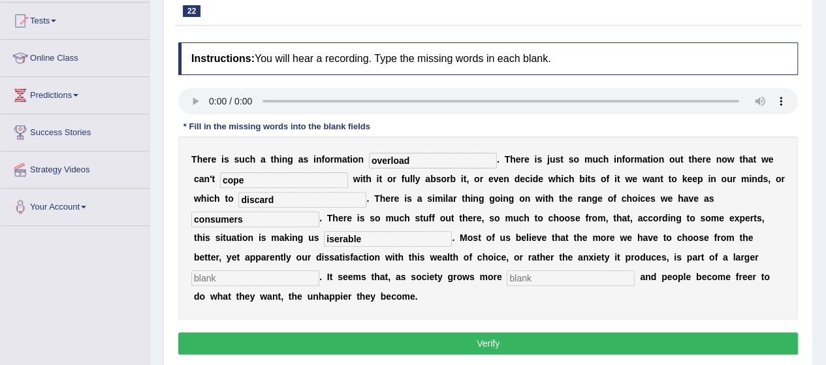
type input "consumers"
click at [324, 234] on input "iserable" at bounding box center [388, 239] width 128 height 16
type input "miserable"
click at [229, 280] on input "text" at bounding box center [255, 278] width 128 height 16
type input "trap"
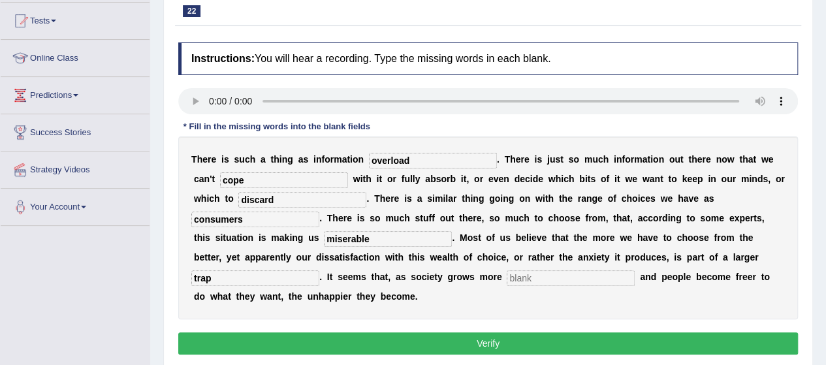
click at [550, 275] on input "text" at bounding box center [570, 278] width 128 height 16
type input "affluent"
click at [211, 276] on input "trap" at bounding box center [255, 278] width 128 height 16
type input "trend"
click at [506, 336] on button "Verify" at bounding box center [487, 343] width 619 height 22
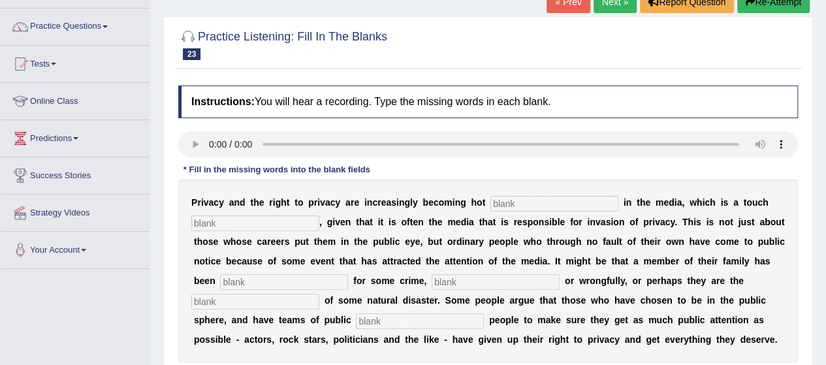
scroll to position [131, 0]
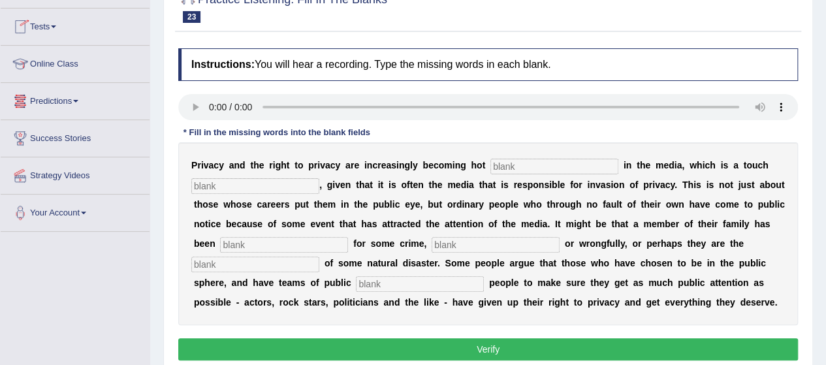
click at [497, 164] on input "text" at bounding box center [554, 167] width 128 height 16
type input "topics"
click at [243, 181] on input "text" at bounding box center [255, 186] width 128 height 16
type input "ironic"
click at [238, 243] on input "text" at bounding box center [284, 245] width 128 height 16
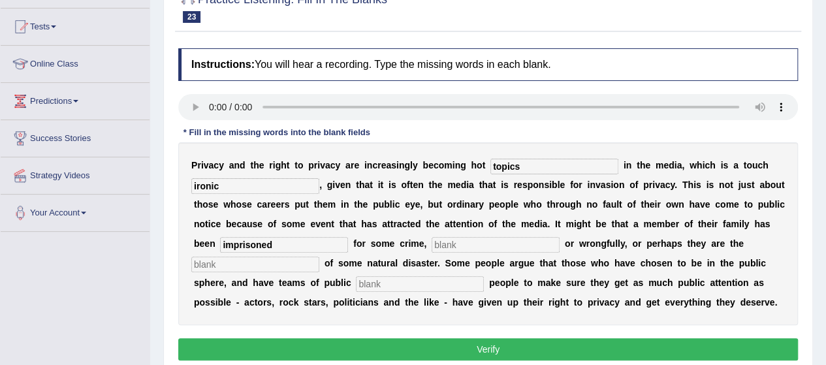
type input "imprisoned"
click at [465, 245] on input "text" at bounding box center [495, 245] width 128 height 16
type input "rightfully"
click at [265, 268] on input "text" at bounding box center [255, 264] width 128 height 16
type input "victims"
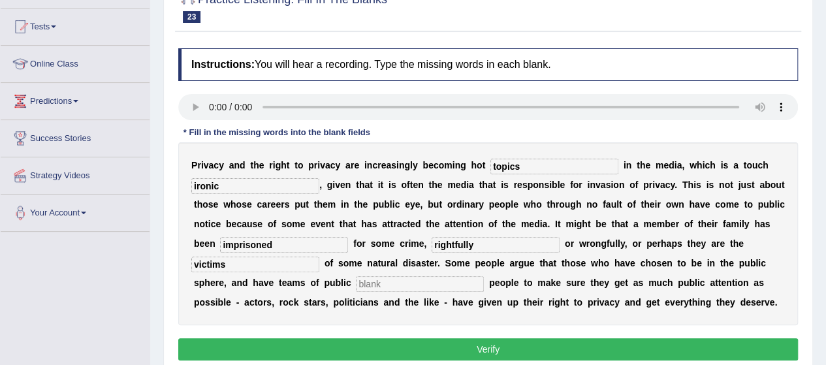
click at [357, 280] on input "text" at bounding box center [420, 284] width 128 height 16
type input "relations"
click at [825, 268] on div "Home Practice Listening: Fill In The Blanks Privacy 3 « Prev Next » Report Ques…" at bounding box center [487, 195] width 675 height 653
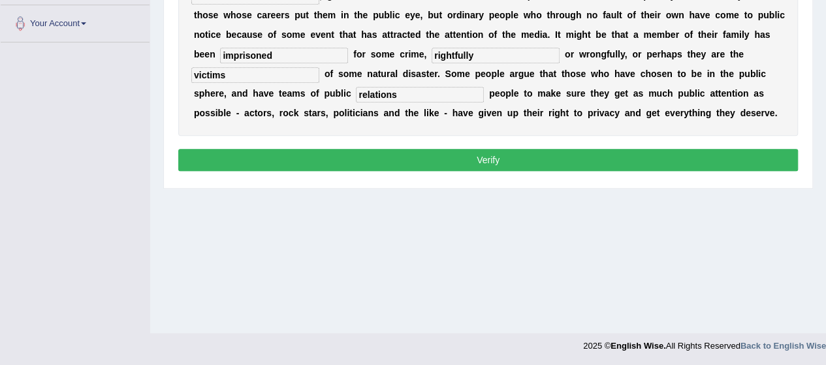
scroll to position [1, 0]
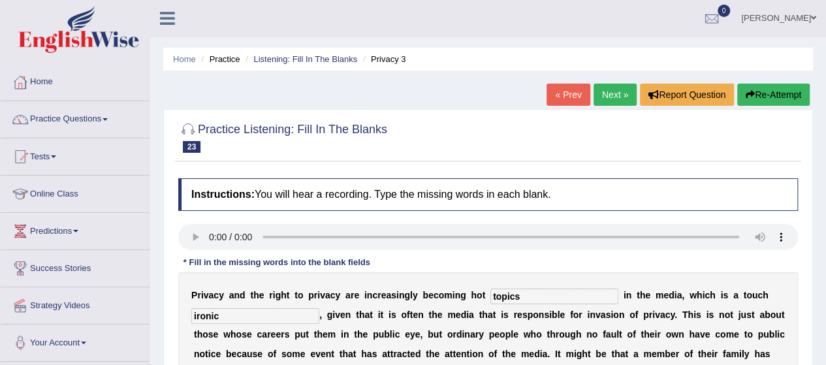
click at [818, 203] on div "Home Practice Listening: Fill In The Blanks Privacy 3 « Prev Next » Report Ques…" at bounding box center [487, 325] width 675 height 653
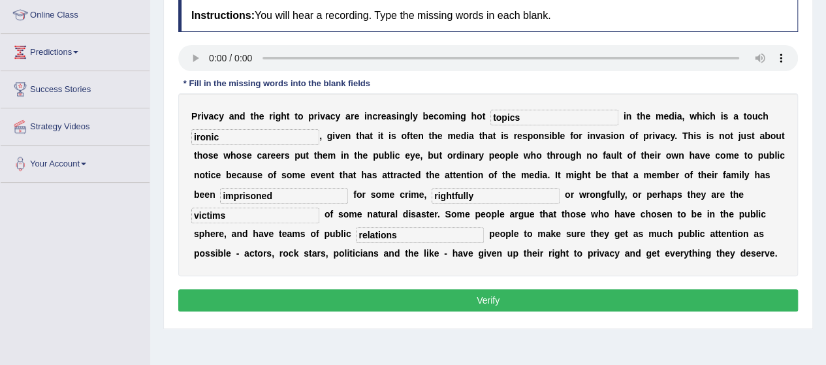
scroll to position [183, 0]
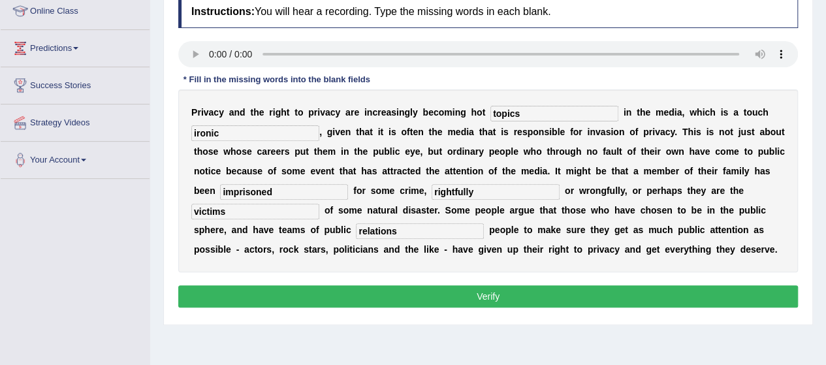
click at [509, 298] on button "Verify" at bounding box center [487, 296] width 619 height 22
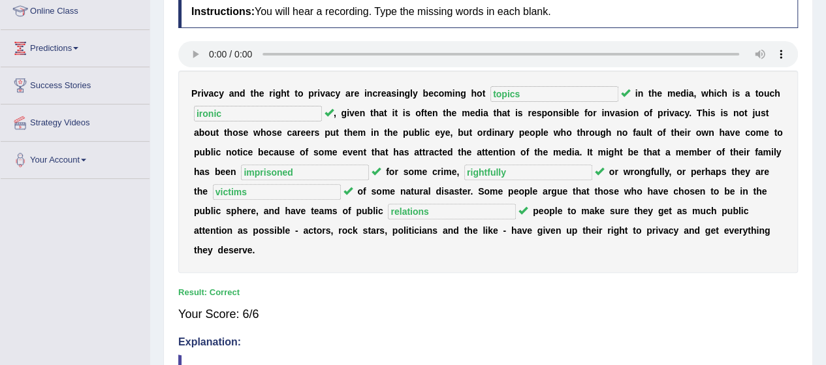
scroll to position [0, 0]
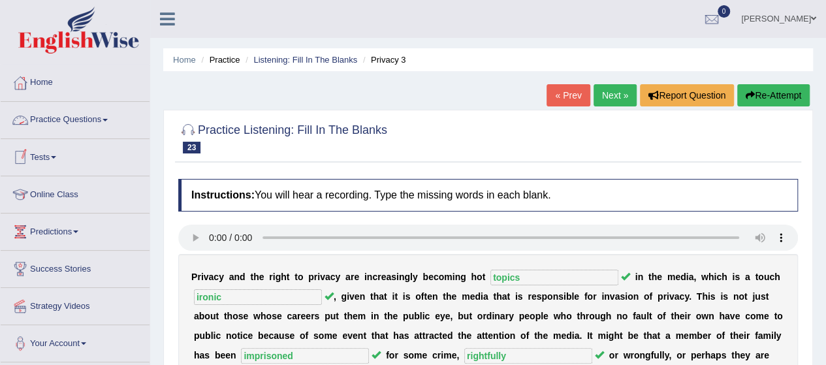
click at [108, 122] on link "Practice Questions" at bounding box center [75, 118] width 149 height 33
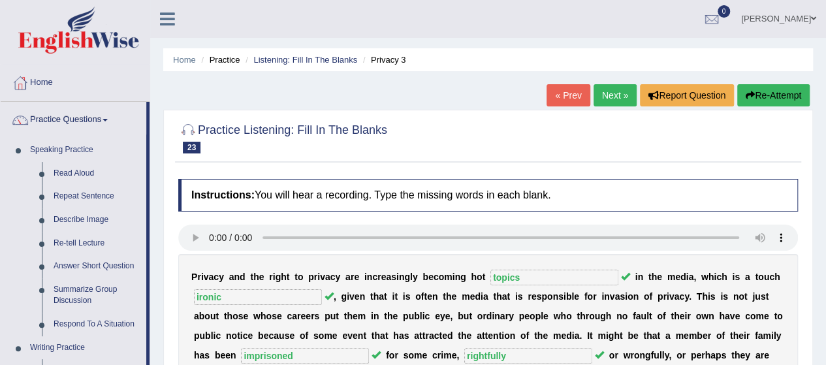
click at [156, 238] on div "Home Practice Listening: Fill In The Blanks Privacy 3 « Prev Next » Report Ques…" at bounding box center [487, 337] width 675 height 674
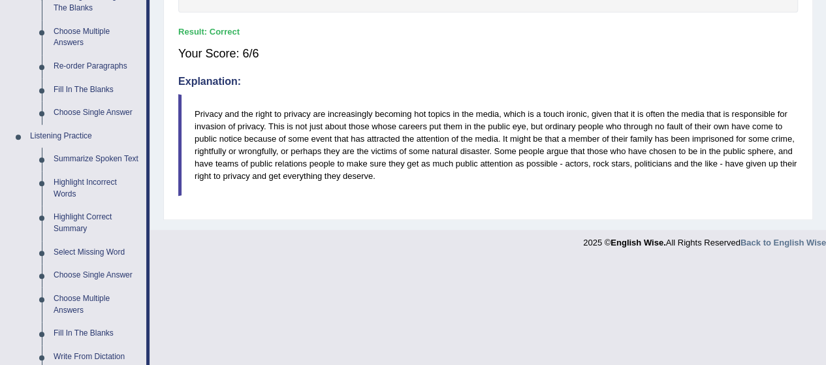
scroll to position [470, 0]
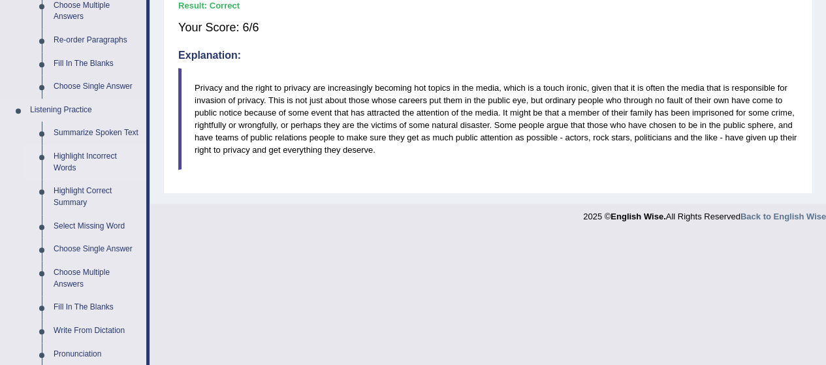
click at [65, 160] on link "Highlight Incorrect Words" at bounding box center [97, 162] width 99 height 35
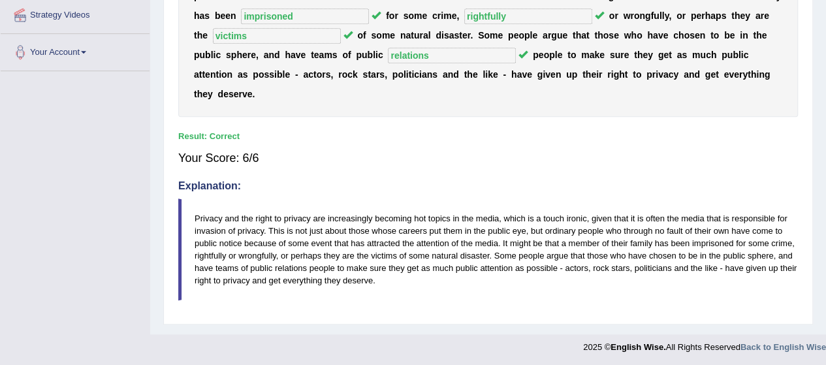
scroll to position [282, 0]
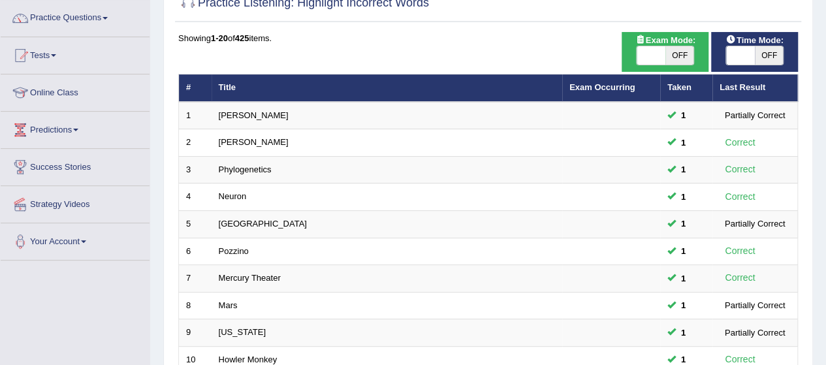
scroll to position [104, 0]
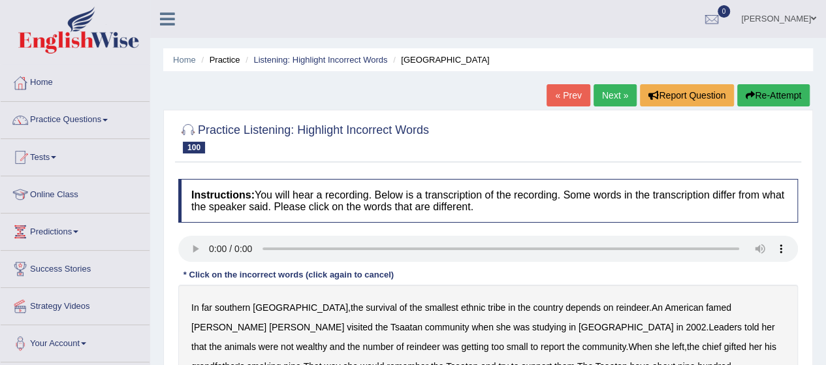
click at [818, 183] on div "Home Practice Listening: Highlight Incorrect Words [GEOGRAPHIC_DATA] « Prev Nex…" at bounding box center [487, 326] width 675 height 653
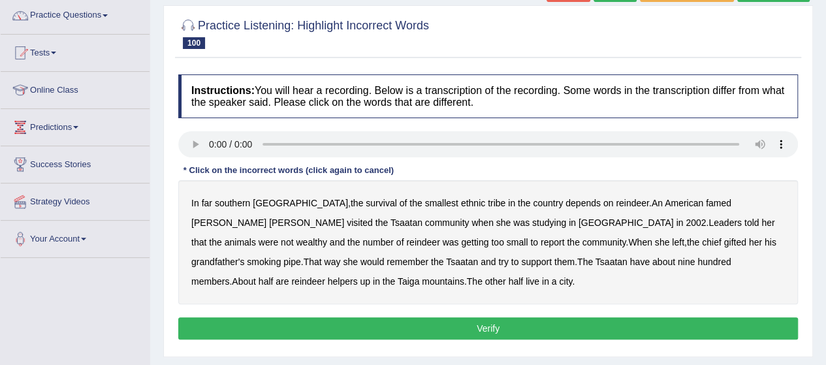
scroll to position [131, 0]
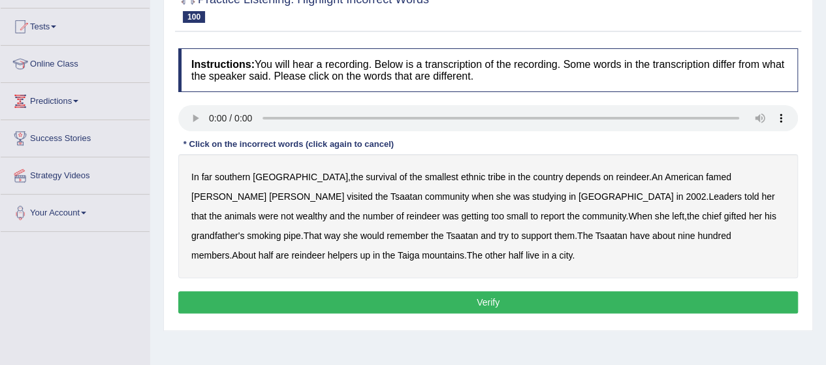
click at [234, 175] on b "southern" at bounding box center [232, 177] width 35 height 10
click at [228, 172] on b "southern" at bounding box center [232, 177] width 35 height 10
click at [488, 176] on b "tribe" at bounding box center [497, 177] width 18 height 10
click at [705, 173] on b "famed" at bounding box center [717, 177] width 25 height 10
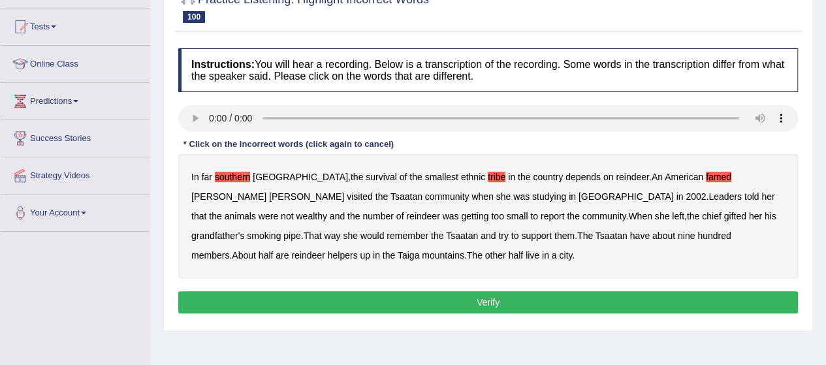
click at [326, 211] on b "wealthy" at bounding box center [311, 216] width 31 height 10
click at [540, 212] on b "report" at bounding box center [552, 216] width 24 height 10
click at [723, 214] on b "gifted" at bounding box center [734, 216] width 22 height 10
click at [521, 230] on b "support" at bounding box center [536, 235] width 31 height 10
click at [677, 233] on b "nine" at bounding box center [685, 235] width 17 height 10
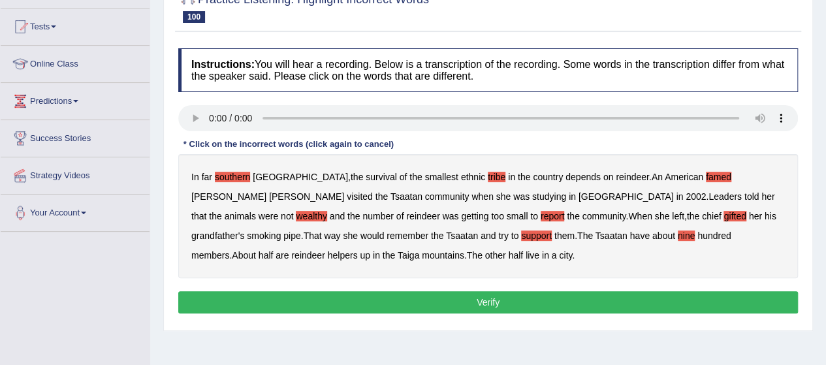
click at [358, 250] on b "helpers" at bounding box center [343, 255] width 30 height 10
click at [559, 255] on b "city" at bounding box center [565, 255] width 13 height 10
click at [431, 297] on button "Verify" at bounding box center [487, 302] width 619 height 22
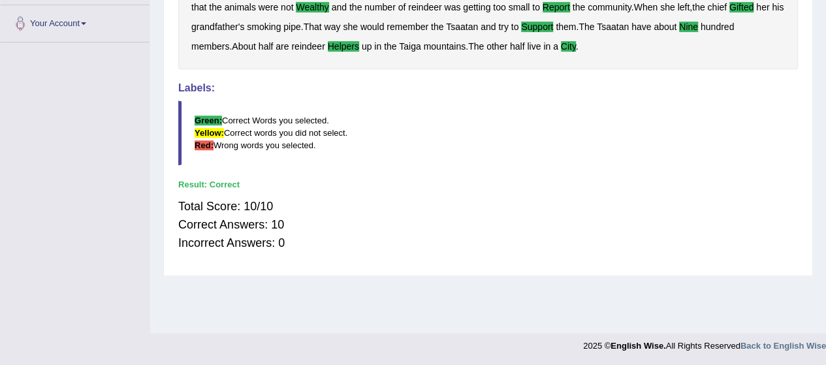
scroll to position [1, 0]
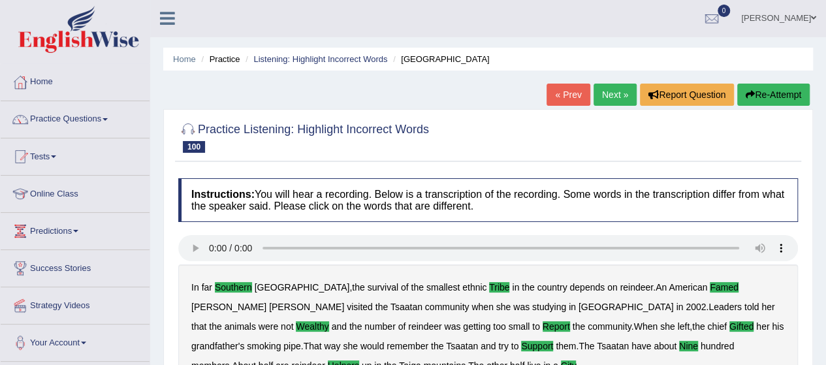
click at [603, 93] on link "Next »" at bounding box center [614, 95] width 43 height 22
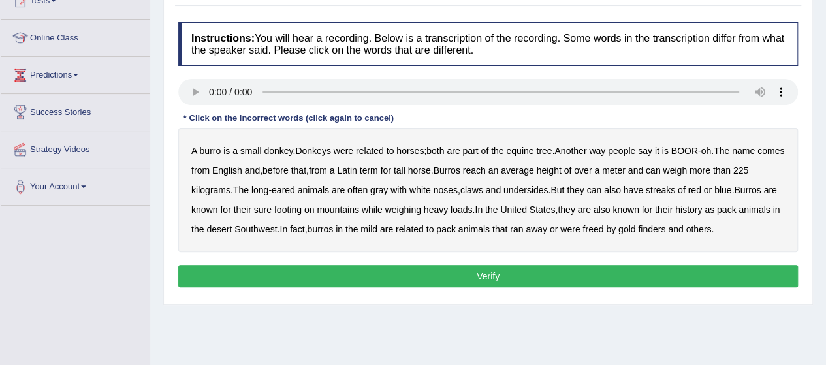
click at [345, 150] on b "were" at bounding box center [343, 151] width 20 height 10
click at [546, 148] on b "tree" at bounding box center [544, 151] width 16 height 10
click at [242, 168] on b "English" at bounding box center [227, 170] width 30 height 10
click at [405, 168] on b "tall" at bounding box center [400, 170] width 12 height 10
click at [475, 191] on b "claws" at bounding box center [471, 190] width 23 height 10
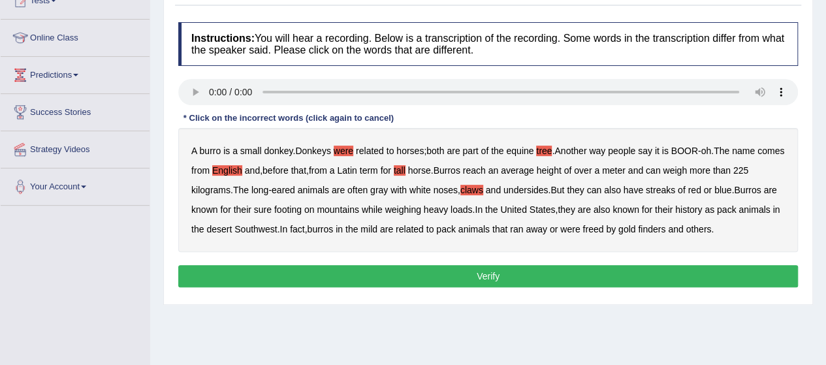
click at [668, 189] on b "streaks" at bounding box center [659, 190] width 29 height 10
click at [416, 206] on b "weighing" at bounding box center [403, 209] width 36 height 10
click at [610, 208] on b "also" at bounding box center [601, 209] width 17 height 10
click at [377, 225] on b "mild" at bounding box center [368, 229] width 17 height 10
click at [665, 228] on b "finders" at bounding box center [651, 229] width 27 height 10
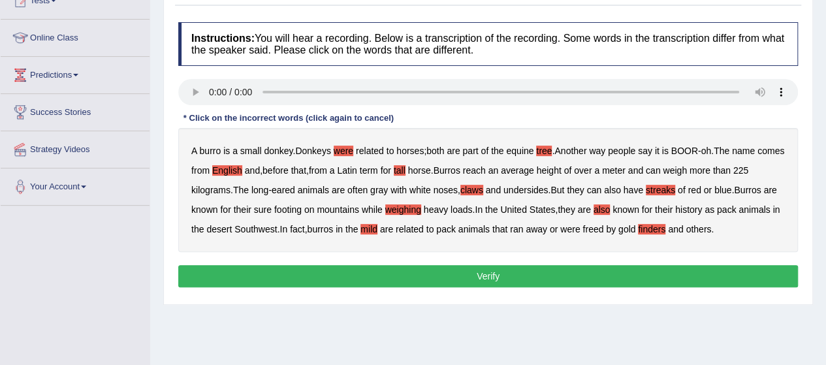
click at [503, 275] on button "Verify" at bounding box center [487, 276] width 619 height 22
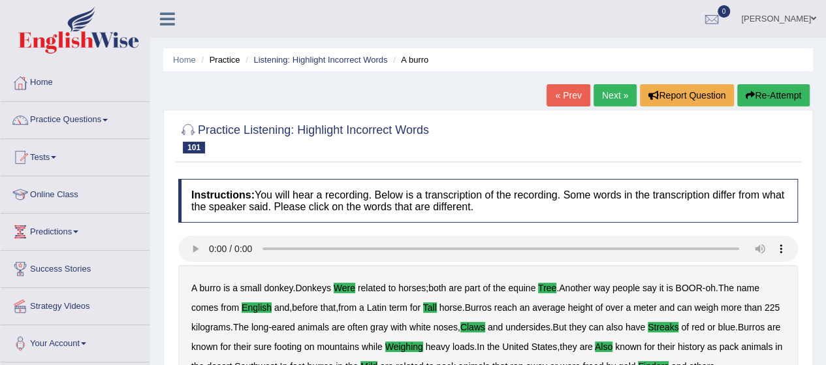
click at [609, 92] on link "Next »" at bounding box center [614, 95] width 43 height 22
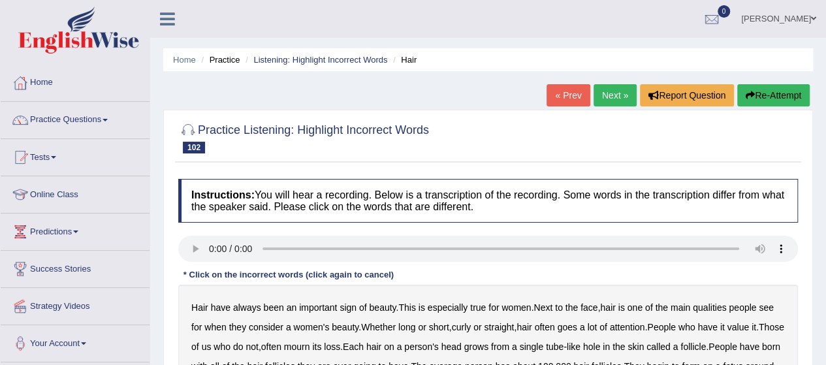
click at [604, 95] on link "Next »" at bounding box center [614, 95] width 43 height 22
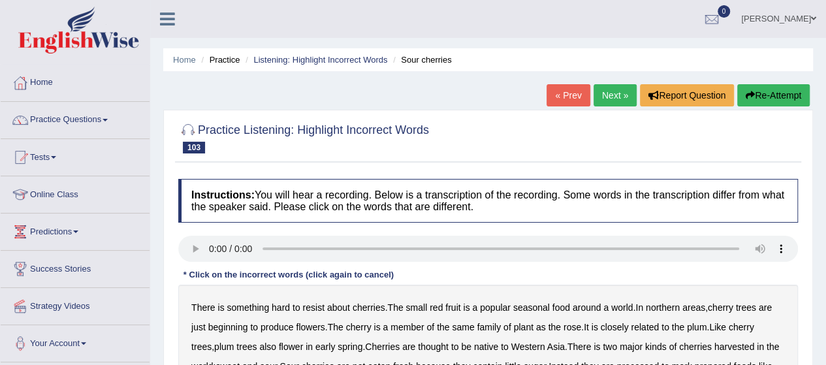
click at [604, 95] on link "Next »" at bounding box center [614, 95] width 43 height 22
click at [818, 157] on div "Home Practice Listening: Highlight Incorrect Words Changes « Prev Next » Report…" at bounding box center [487, 326] width 675 height 653
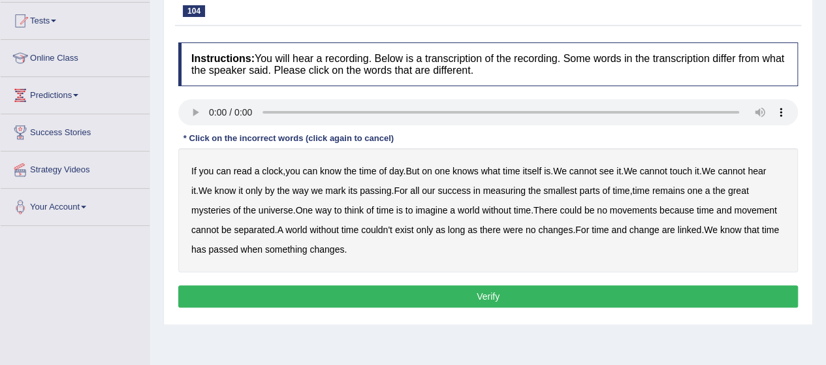
scroll to position [157, 0]
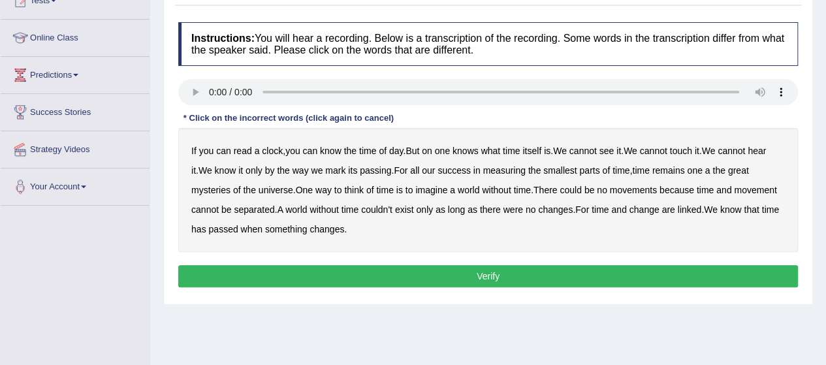
click at [710, 166] on b "a" at bounding box center [707, 170] width 5 height 10
click at [367, 189] on b "of" at bounding box center [370, 190] width 8 height 10
click at [388, 207] on b "couldn't" at bounding box center [376, 209] width 31 height 10
click at [622, 188] on b "movements" at bounding box center [633, 190] width 47 height 10
click at [426, 150] on b "on" at bounding box center [427, 151] width 10 height 10
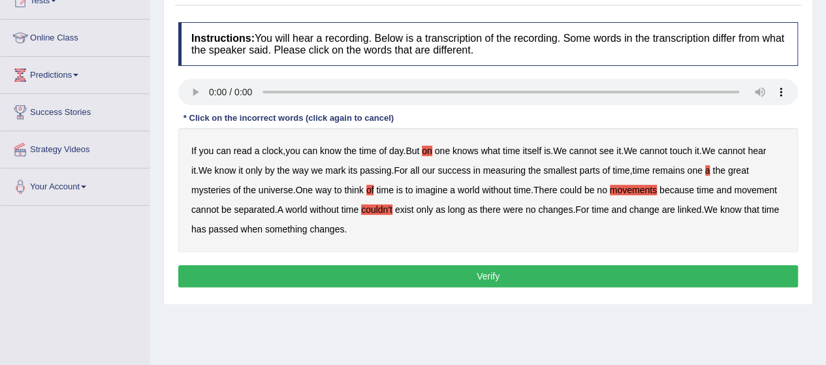
click at [471, 272] on button "Verify" at bounding box center [487, 276] width 619 height 22
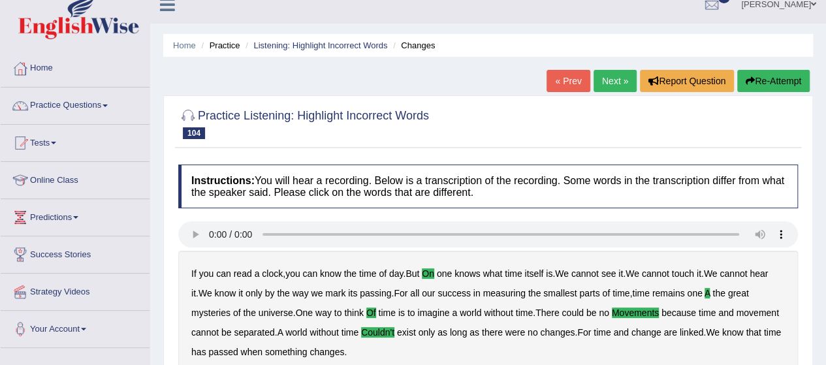
scroll to position [0, 0]
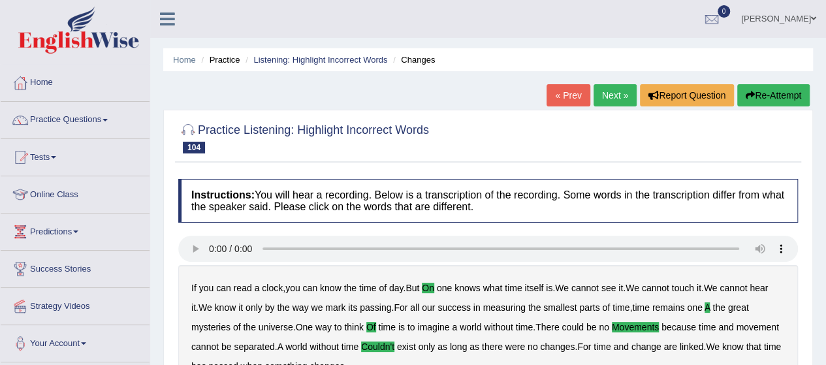
click at [616, 93] on link "Next »" at bounding box center [614, 95] width 43 height 22
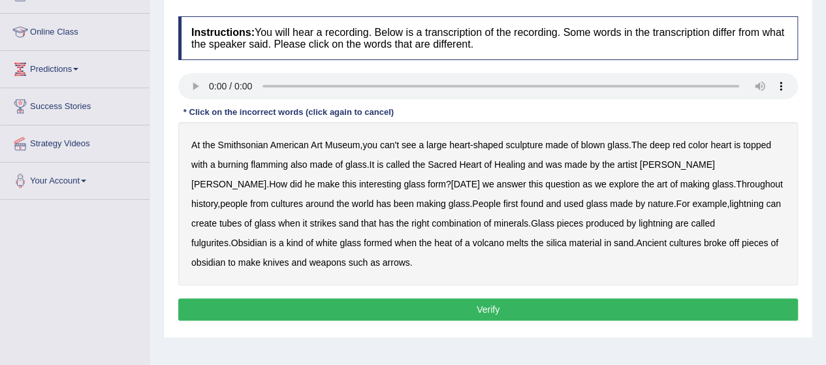
click at [384, 147] on b "can't" at bounding box center [389, 145] width 19 height 10
click at [273, 164] on b "flamming" at bounding box center [269, 164] width 37 height 10
click at [376, 203] on b "has" at bounding box center [383, 203] width 15 height 10
click at [337, 238] on b "white" at bounding box center [327, 243] width 22 height 10
click at [563, 202] on b "used" at bounding box center [573, 203] width 20 height 10
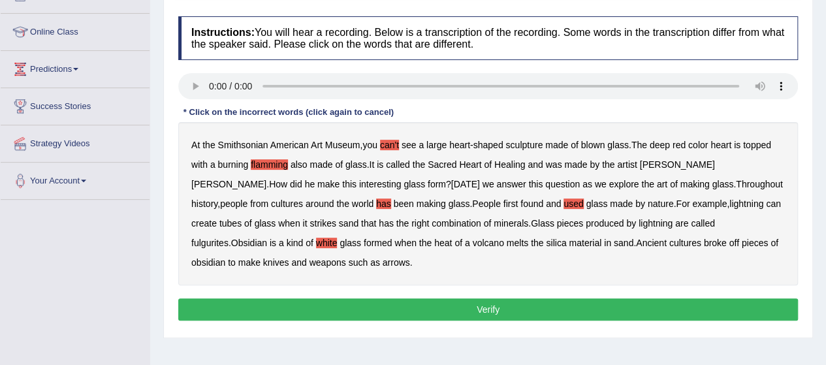
click at [464, 303] on button "Verify" at bounding box center [487, 309] width 619 height 22
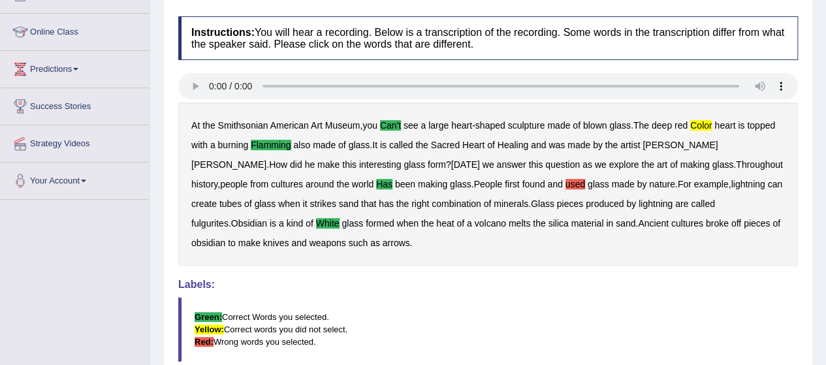
scroll to position [320, 0]
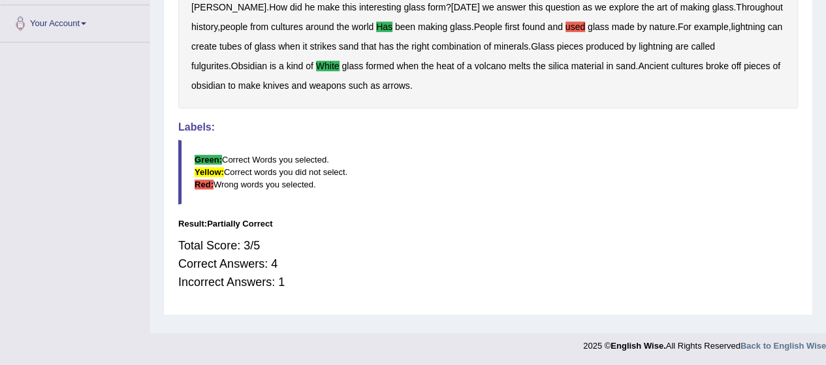
click at [820, 95] on div "Home Practice Listening: Highlight Incorrect Words Smithsonian American « Prev …" at bounding box center [487, 6] width 675 height 653
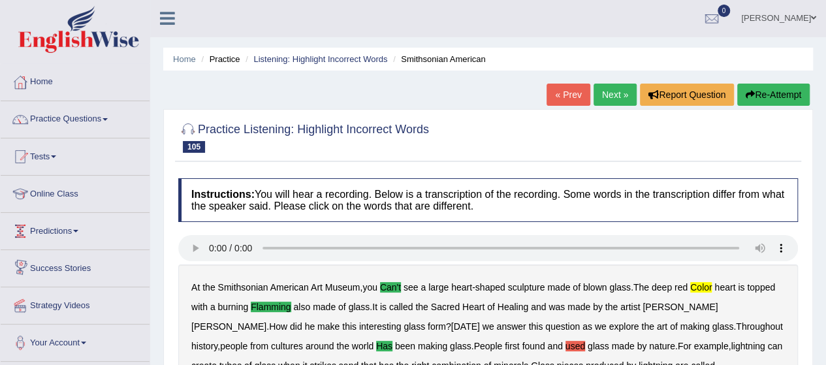
click at [161, 258] on div "Home Practice Listening: Highlight Incorrect Words Smithsonian American « Prev …" at bounding box center [487, 325] width 675 height 653
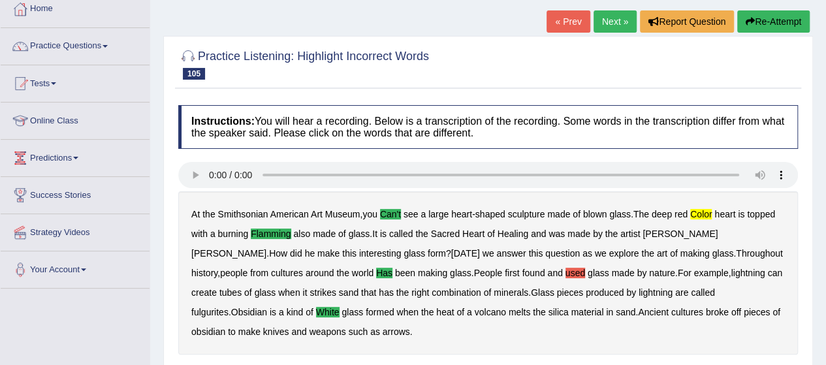
scroll to position [79, 0]
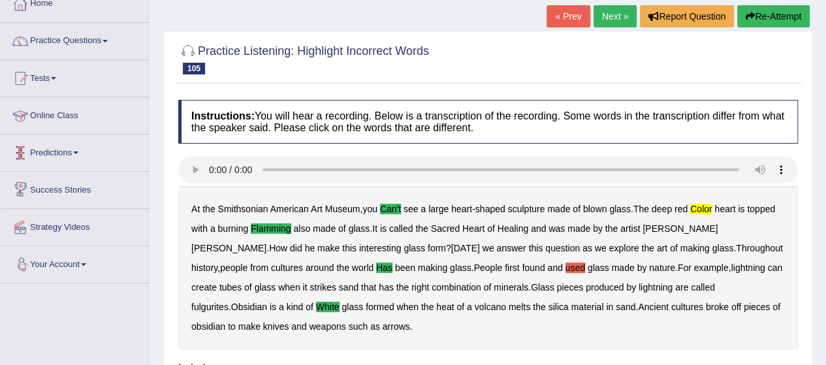
click at [61, 144] on link "Predictions" at bounding box center [75, 150] width 149 height 33
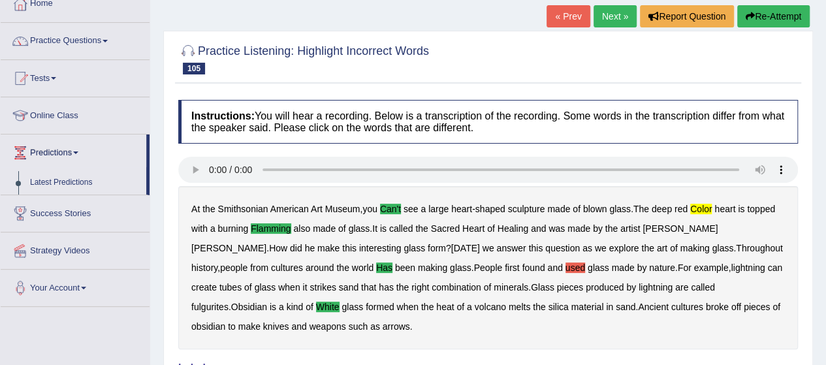
click at [161, 223] on div "Home Practice Listening: Highlight Incorrect Words Smithsonian American « Prev …" at bounding box center [487, 247] width 675 height 653
